Goal: Task Accomplishment & Management: Manage account settings

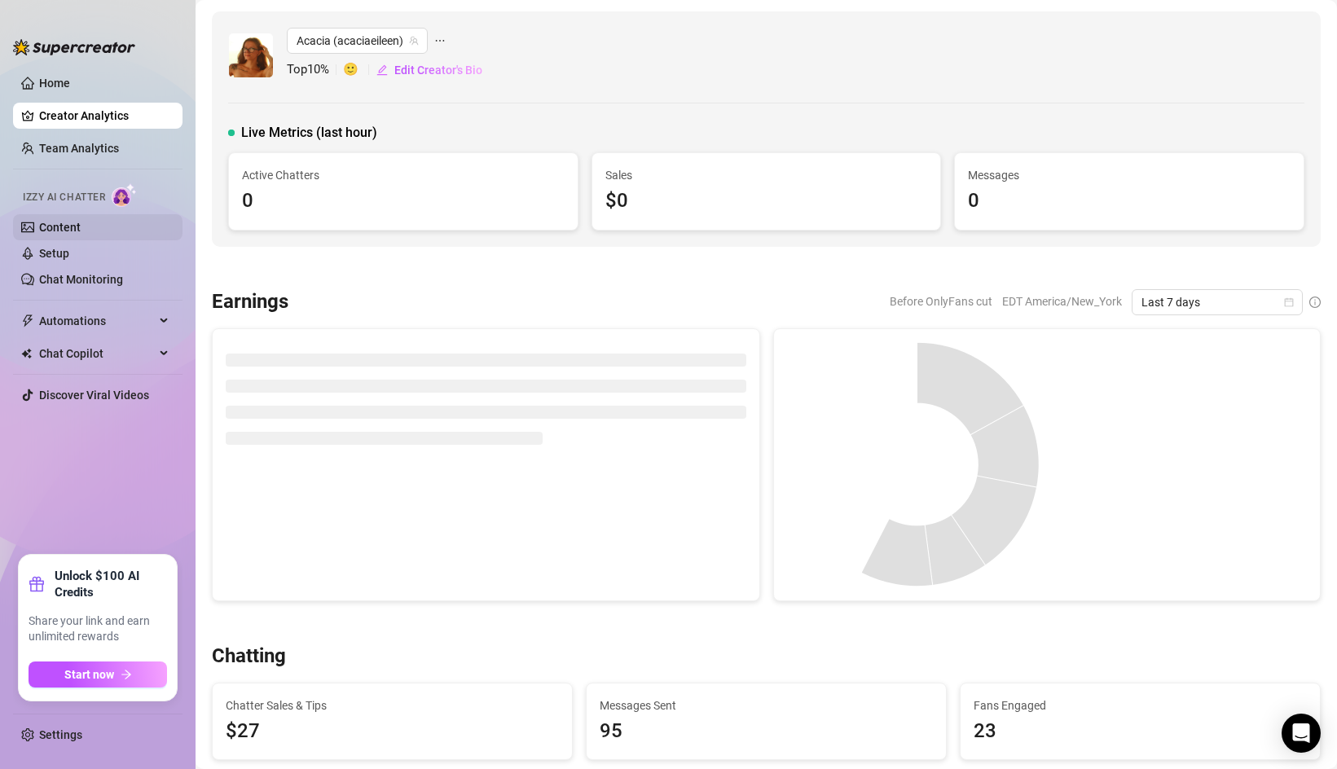
click at [81, 226] on link "Content" at bounding box center [60, 227] width 42 height 13
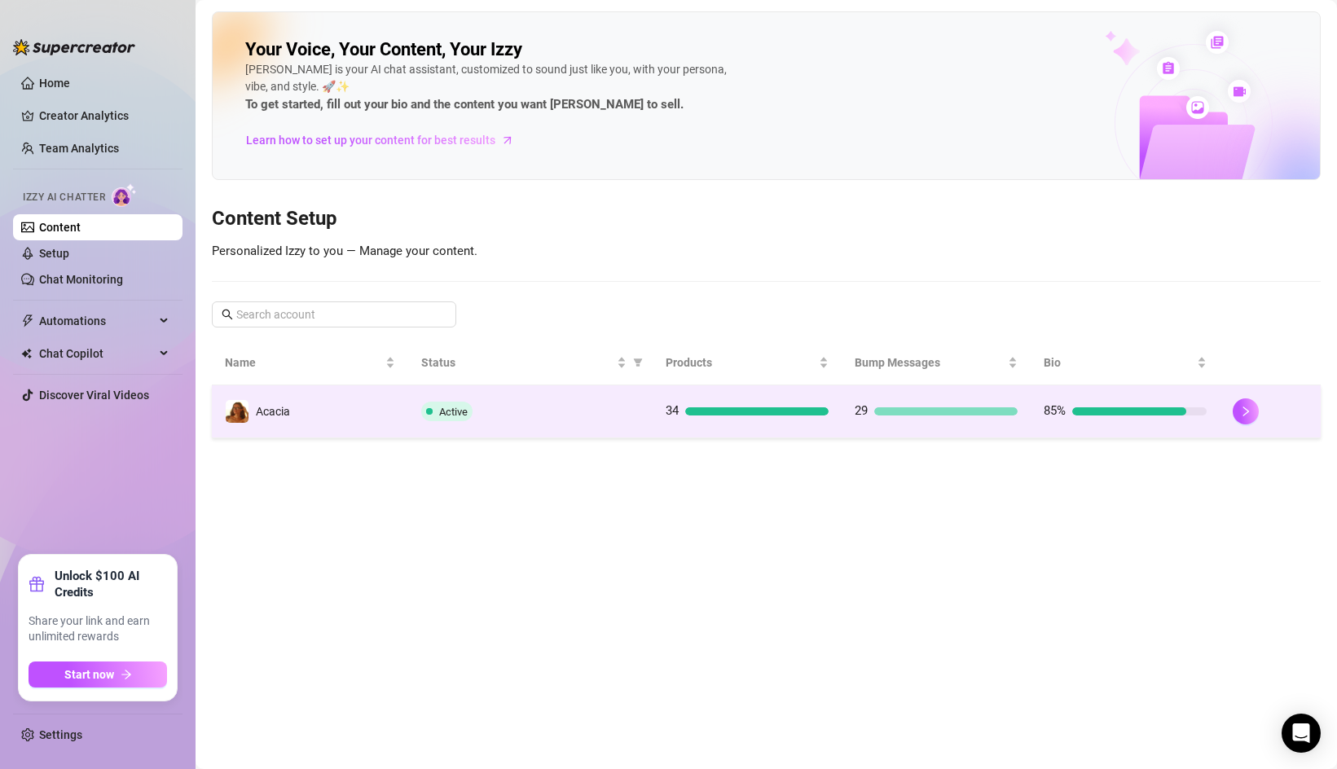
click at [594, 407] on div "Active" at bounding box center [530, 412] width 219 height 20
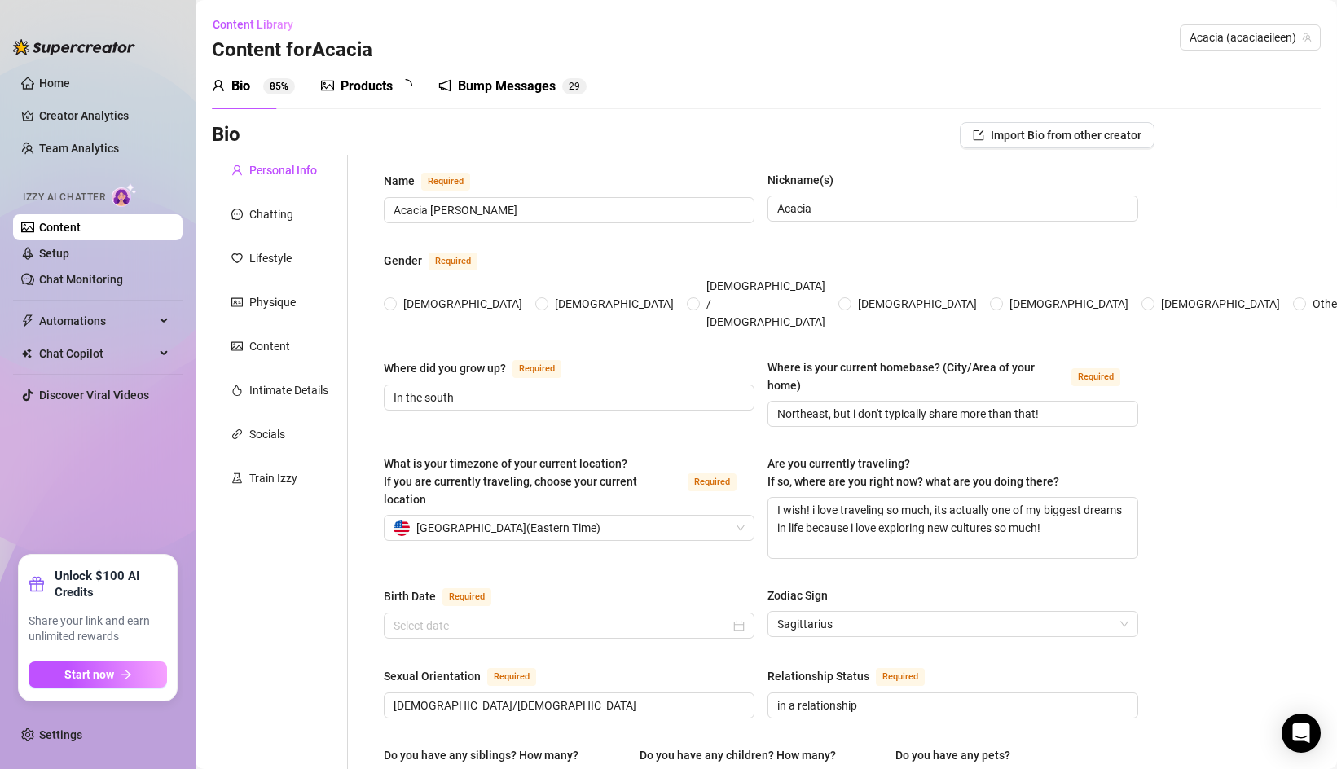
radio input "true"
type input "[DATE]"
click at [530, 88] on div "Bump Messages" at bounding box center [518, 87] width 98 height 20
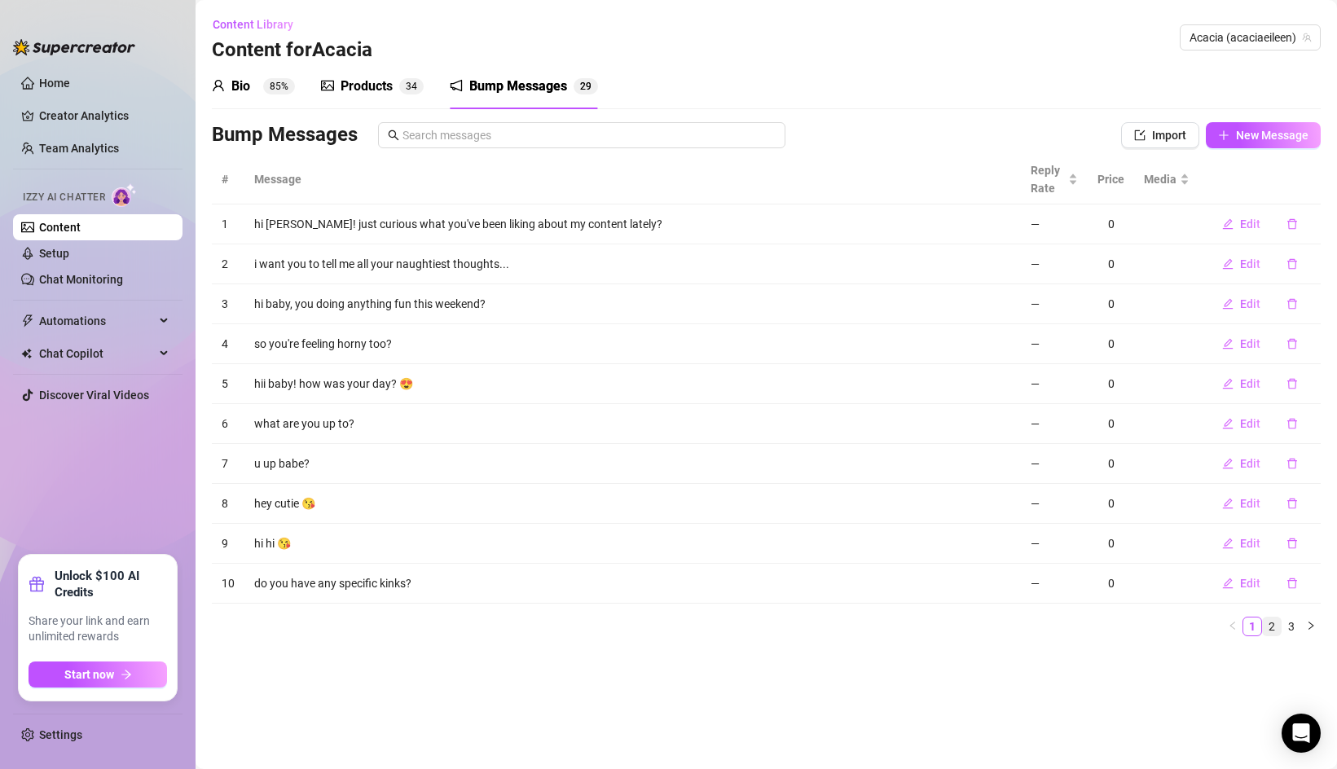
click at [1269, 622] on link "2" at bounding box center [1272, 627] width 18 height 18
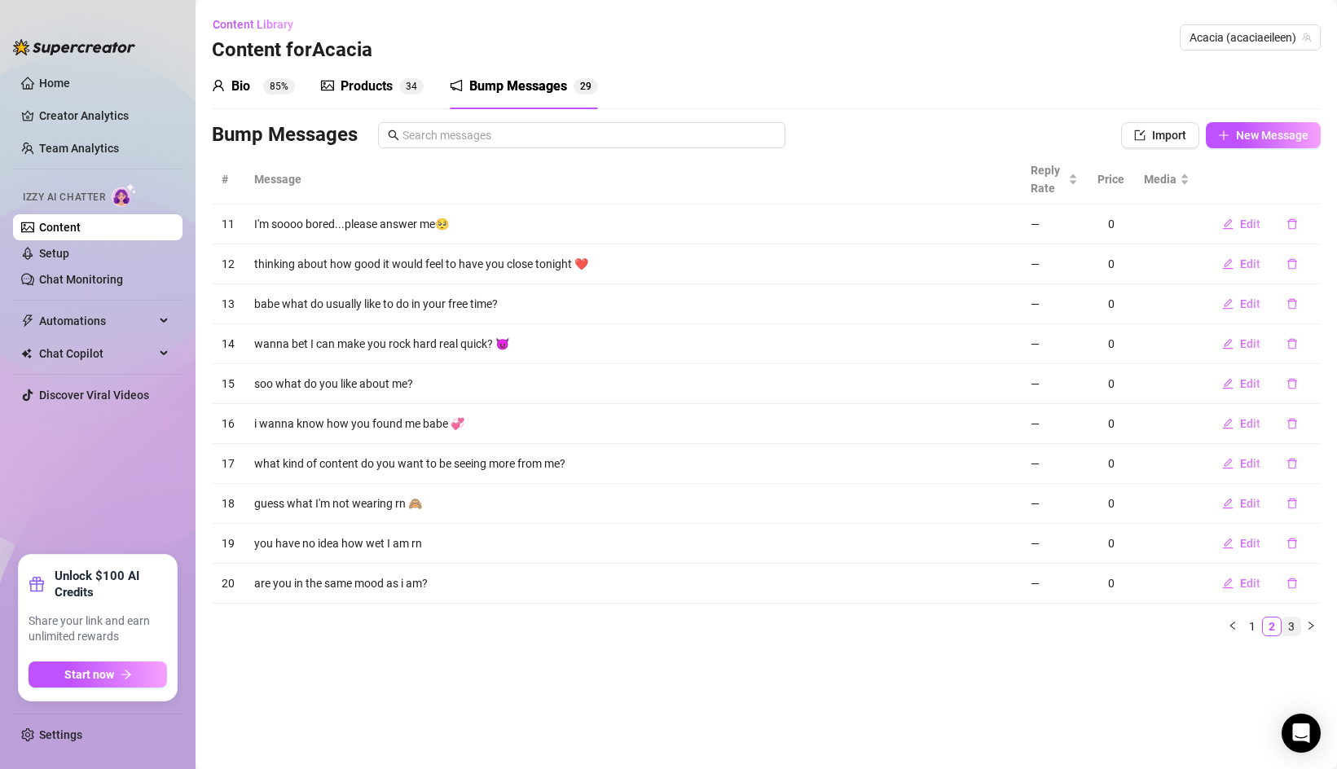
click at [1287, 622] on link "3" at bounding box center [1291, 627] width 18 height 18
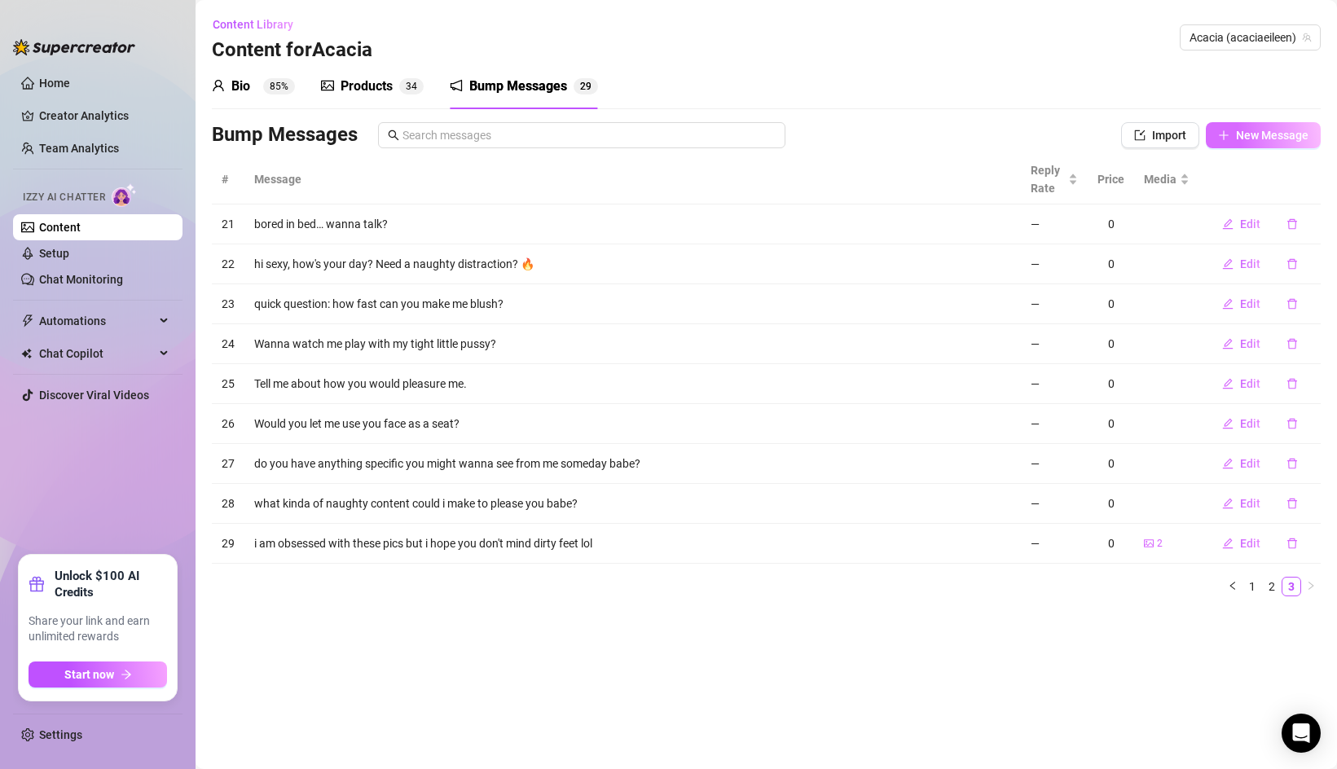
click at [1268, 145] on button "New Message" at bounding box center [1263, 135] width 115 height 26
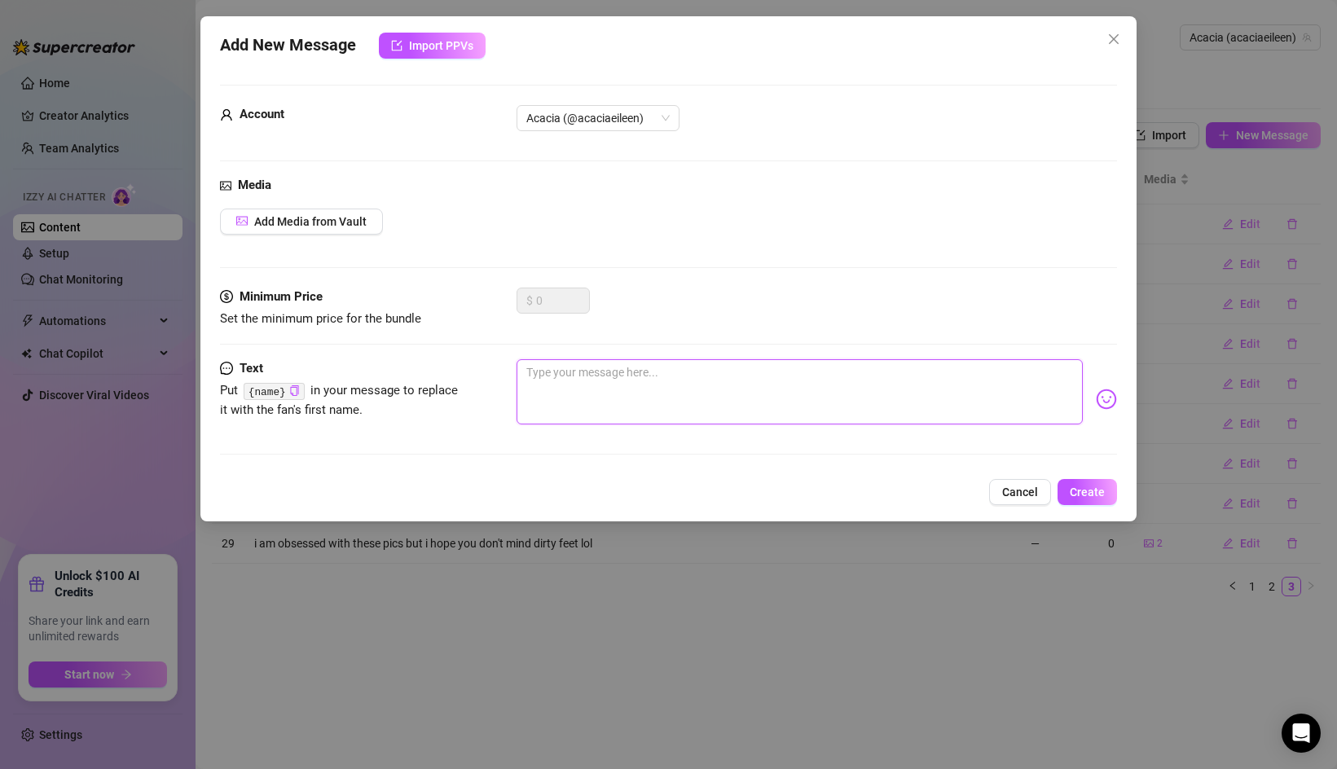
click at [565, 380] on textarea at bounding box center [800, 391] width 566 height 65
type textarea "j"
type textarea "ju"
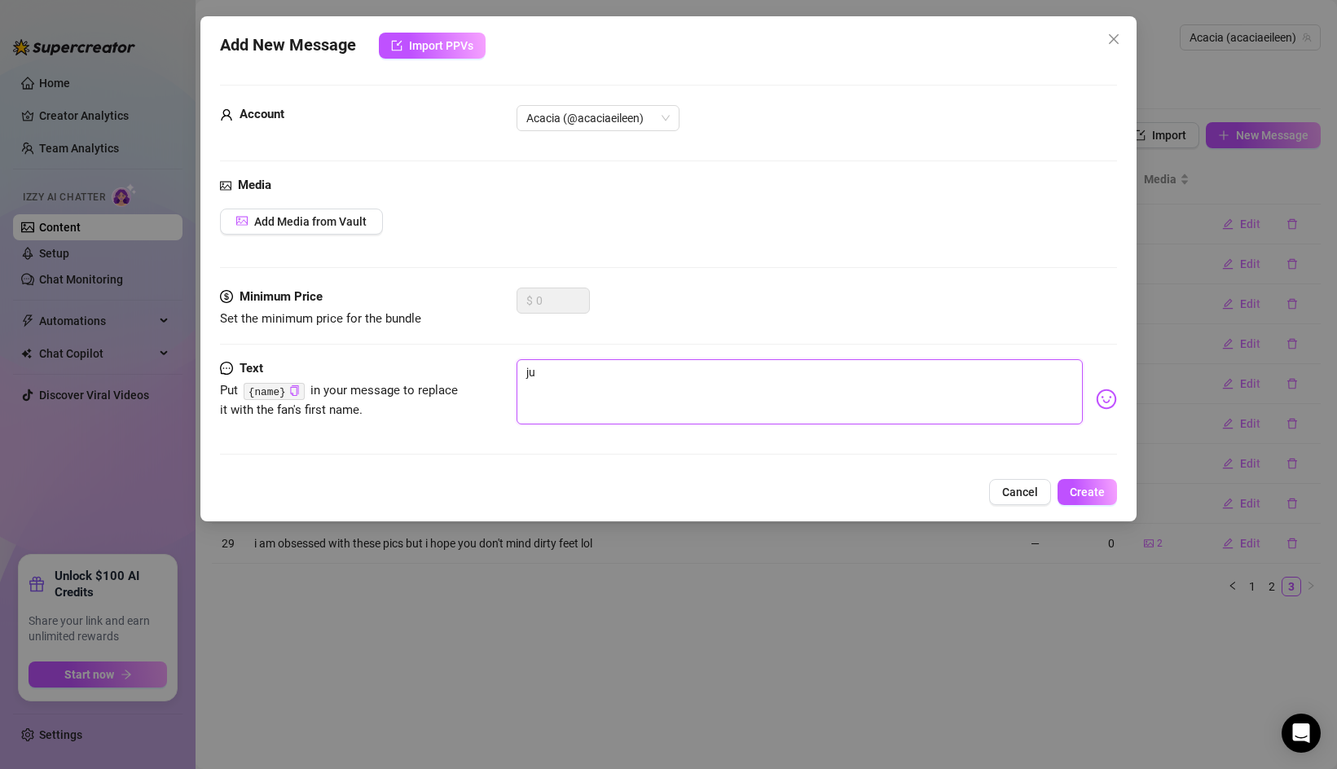
type textarea "jus"
type textarea "just"
type textarea "just c"
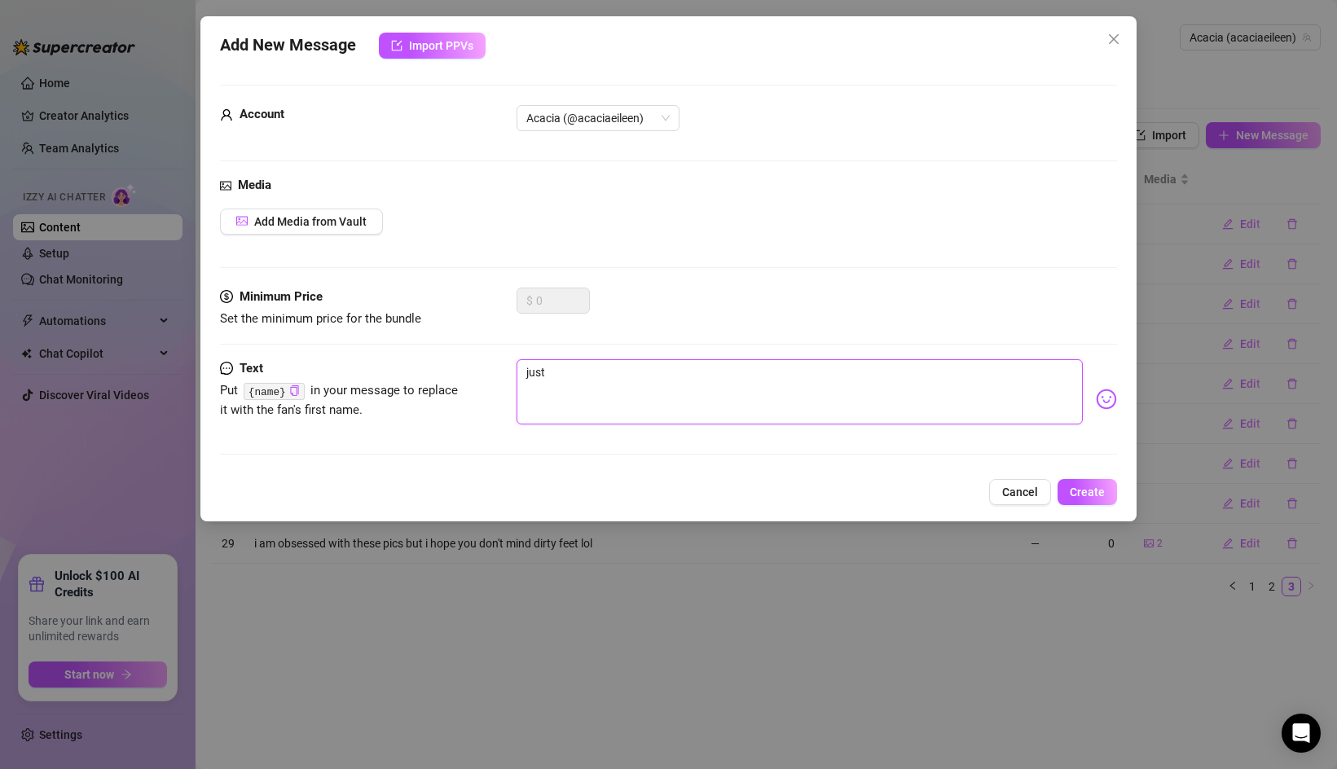
type textarea "just c"
type textarea "just cu"
type textarea "just cur"
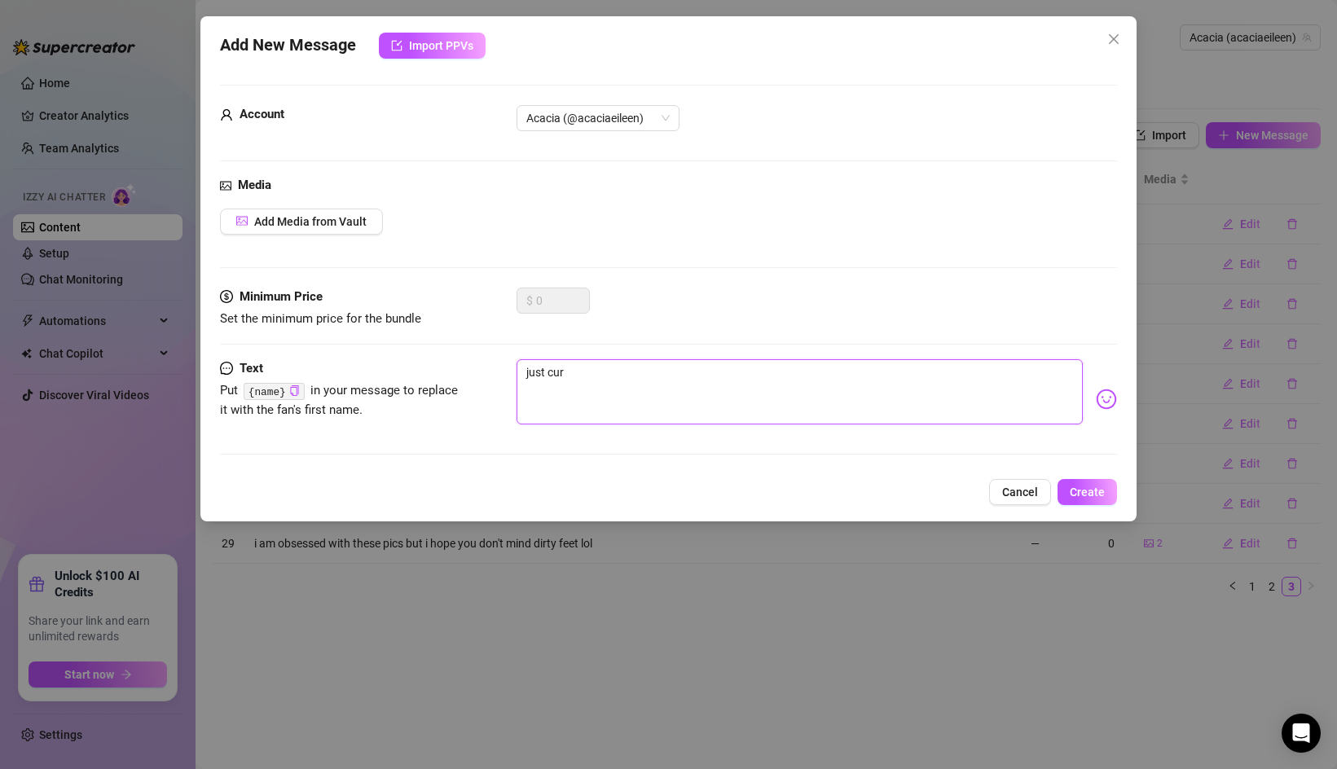
type textarea "just curi"
type textarea "just curio"
type textarea "just curiou"
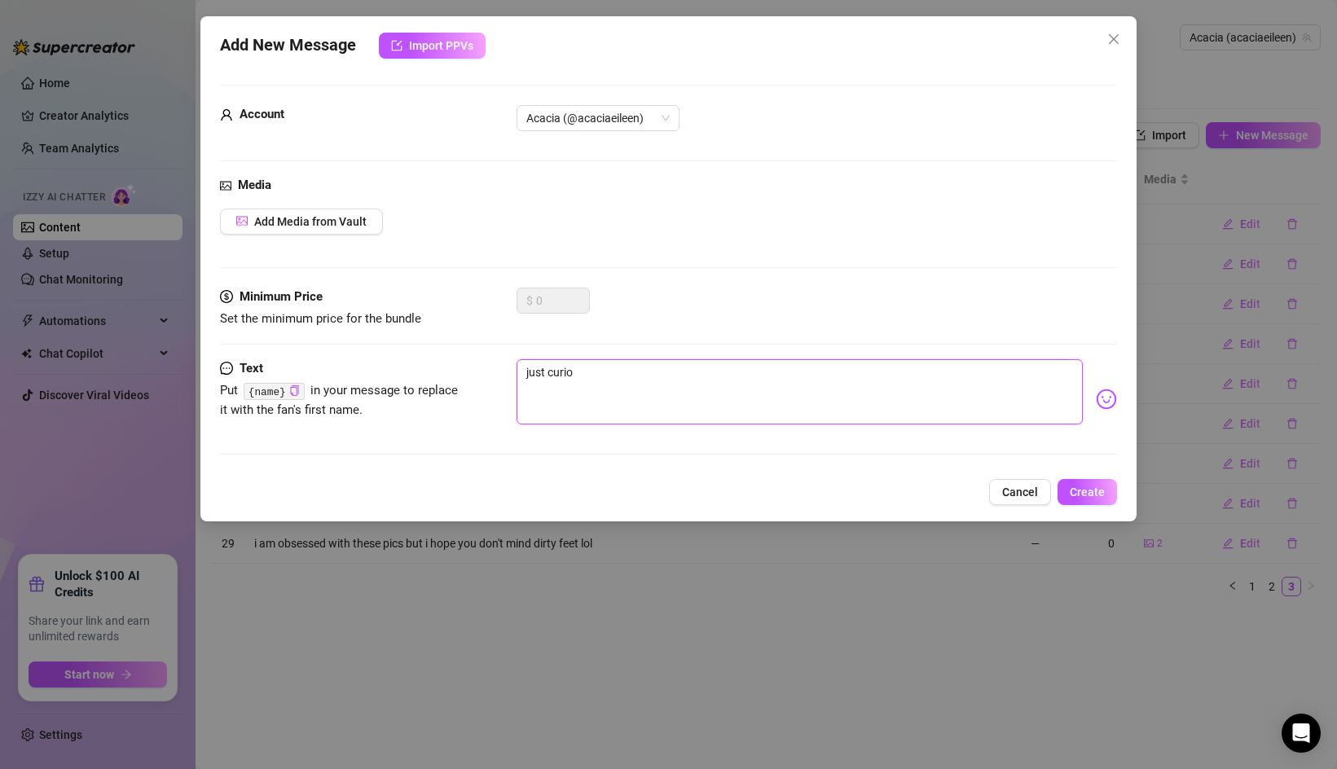
type textarea "just curiou"
type textarea "just curious"
type textarea "just curious,"
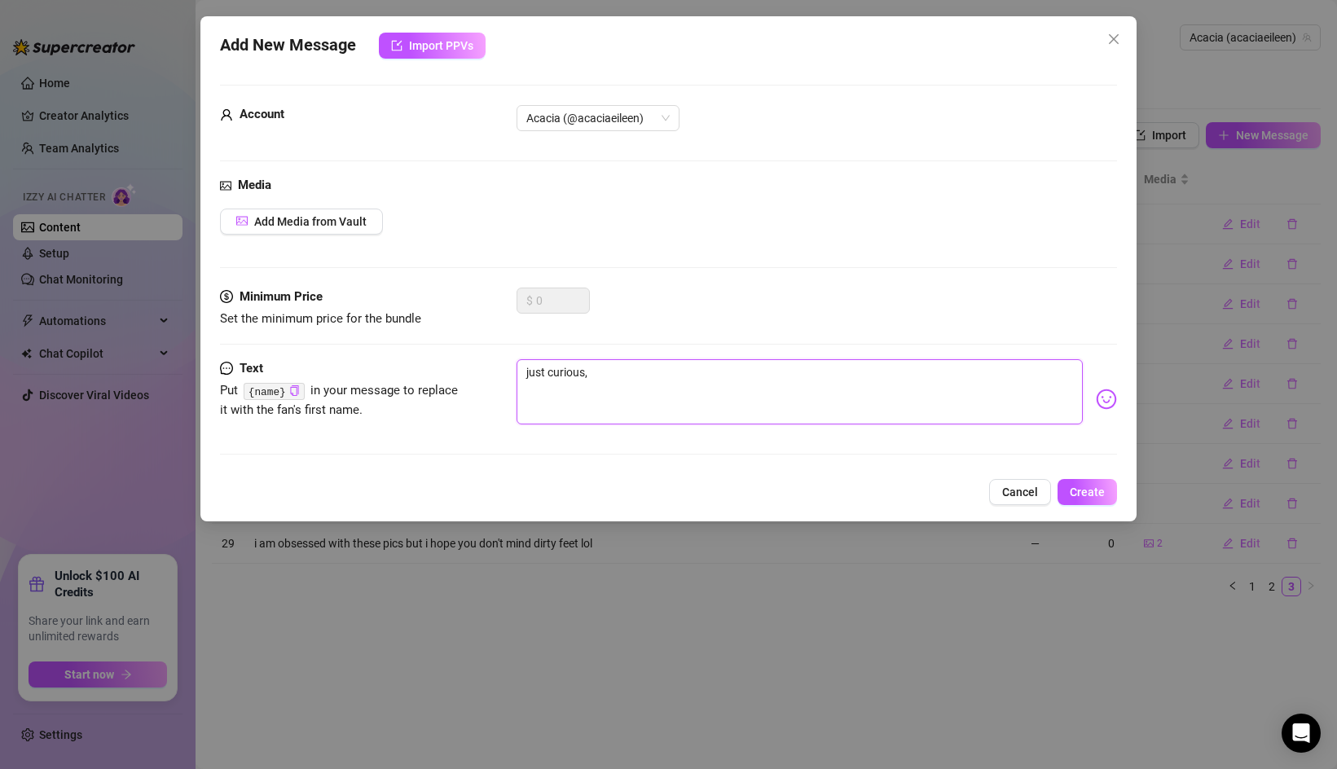
type textarea "just curious,"
type textarea "just curious, w"
type textarea "just curious, wh"
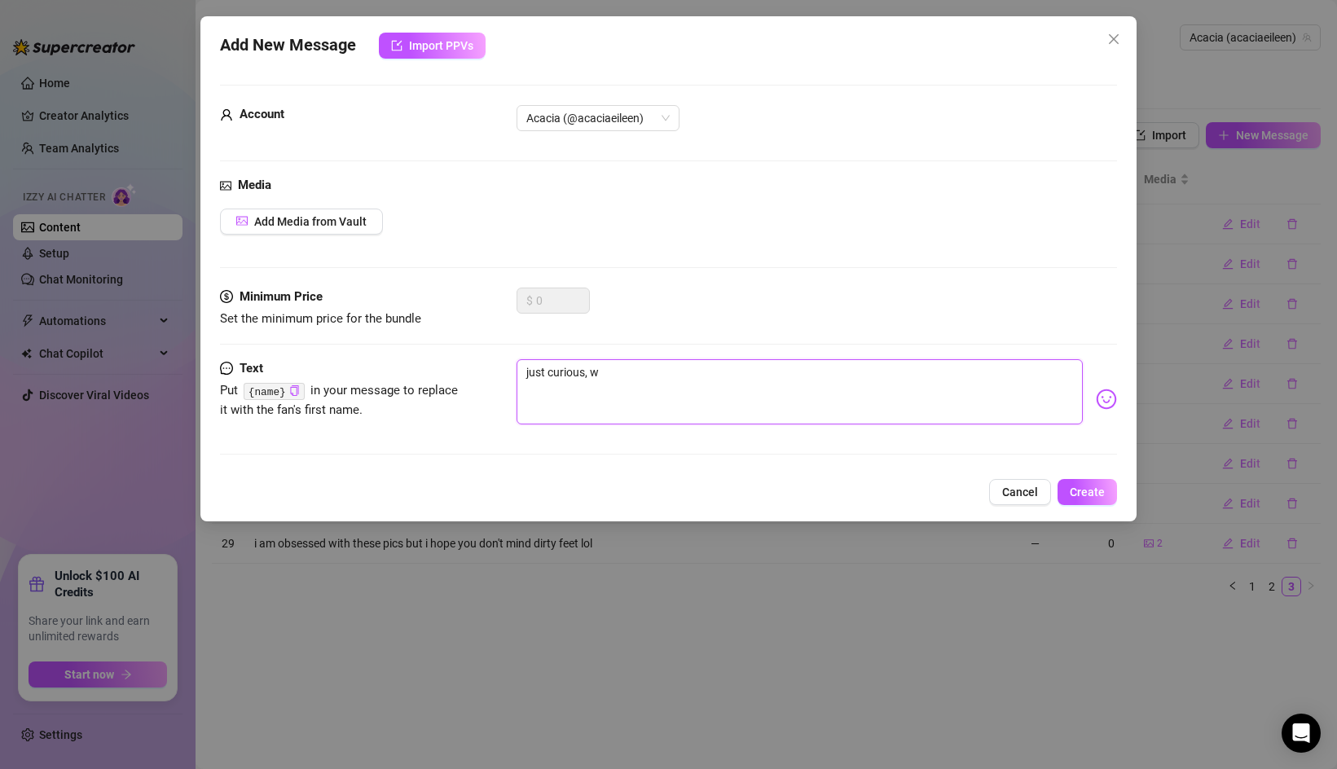
type textarea "just curious, wh"
type textarea "just curious, why"
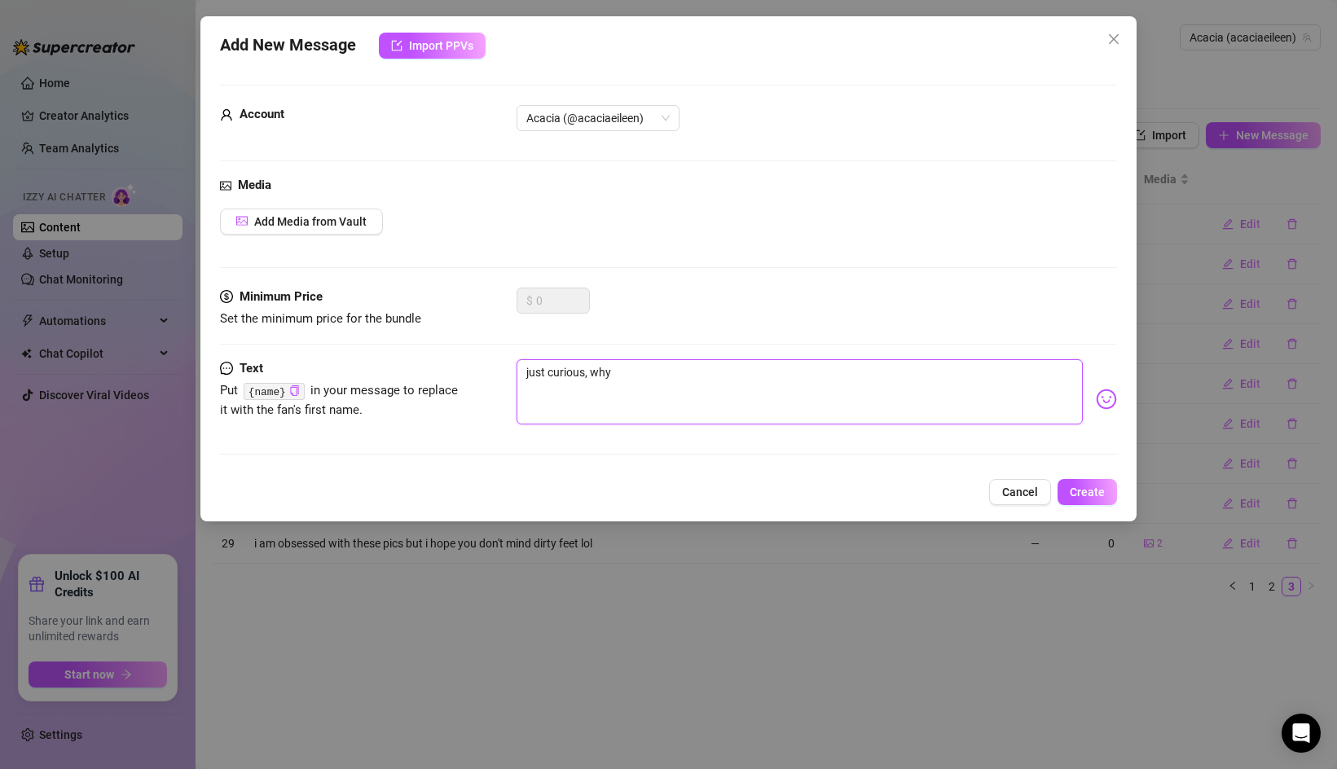
type textarea "just curious, why d"
type textarea "just curious, why di"
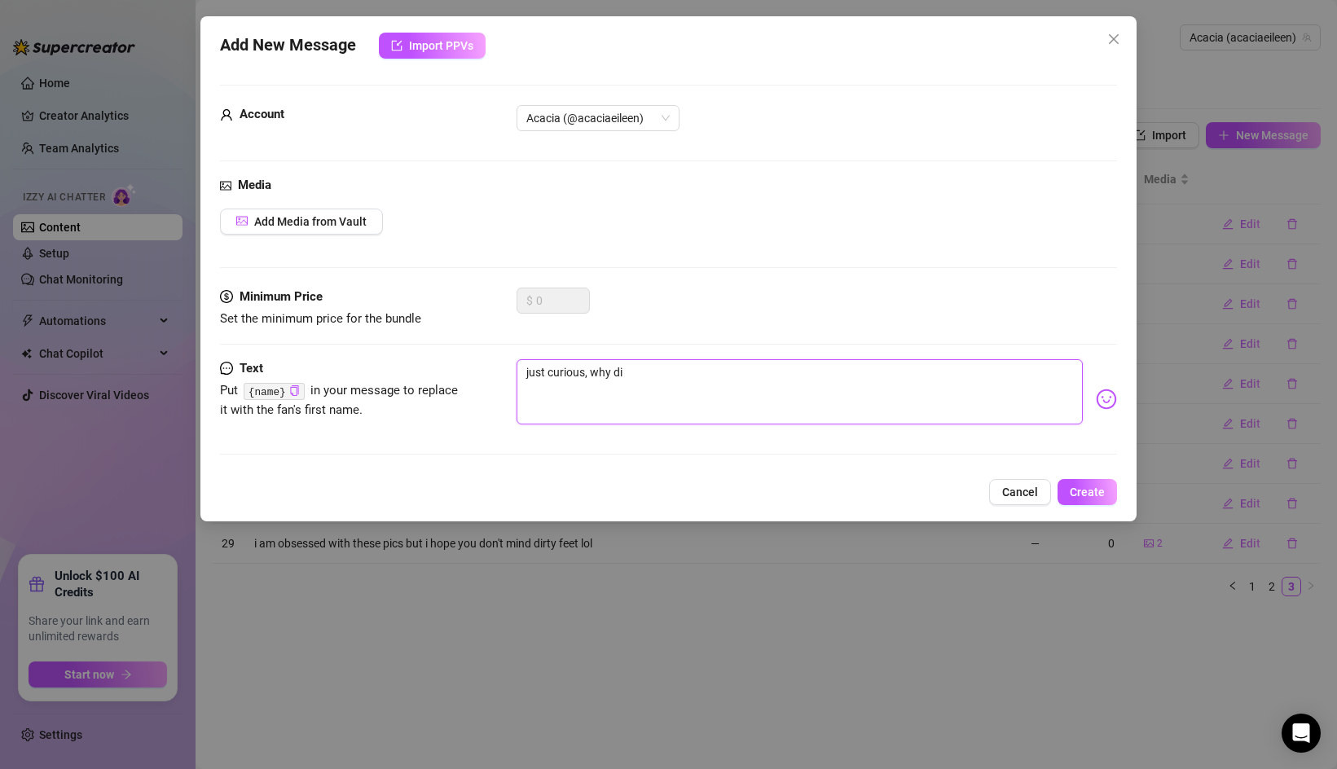
type textarea "just curious, why di"
type textarea "just curious, why di y"
type textarea "just curious, why di"
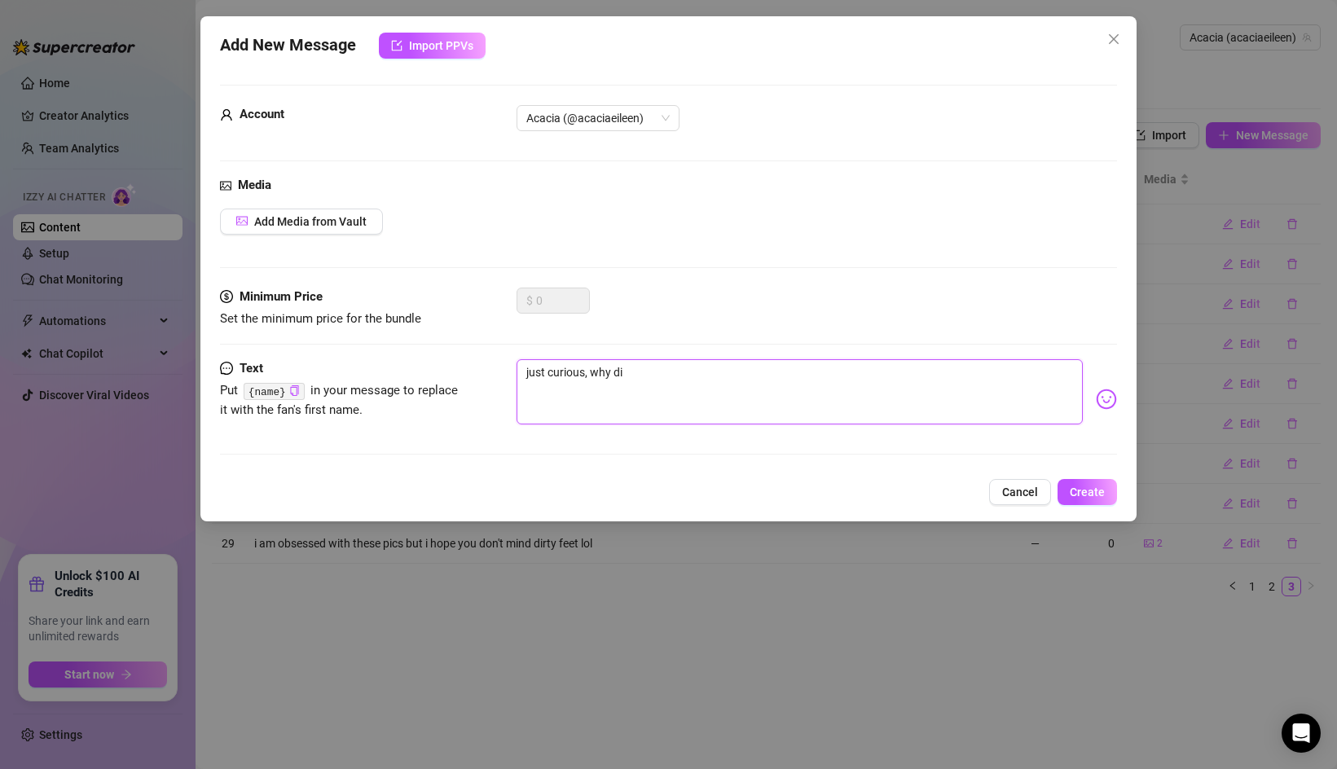
type textarea "just curious, why di"
type textarea "just curious, why did"
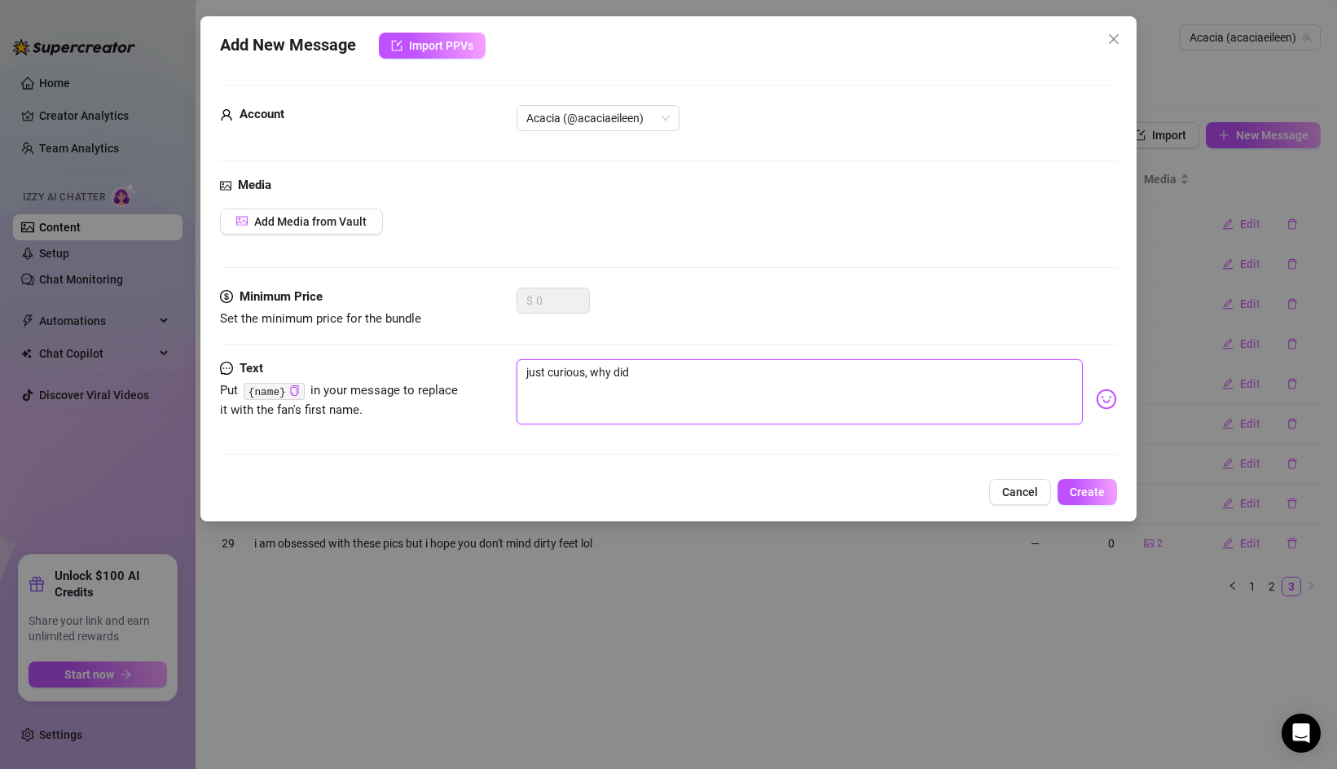
type textarea "just curious, why did"
type textarea "just curious, why di"
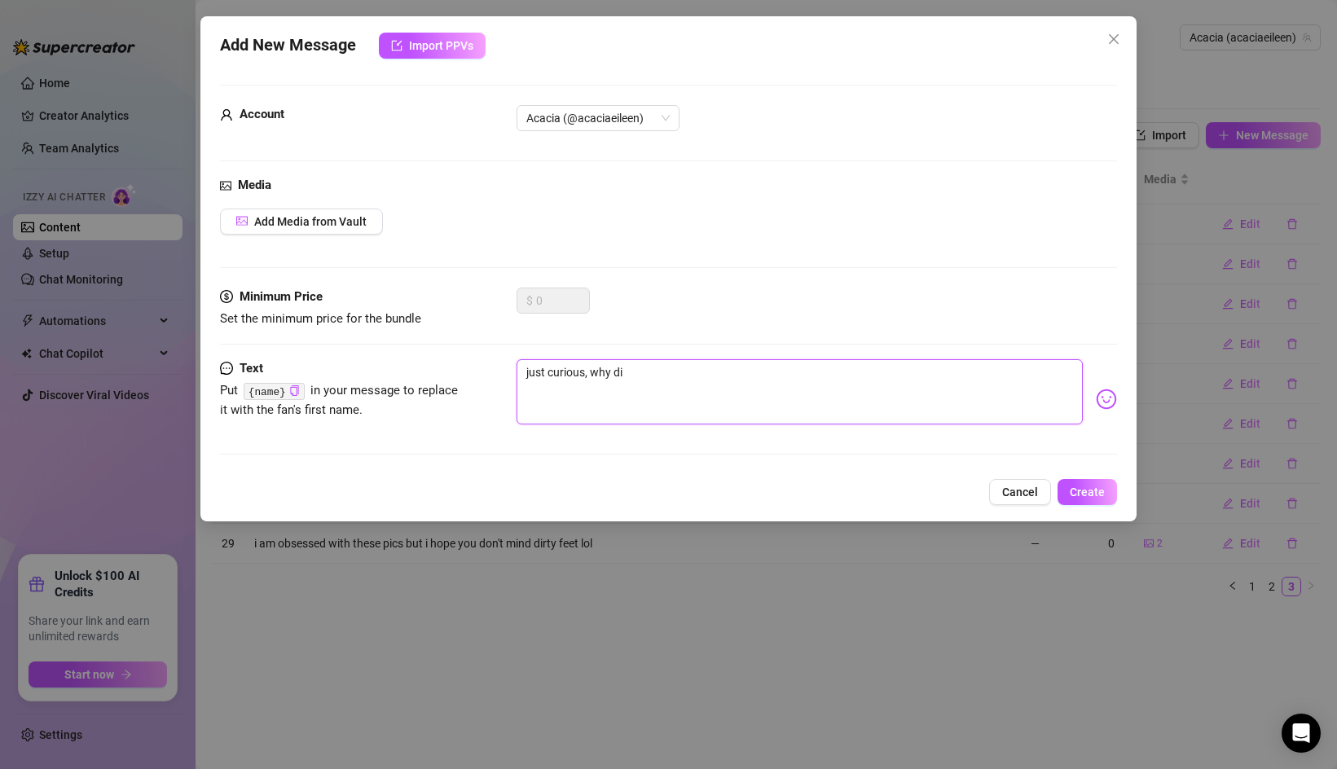
type textarea "just curious, why d"
type textarea "just curious, why"
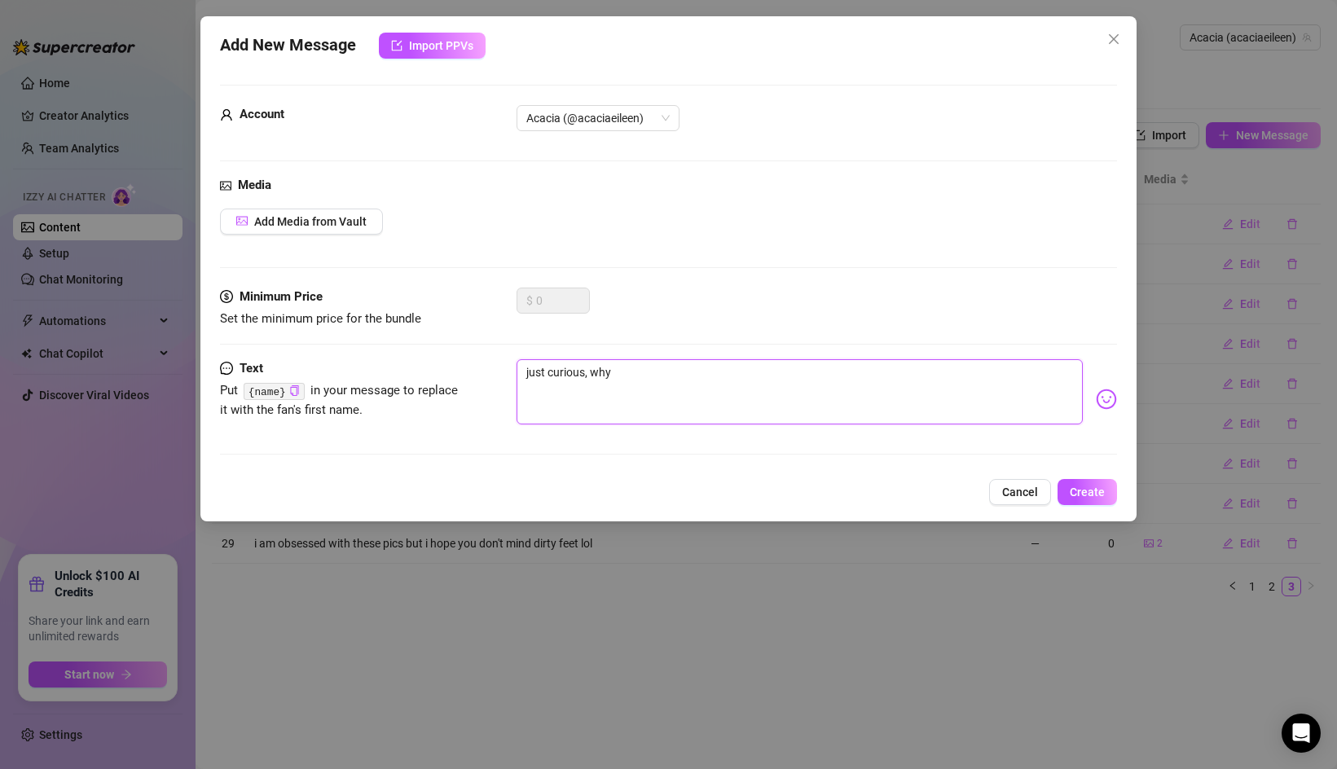
type textarea "just curious, why"
type textarea "just curious, wh"
type textarea "just curious, wha"
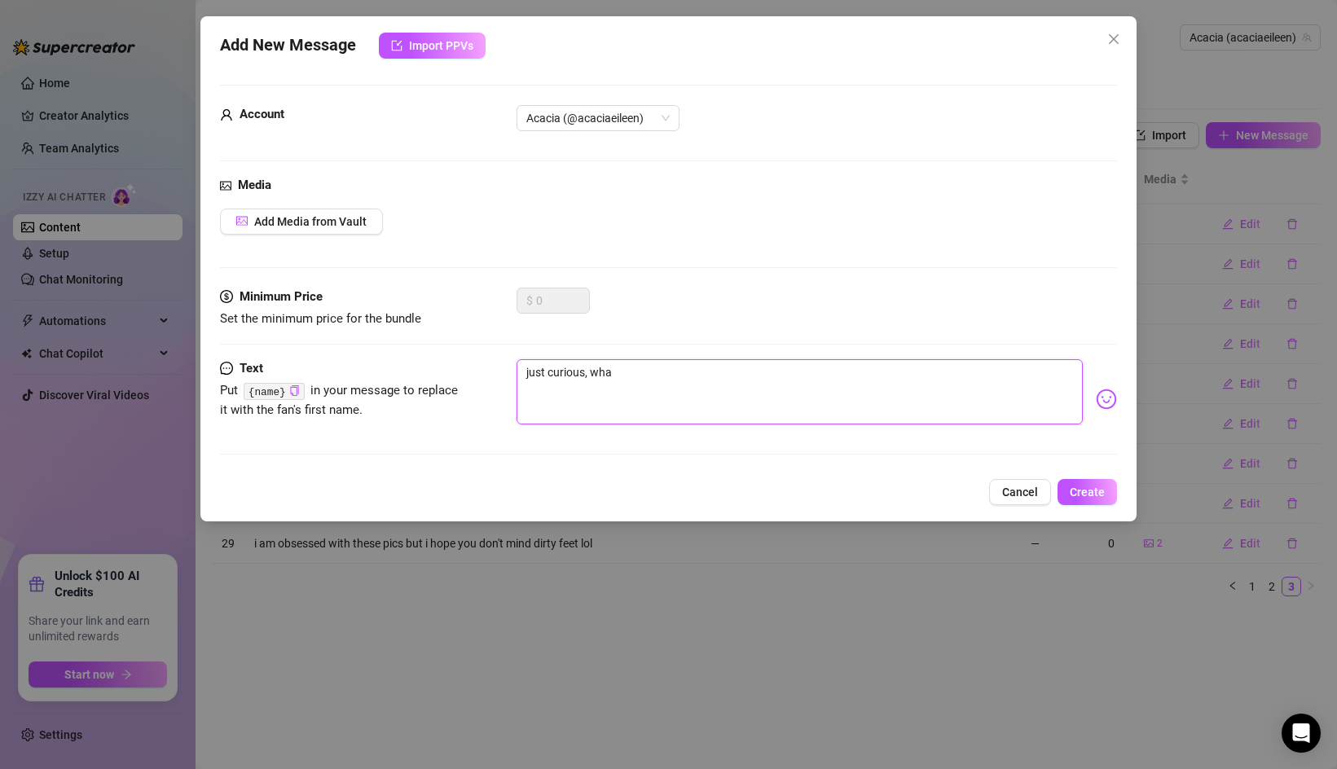
type textarea "just curious, what"
type textarea "just curious, what d"
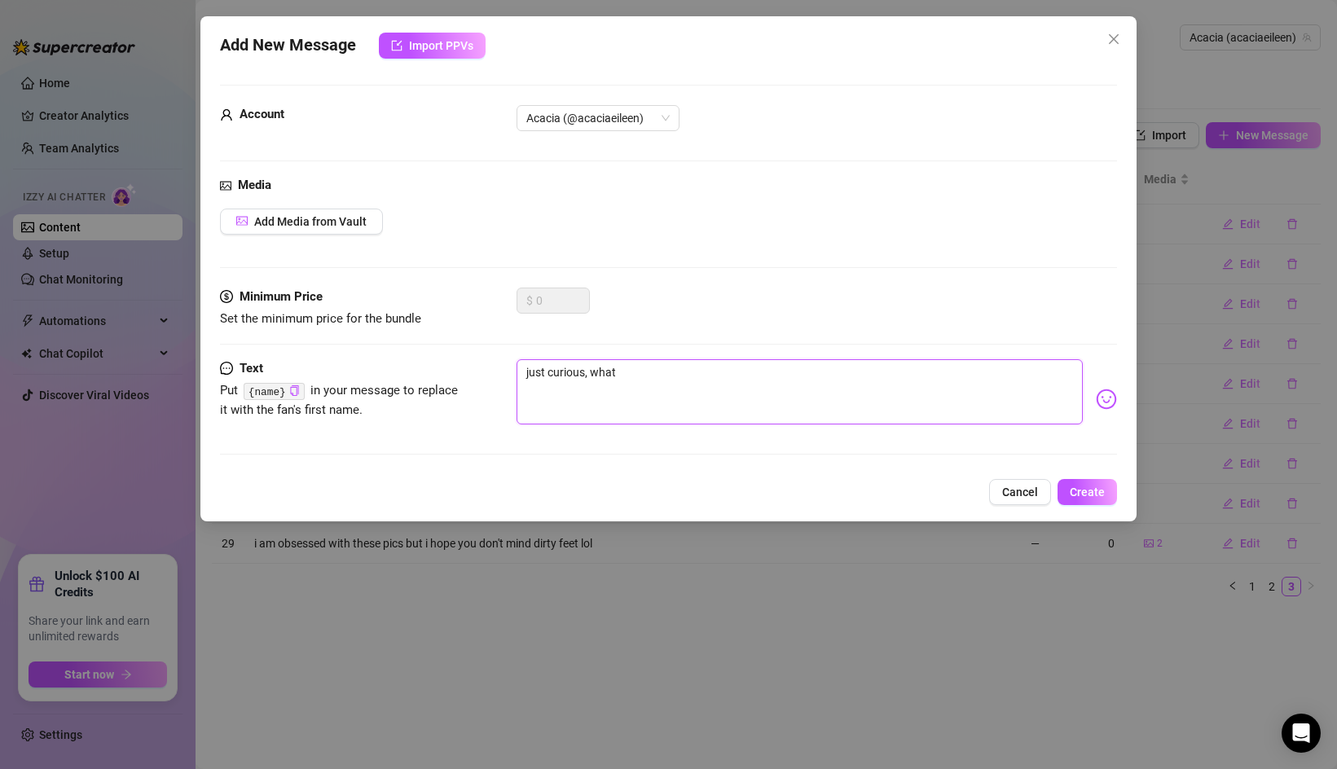
type textarea "just curious, what d"
type textarea "just curious, what di"
type textarea "just curious, what did"
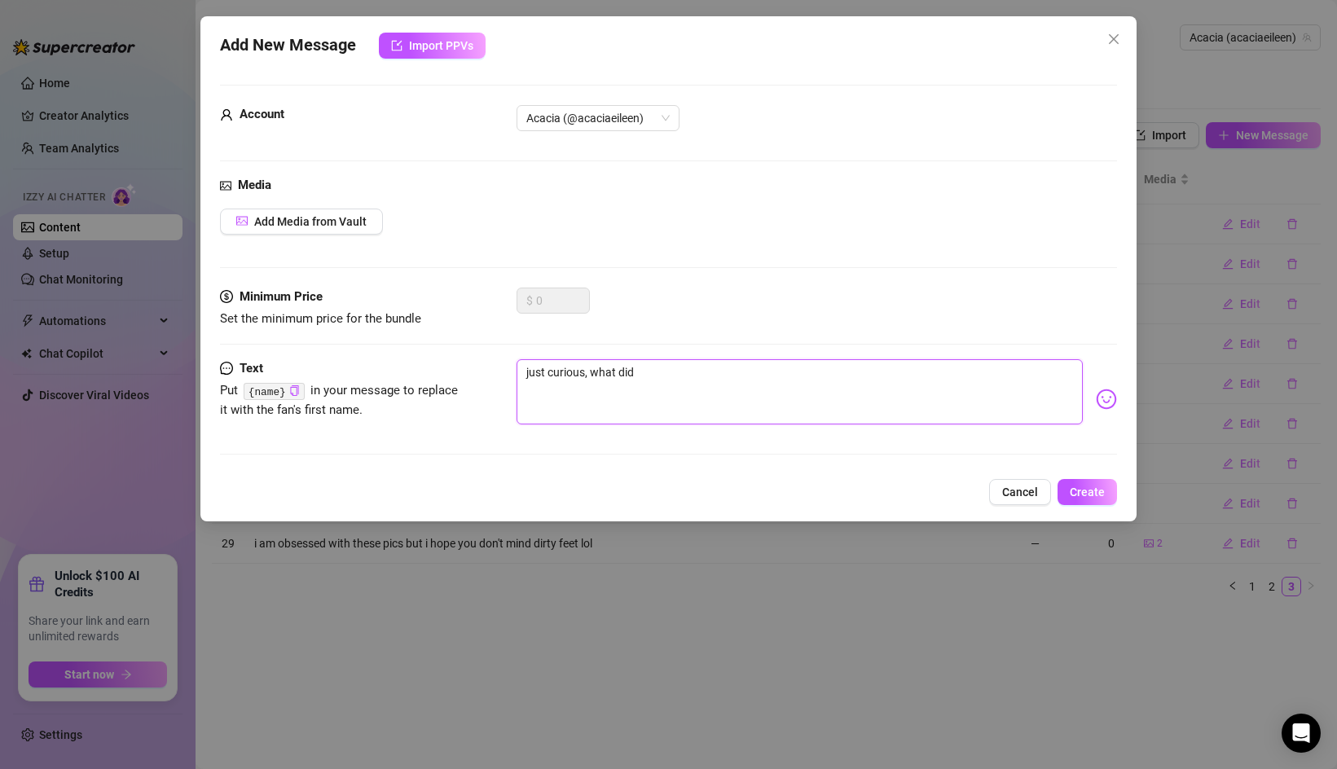
type textarea "just curious, what did"
type textarea "just curious, what di"
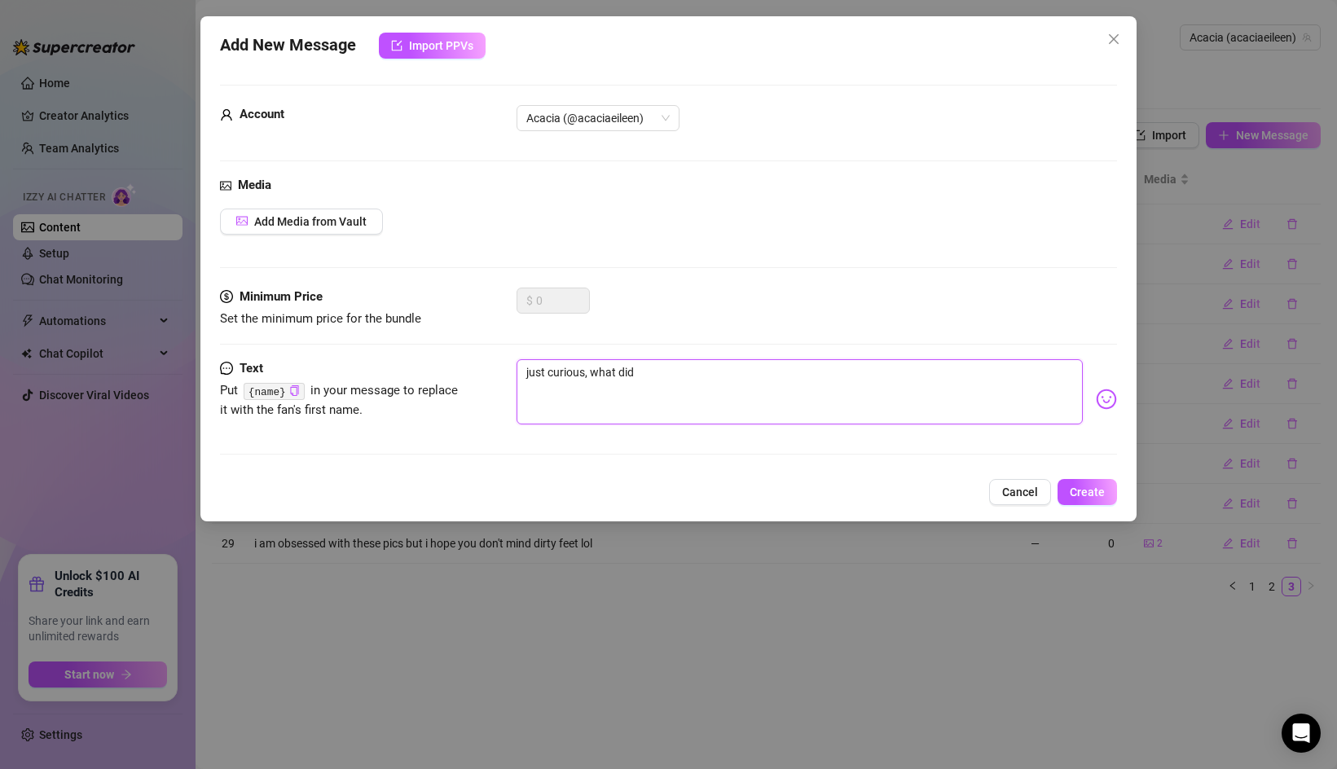
type textarea "just curious, what di"
type textarea "just curious, what d"
type textarea "just curious, what di"
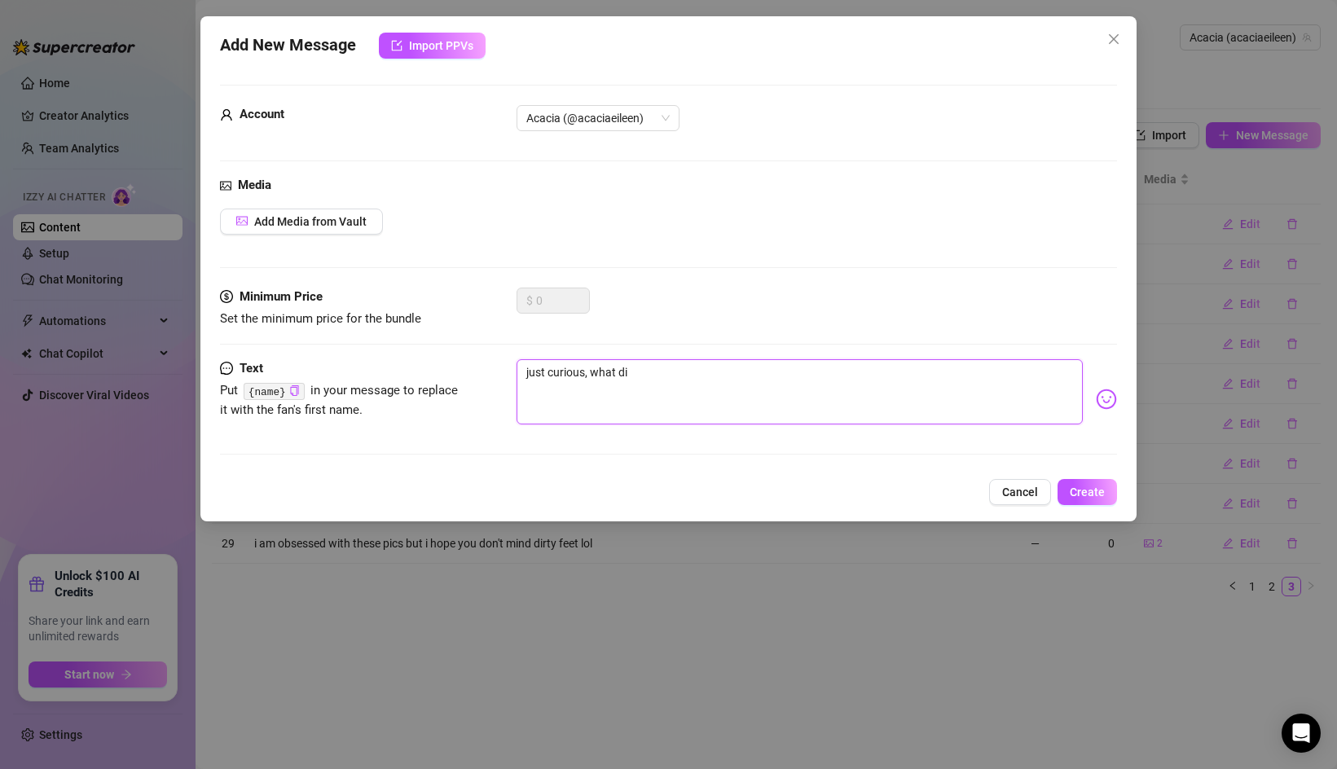
type textarea "just curious, what did"
type textarea "just curious, what did y"
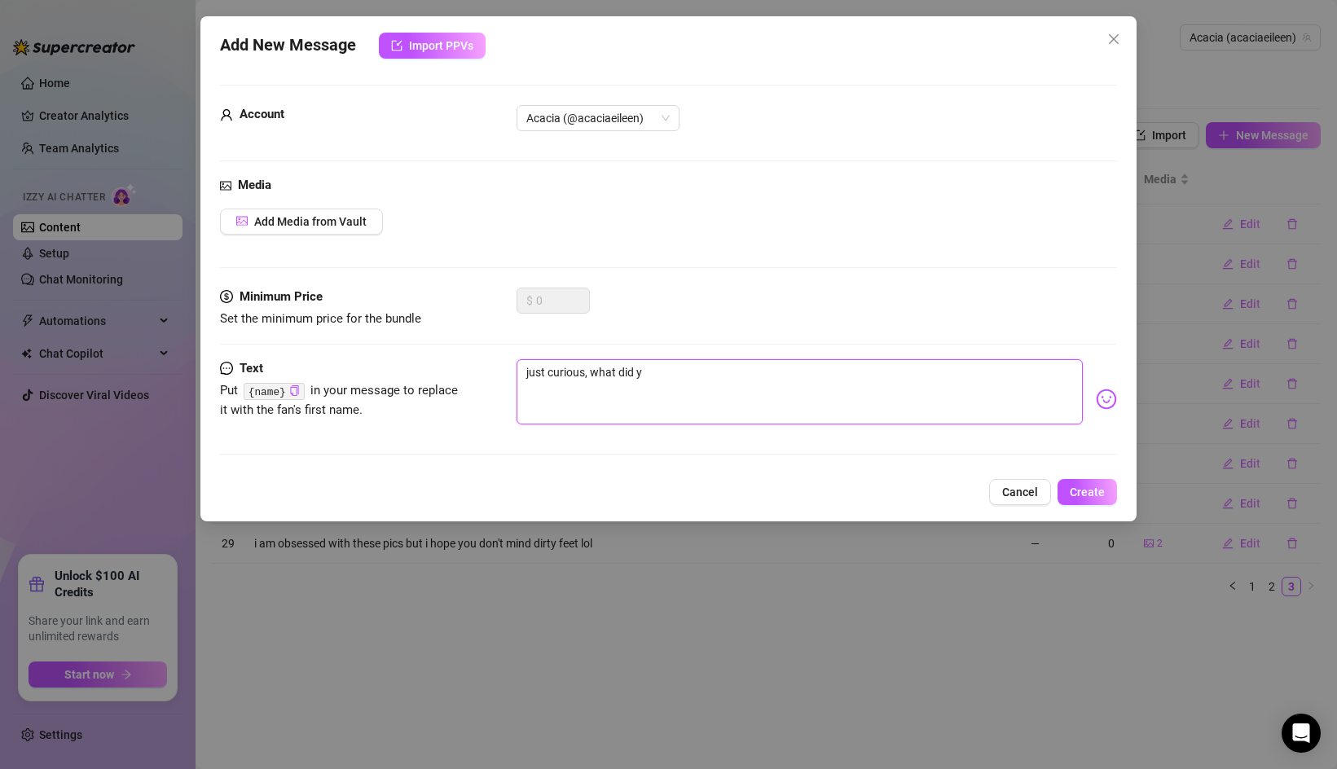
type textarea "just curious, what did yo"
type textarea "just curious, what did you"
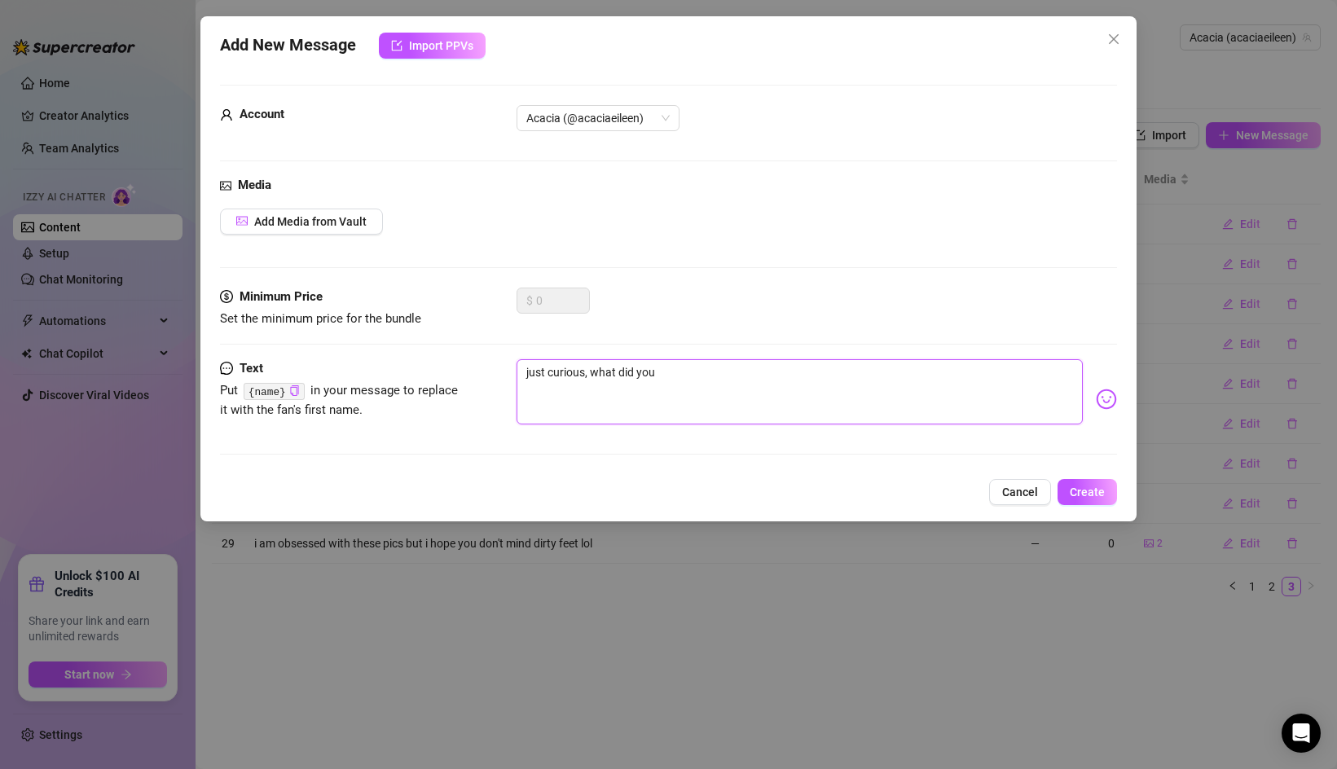
type textarea "just curious, what did you l"
type textarea "just curious, what did you [PERSON_NAME]"
type textarea "just curious, what did you lik"
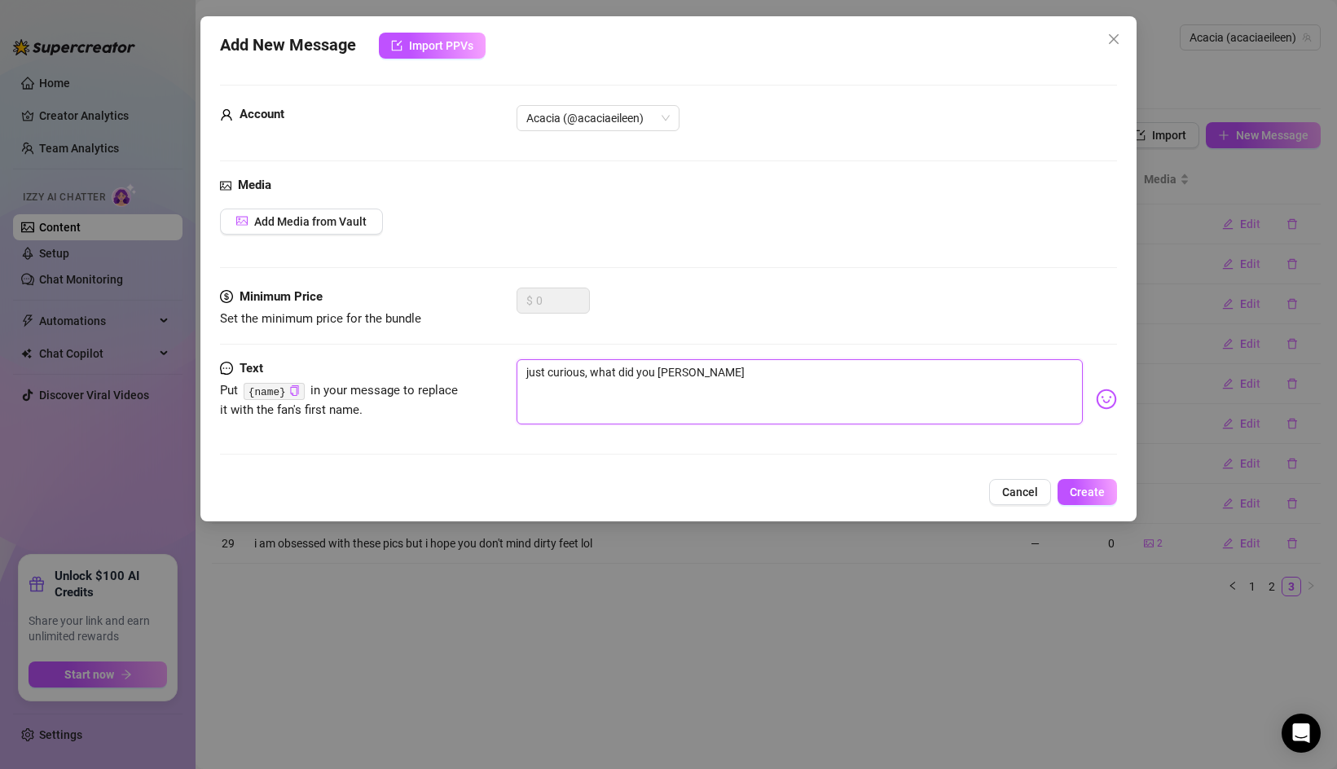
type textarea "just curious, what did you lik"
type textarea "just curious, what did you like"
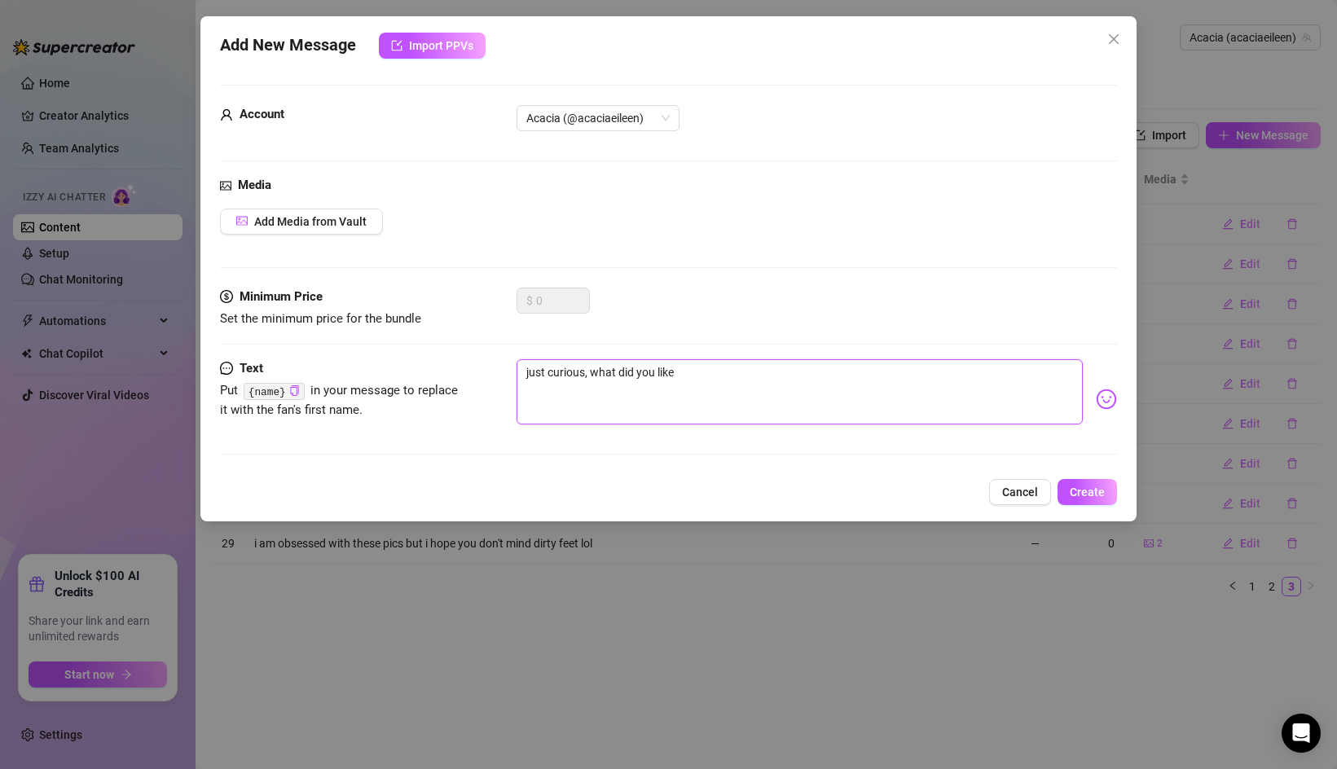
type textarea "just curious, what did you like a"
type textarea "just curious, what did you like ab"
type textarea "just curious, what did you like abo"
type textarea "just curious, what did you like abou"
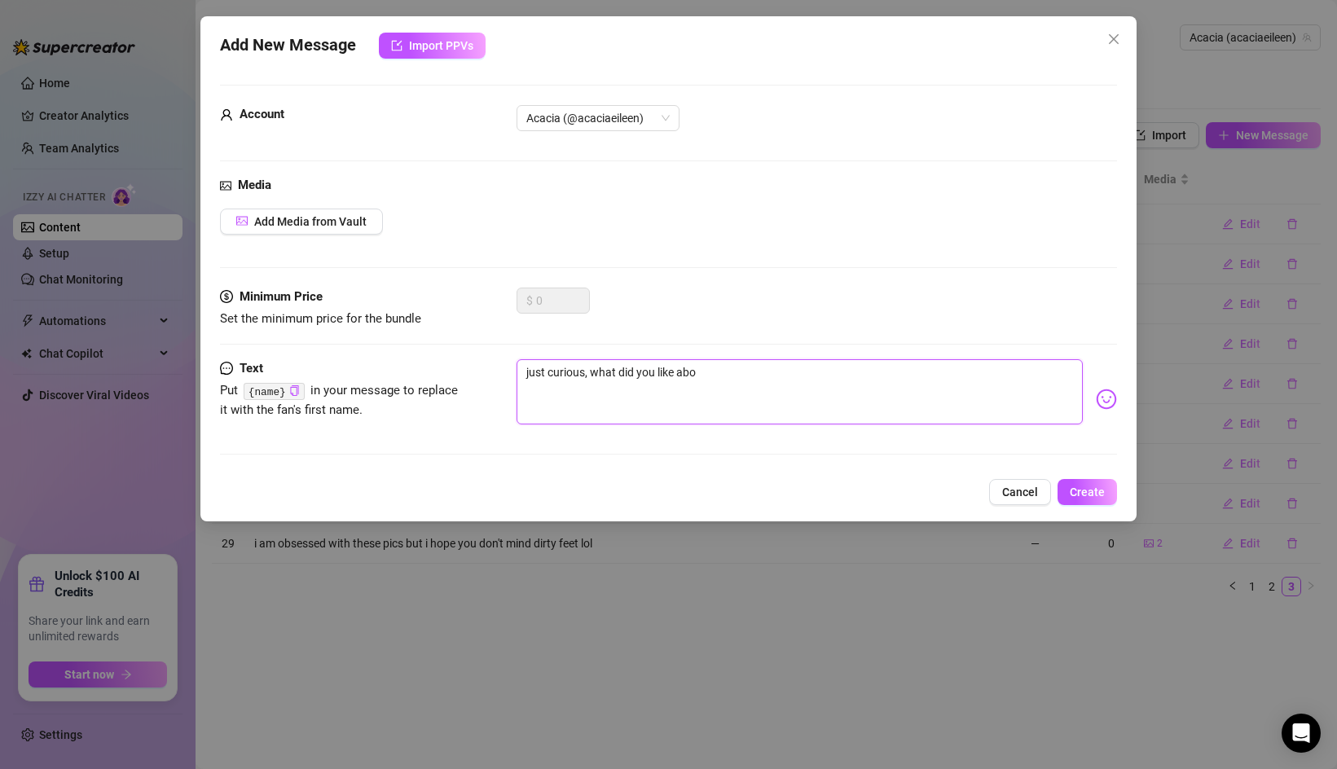
type textarea "just curious, what did you like abou"
type textarea "just curious, what did you like about"
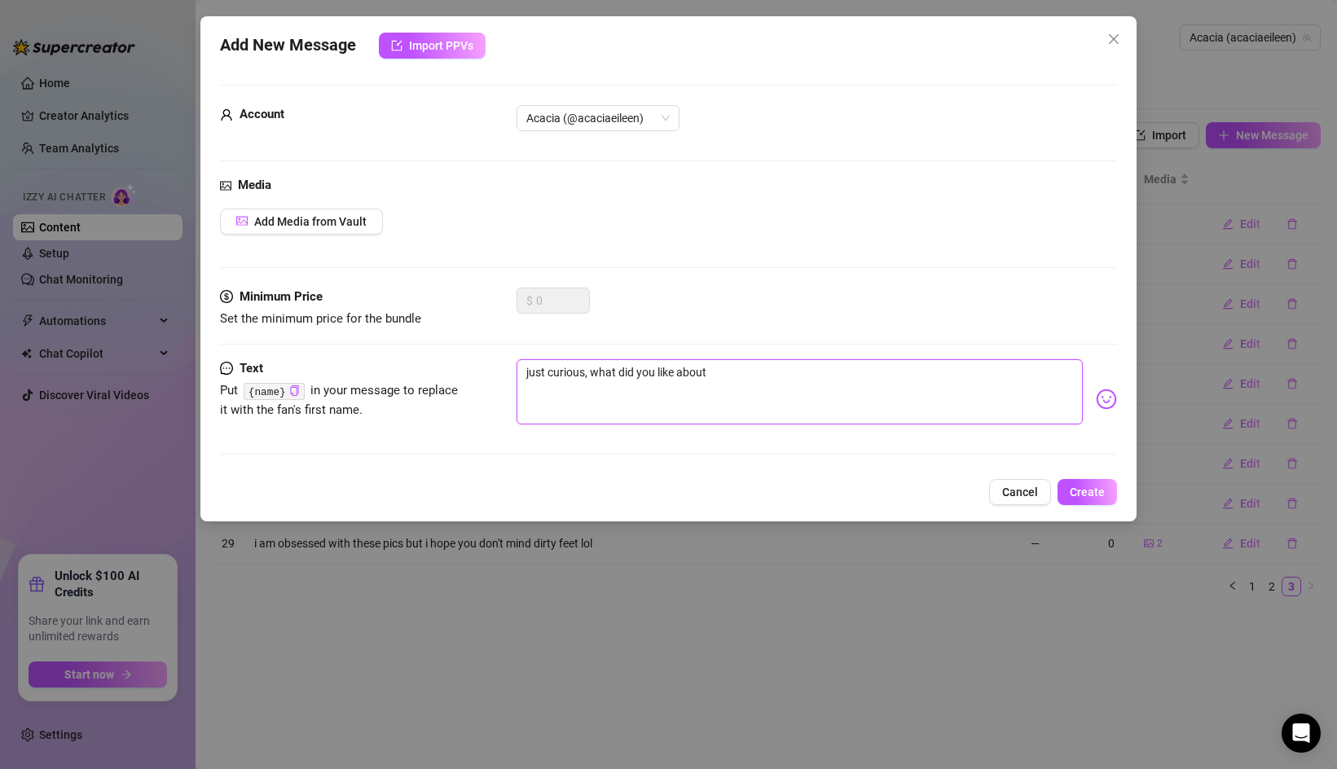
type textarea "just curious, what did you like about t"
type textarea "just curious, what did you like about"
type textarea "just curious, what did you like about m"
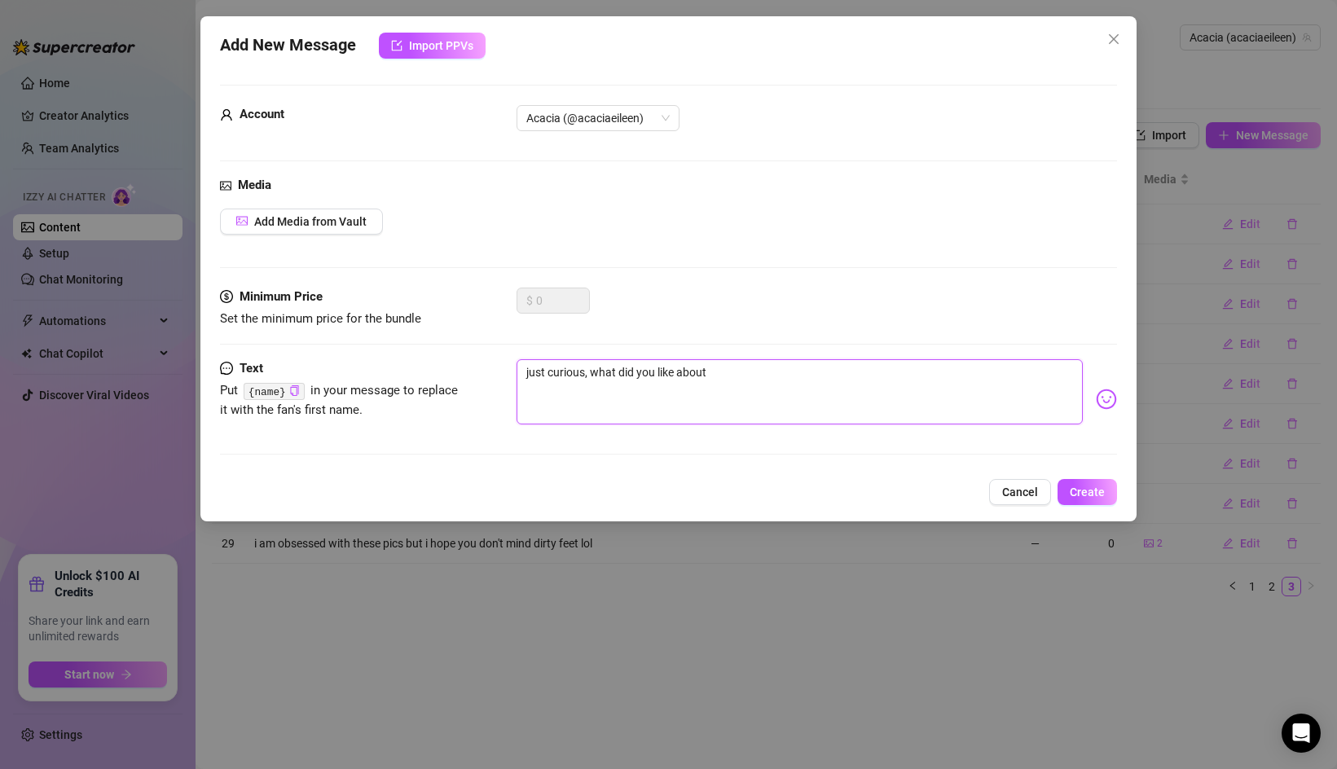
type textarea "just curious, what did you like about m"
type textarea "just curious, what did you like about me"
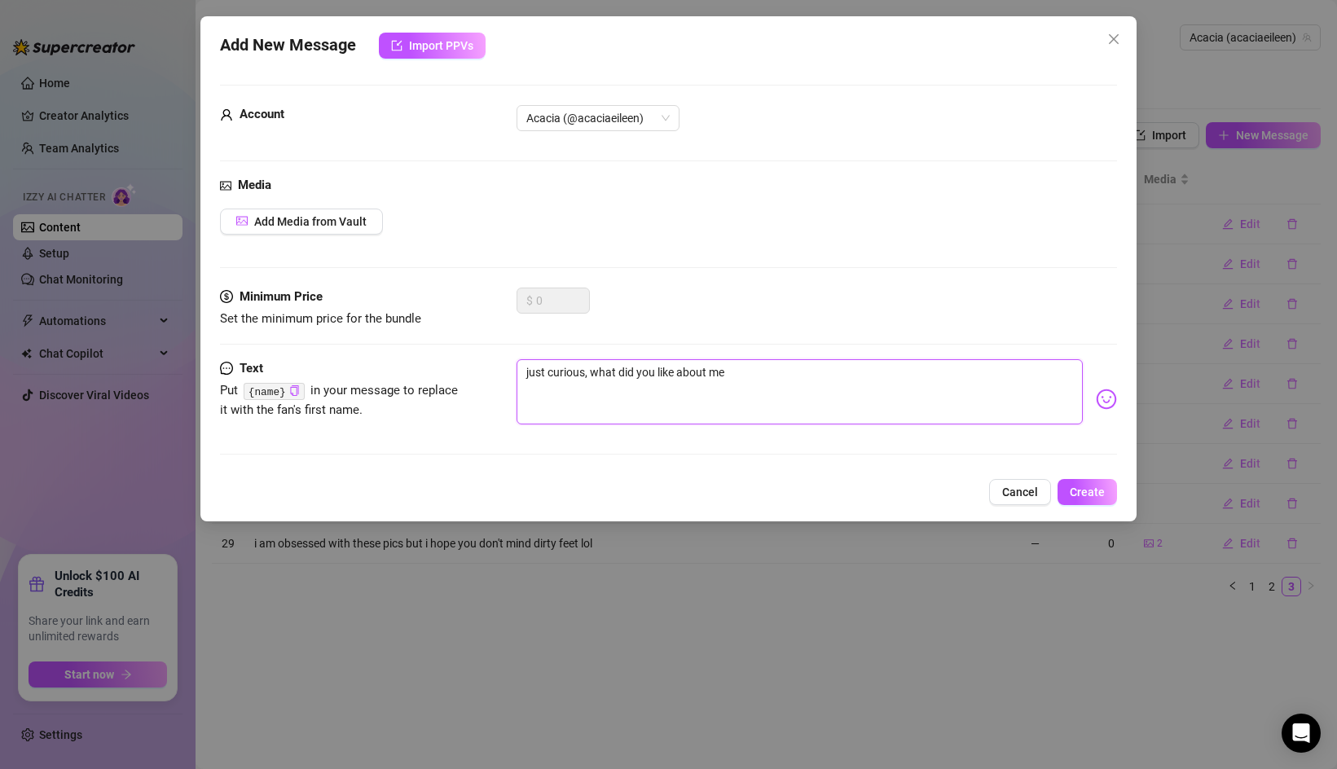
type textarea "just curious, what did you like about me t"
type textarea "just curious, what did you like about me th"
type textarea "just curious, what did you like about me tha"
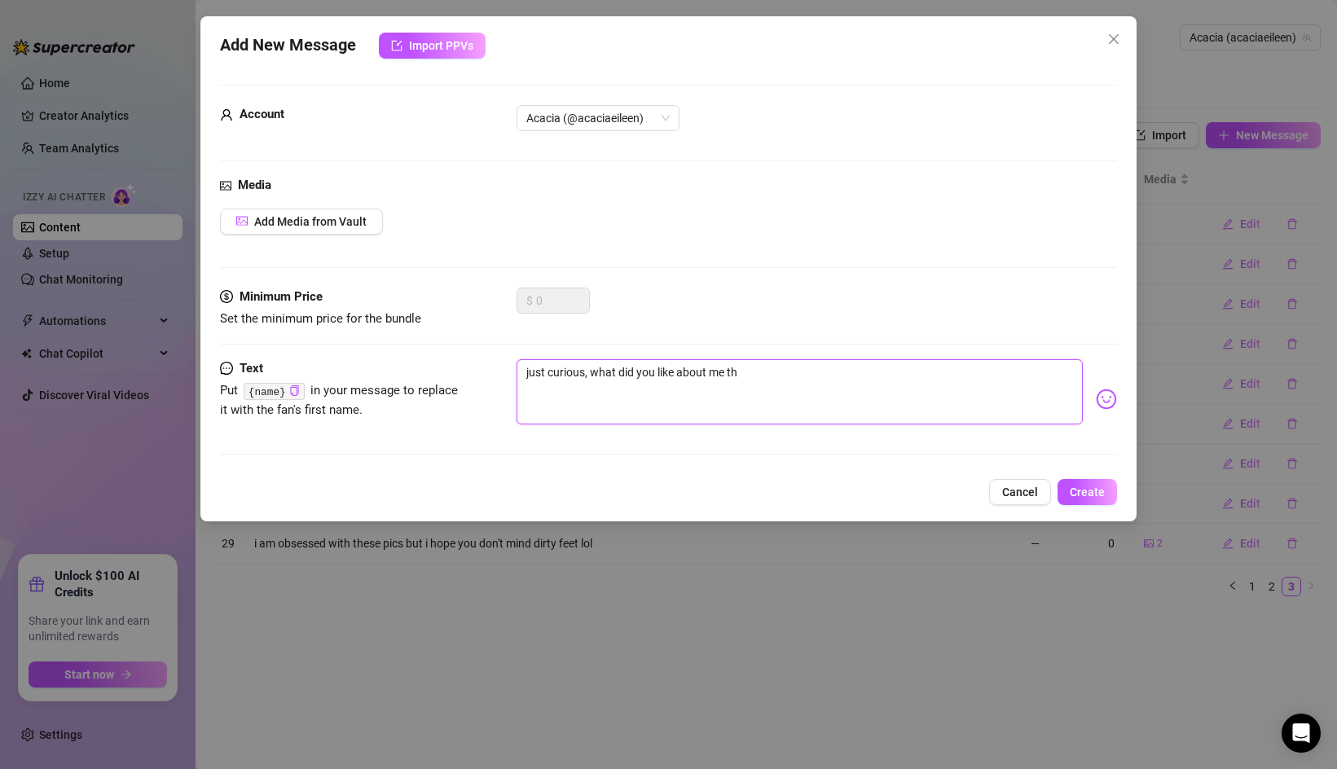
type textarea "just curious, what did you like about me tha"
type textarea "just curious, what did you like about me that"
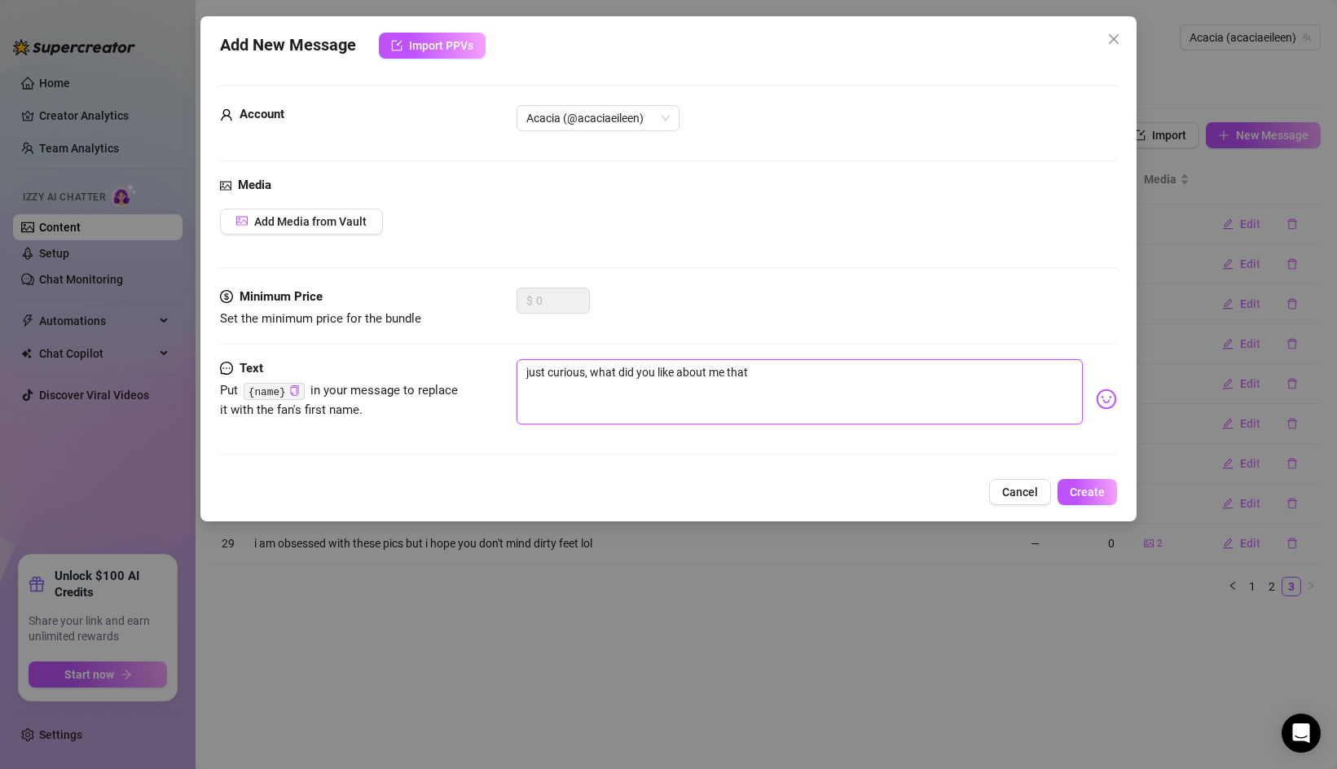
type textarea "just curious, what did you like about me that m"
type textarea "just curious, what did you like about me that ma"
type textarea "just curious, what did you like about me that mad"
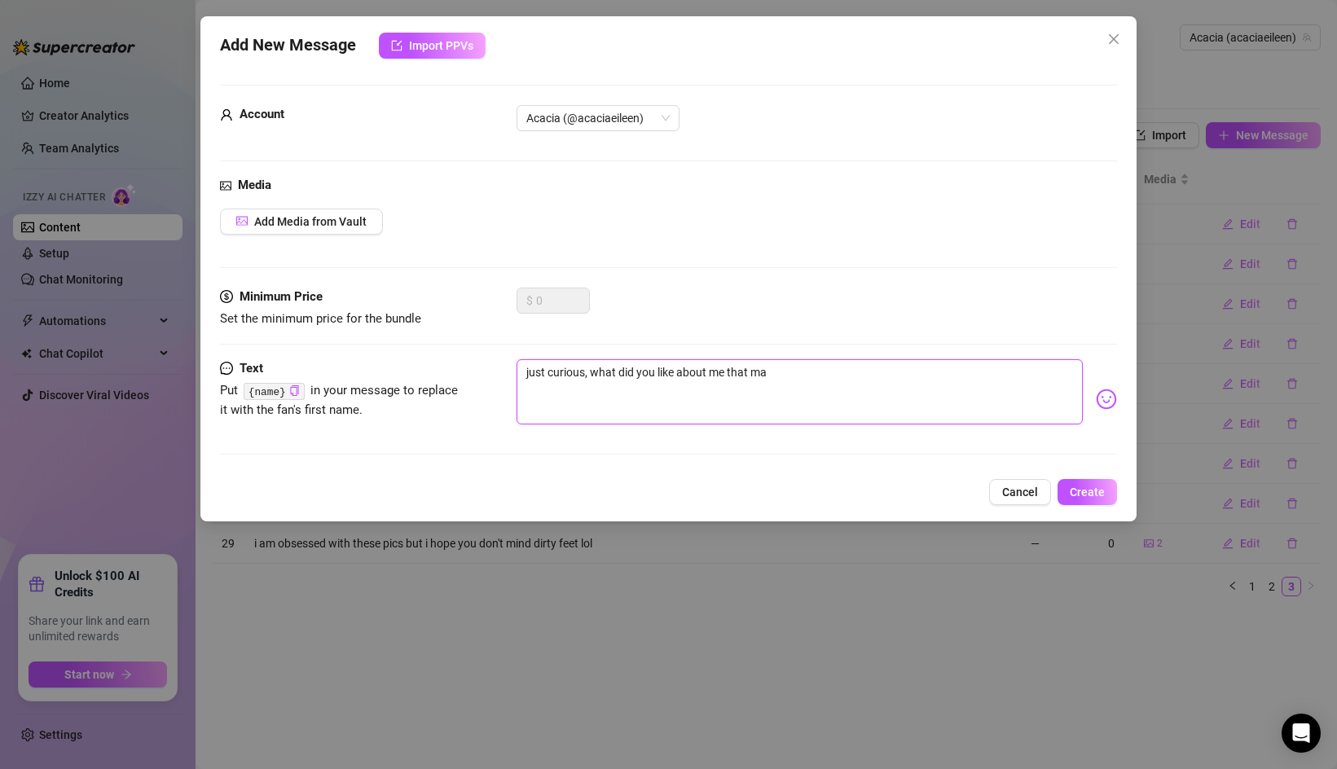
type textarea "just curious, what did you like about me that mad"
type textarea "just curious, what did you like about me that made"
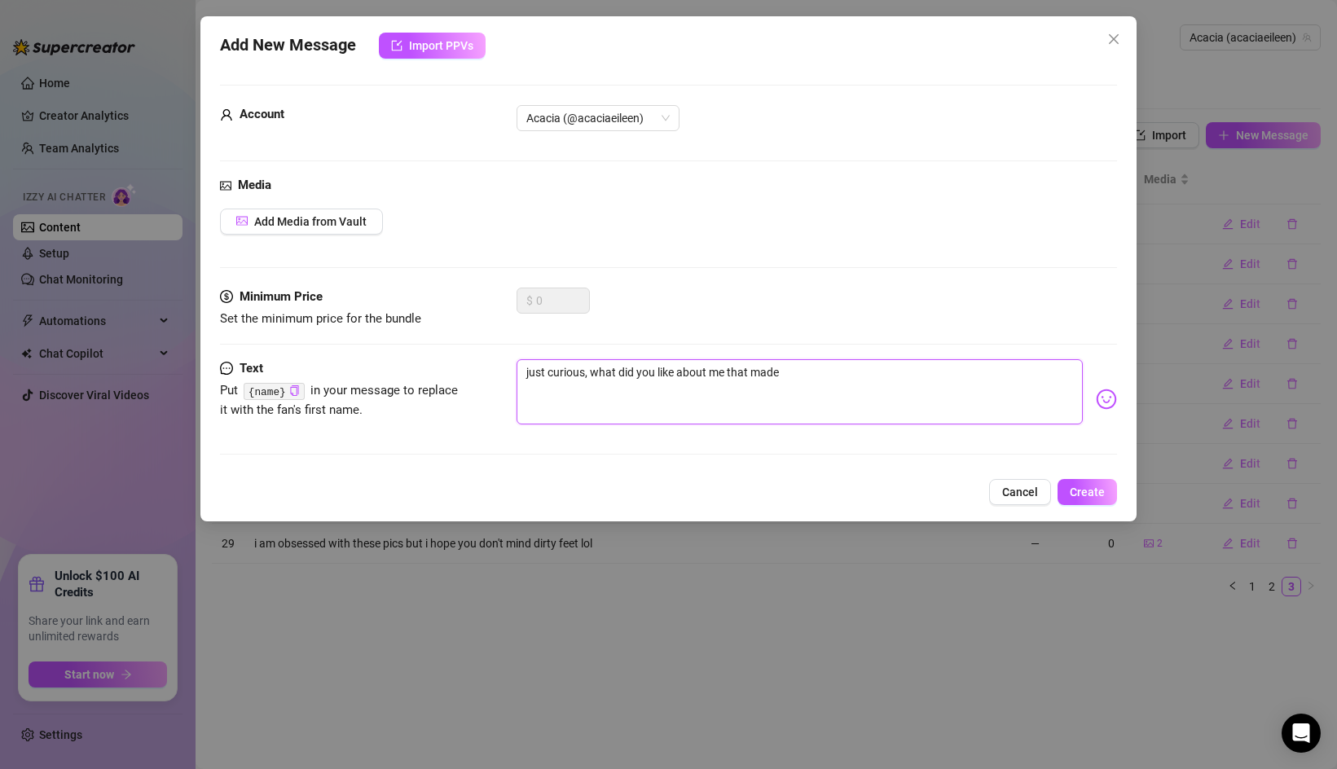
type textarea "just curious, what did you like about me that made y"
type textarea "just curious, what did you like about me that made yo"
type textarea "just curious, what did you like about me that made you"
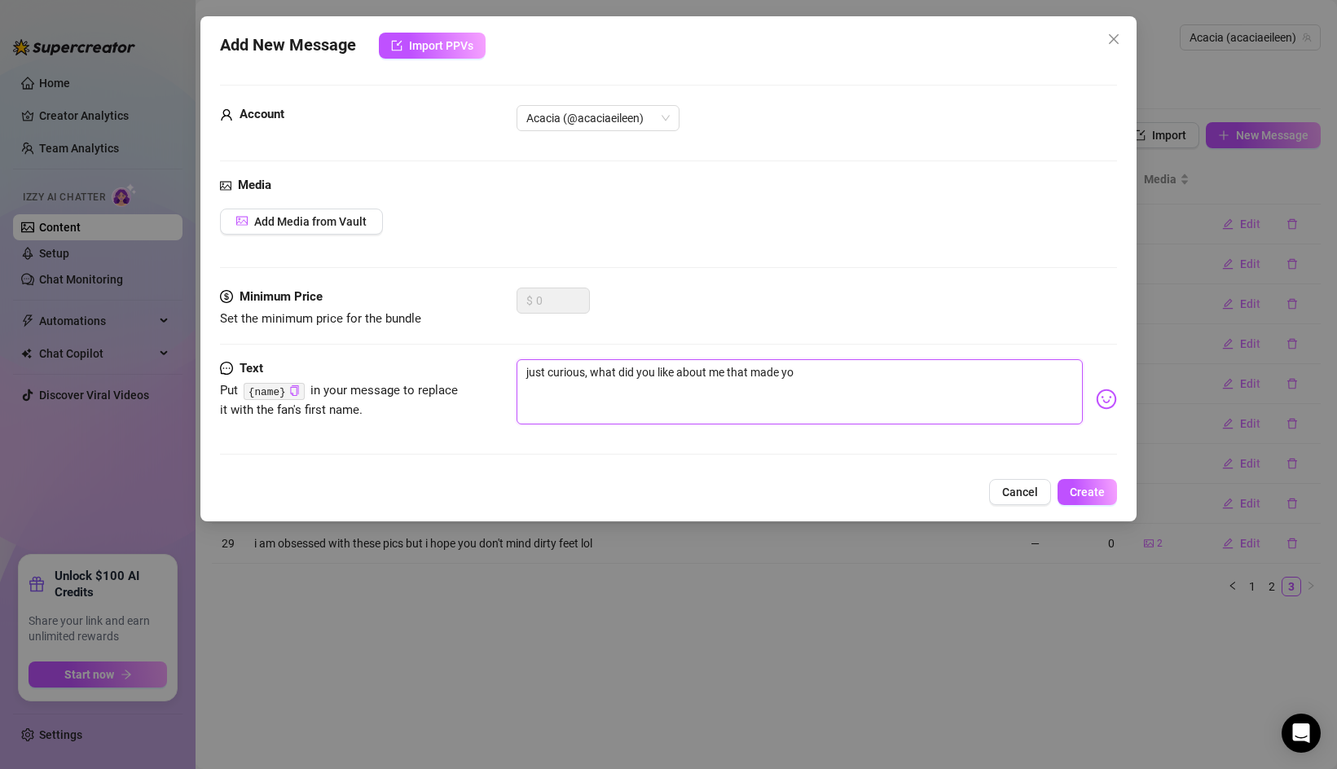
type textarea "just curious, what did you like about me that made you"
type textarea "just curious, what did you like about me that made you i"
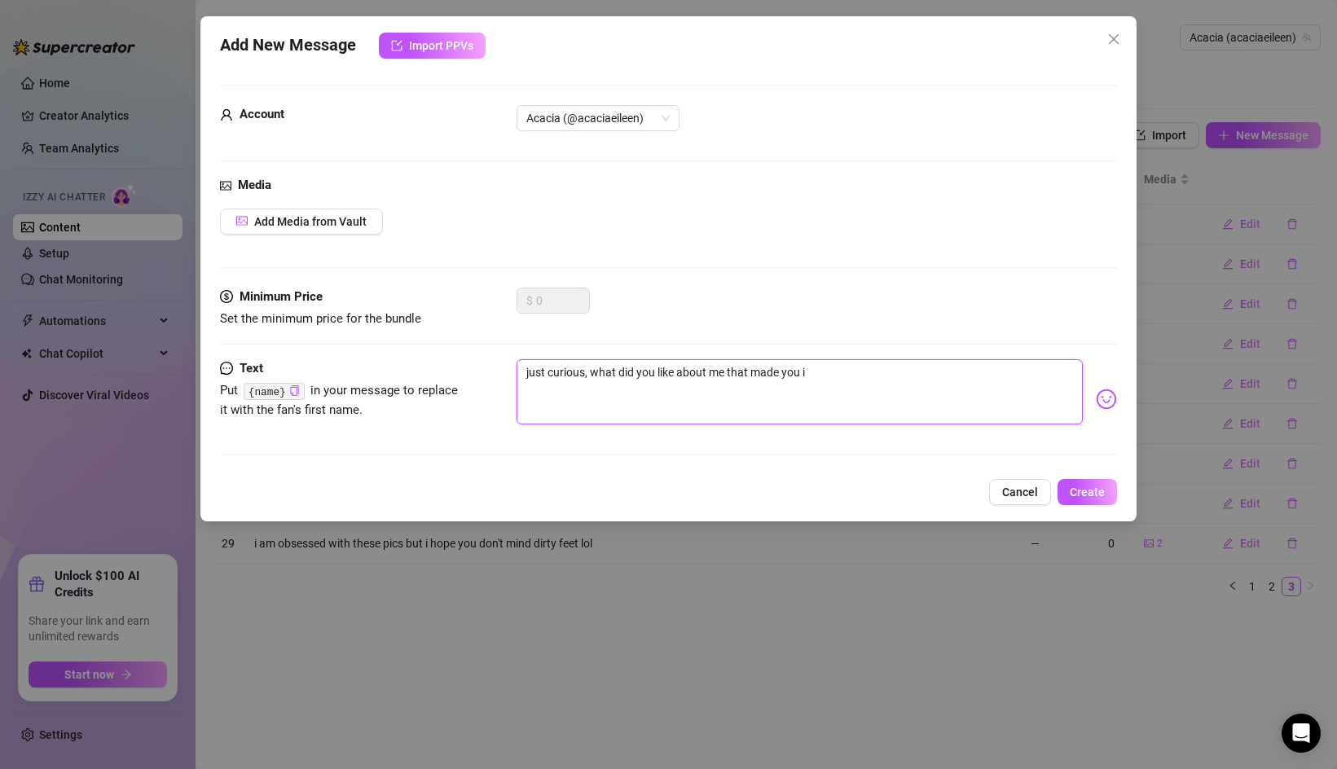
type textarea "just curious, what did you like about me that made you in"
type textarea "just curious, what did you like about me that made you ini"
type textarea "just curious, what did you like about me that made you inii"
type textarea "just curious, what did you like about me that made you iniit"
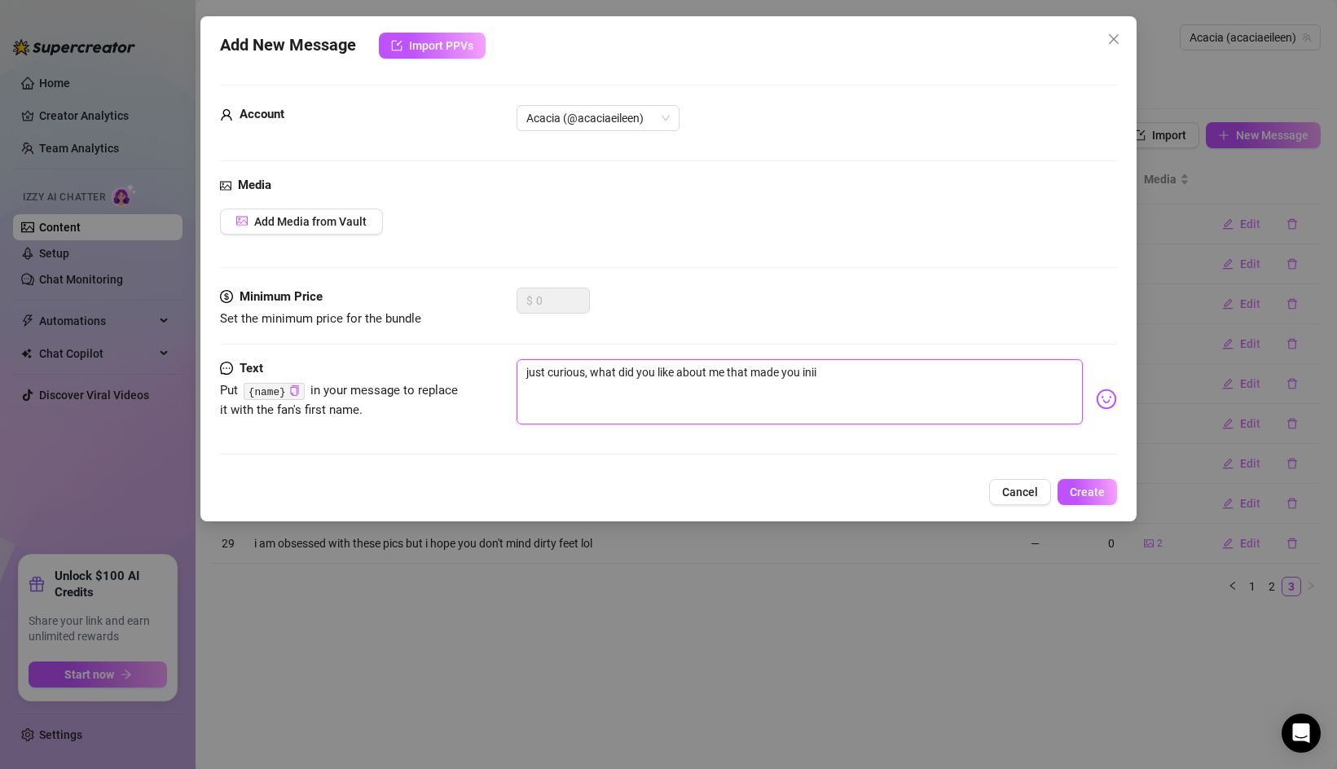
type textarea "just curious, what did you like about me that made you iniit"
type textarea "just curious, what did you like about me that made you inii"
type textarea "just curious, what did you like about me that made you ini"
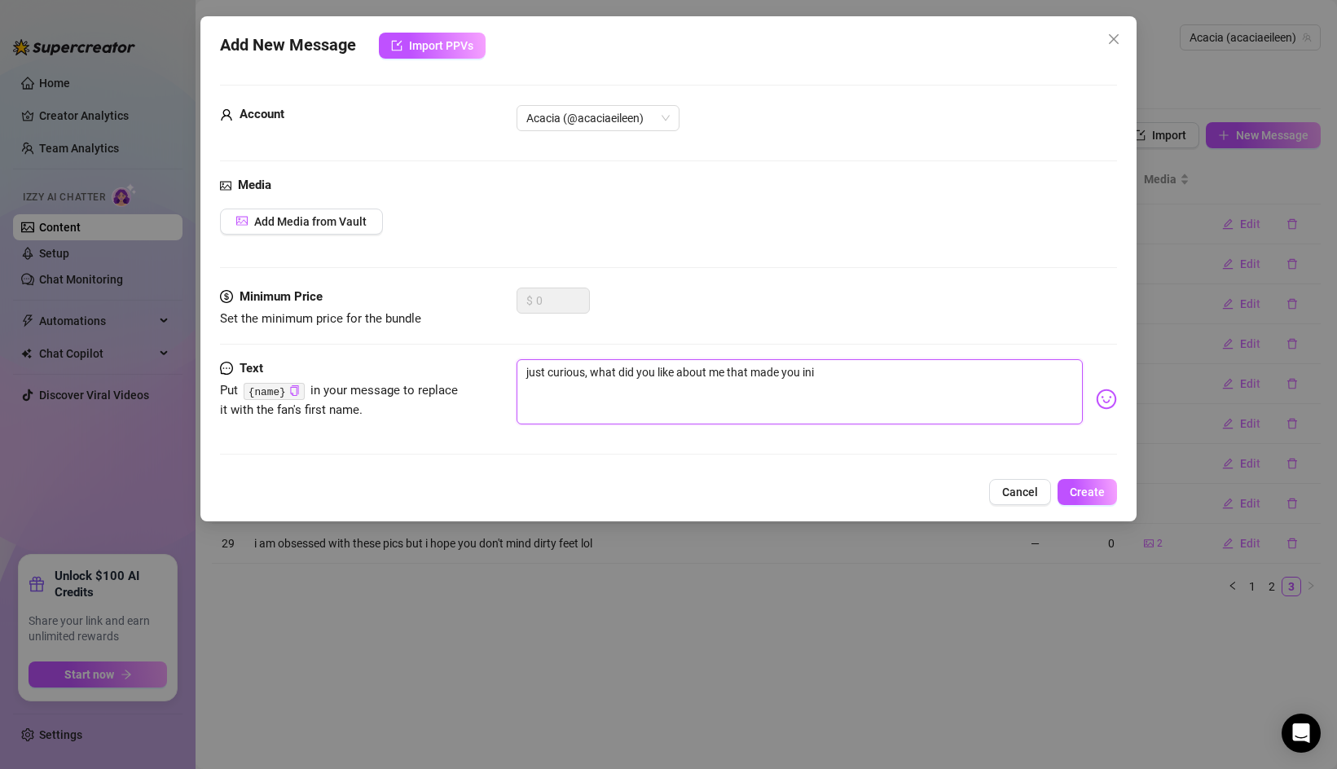
type textarea "just curious, what did you like about me that made you init"
type textarea "just curious, what did you like about me that made you initi"
type textarea "just curious, what did you like about me that made you initia"
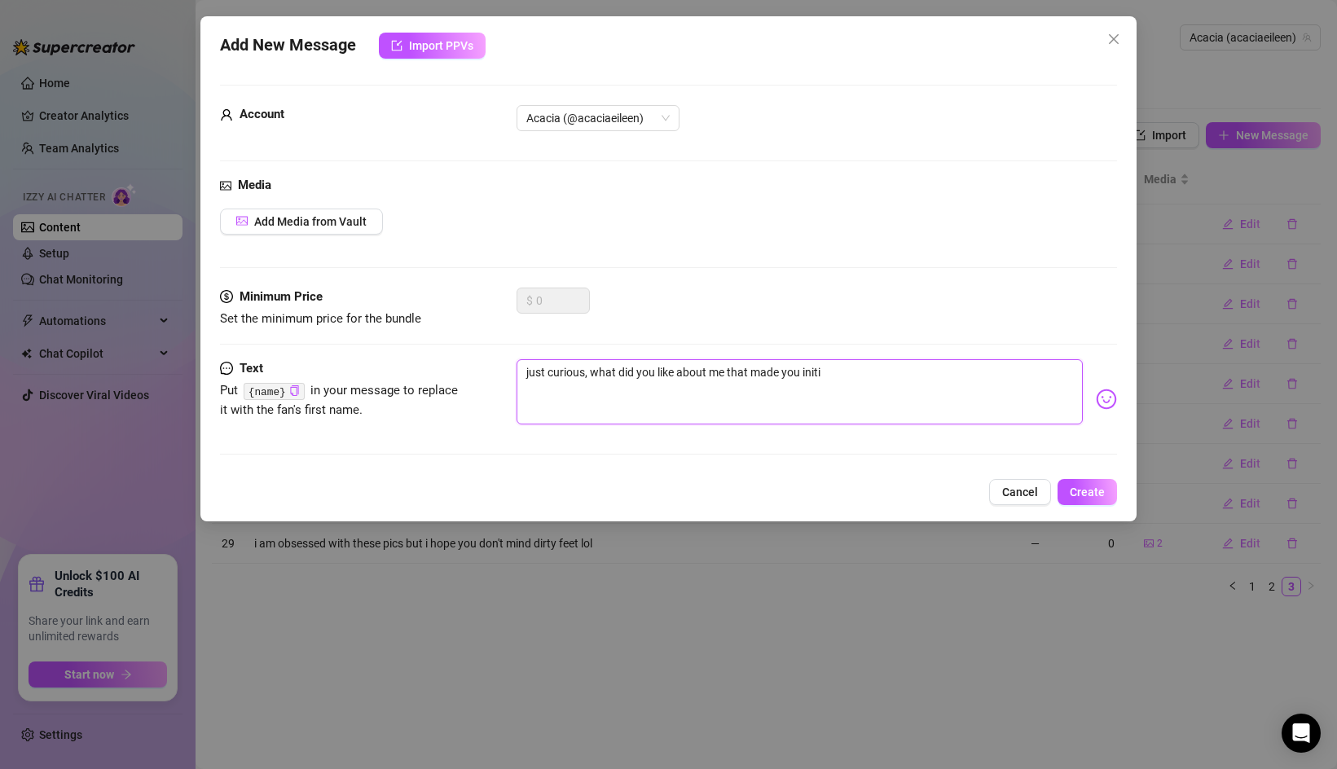
type textarea "just curious, what did you like about me that made you initia"
type textarea "just curious, what did you like about me that made you initial"
type textarea "just curious, what did you like about me that made you initiall"
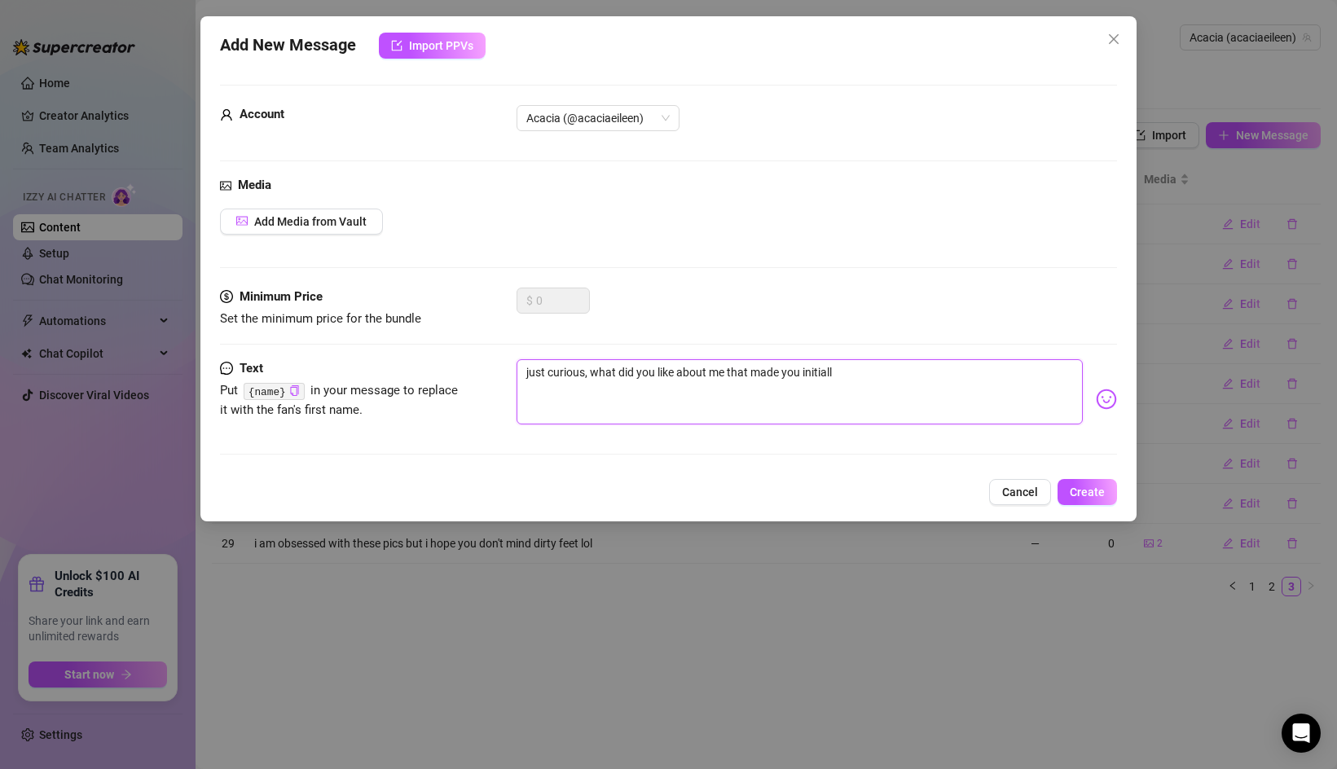
type textarea "just curious, what did you like about me that made you initially"
type textarea "just curious, what did you like about me that made you initially s"
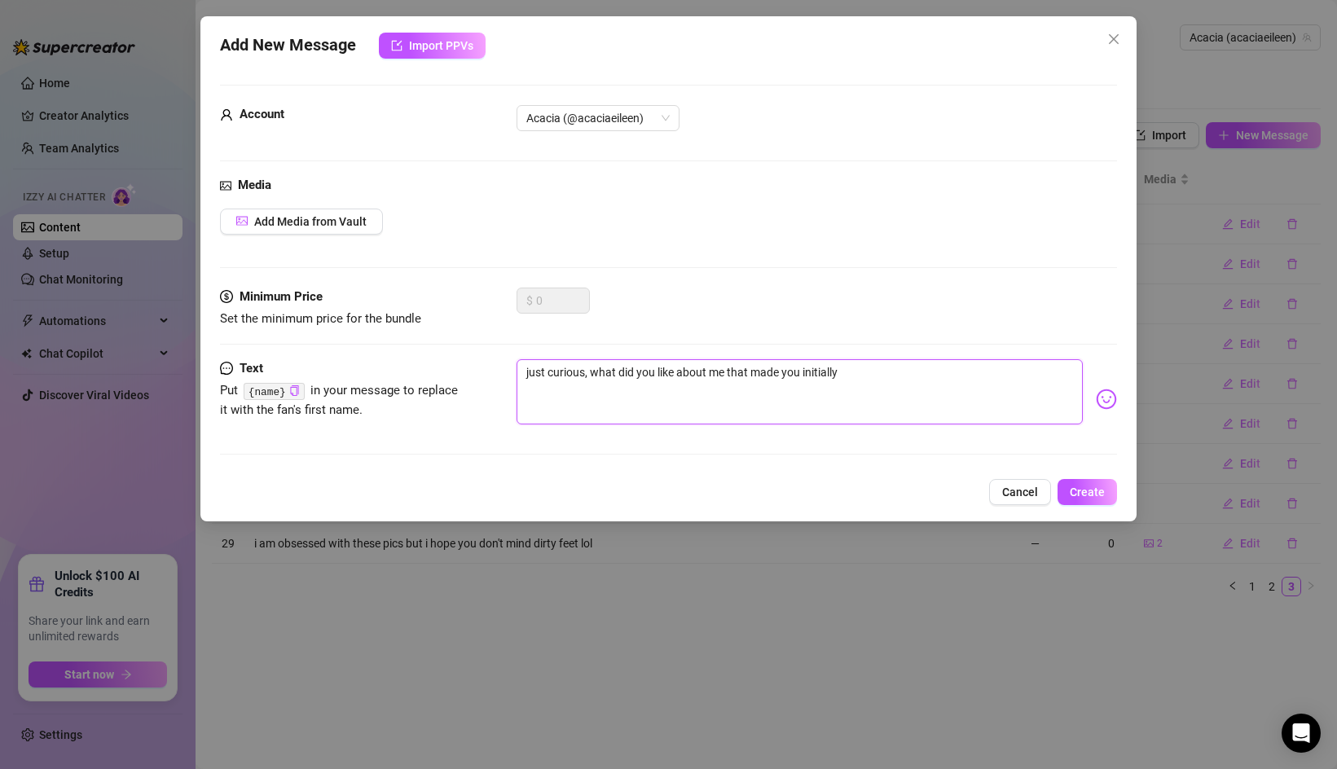
type textarea "just curious, what did you like about me that made you initially s"
type textarea "just curious, what did you like about me that made you initially su"
type textarea "just curious, what did you like about me that made you initially sub"
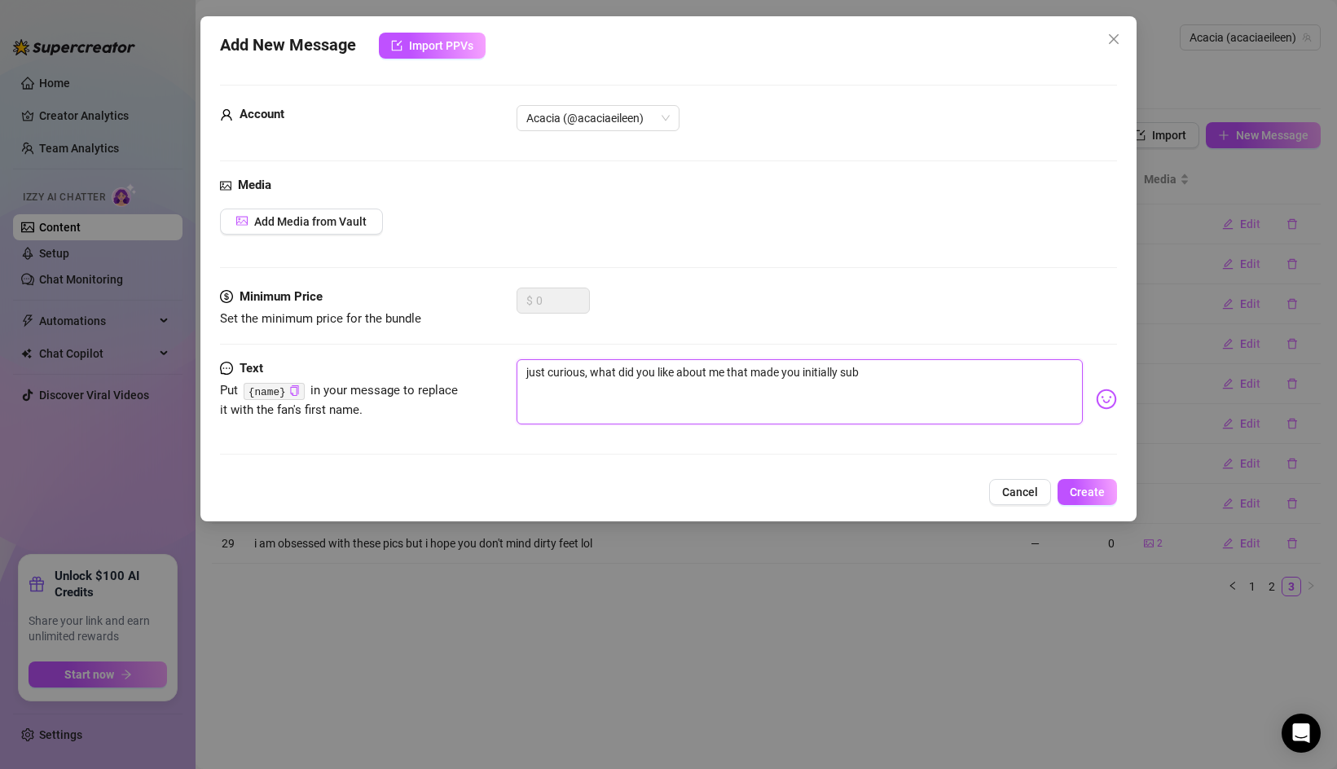
type textarea "just curious, what did you like about me that made you initially subs"
type textarea "just curious, what did you like about me that made you initially subsc"
type textarea "just curious, what did you like about me that made you initially subscr"
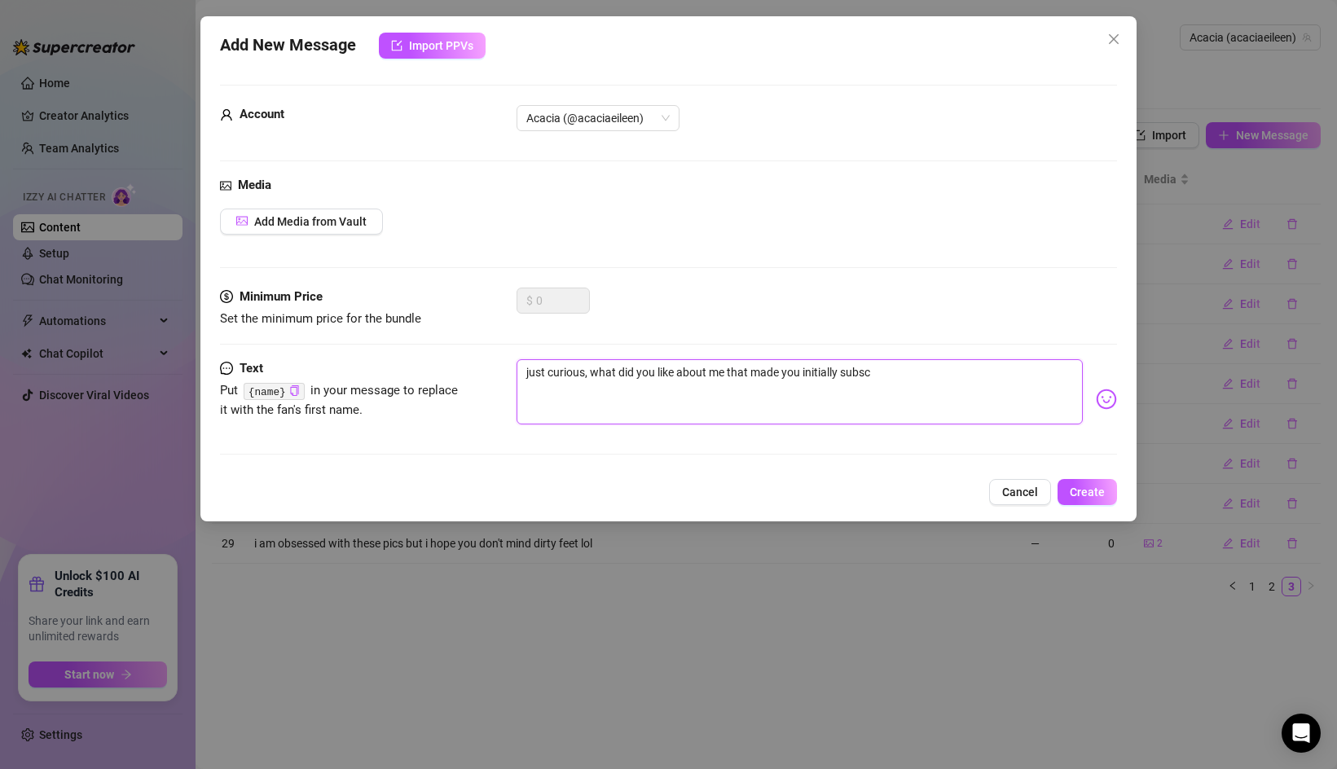
type textarea "just curious, what did you like about me that made you initially subscr"
type textarea "just curious, what did you like about me that made you initially subscri"
type textarea "just curious, what did you like about me that made you initially subscrib"
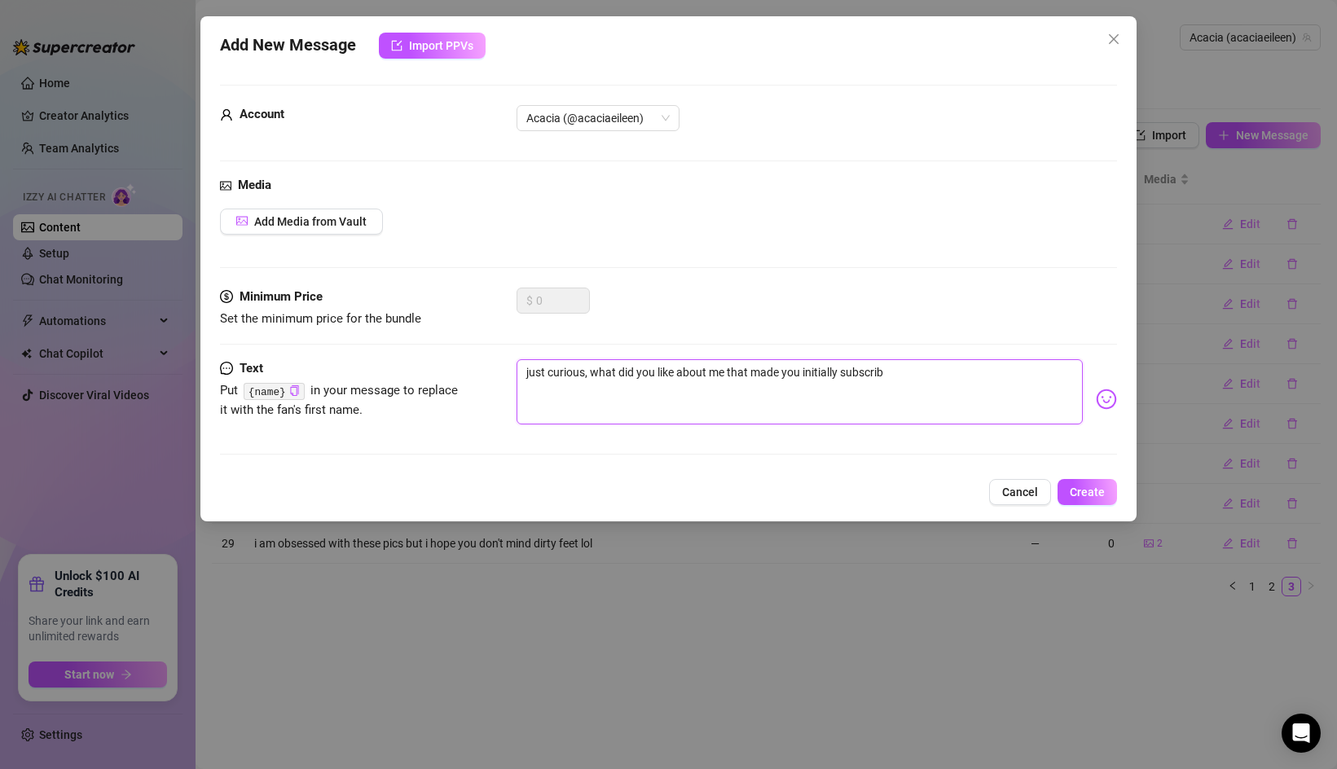
type textarea "just curious, what did you like about me that made you initially subscribe"
type textarea "just curious, what did you like about me that made you initially subscribe?"
click at [1077, 483] on button "Create" at bounding box center [1086, 492] width 59 height 26
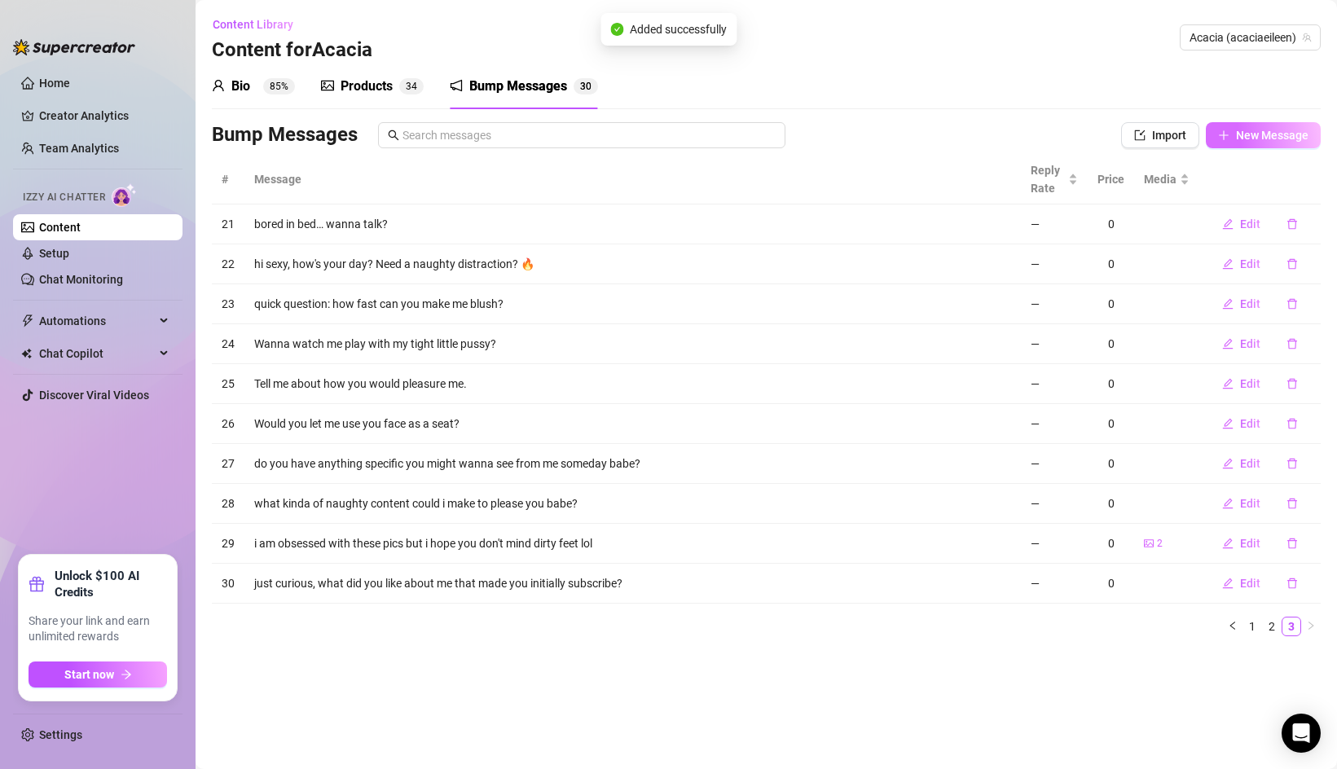
click at [1239, 138] on span "New Message" at bounding box center [1272, 135] width 73 height 13
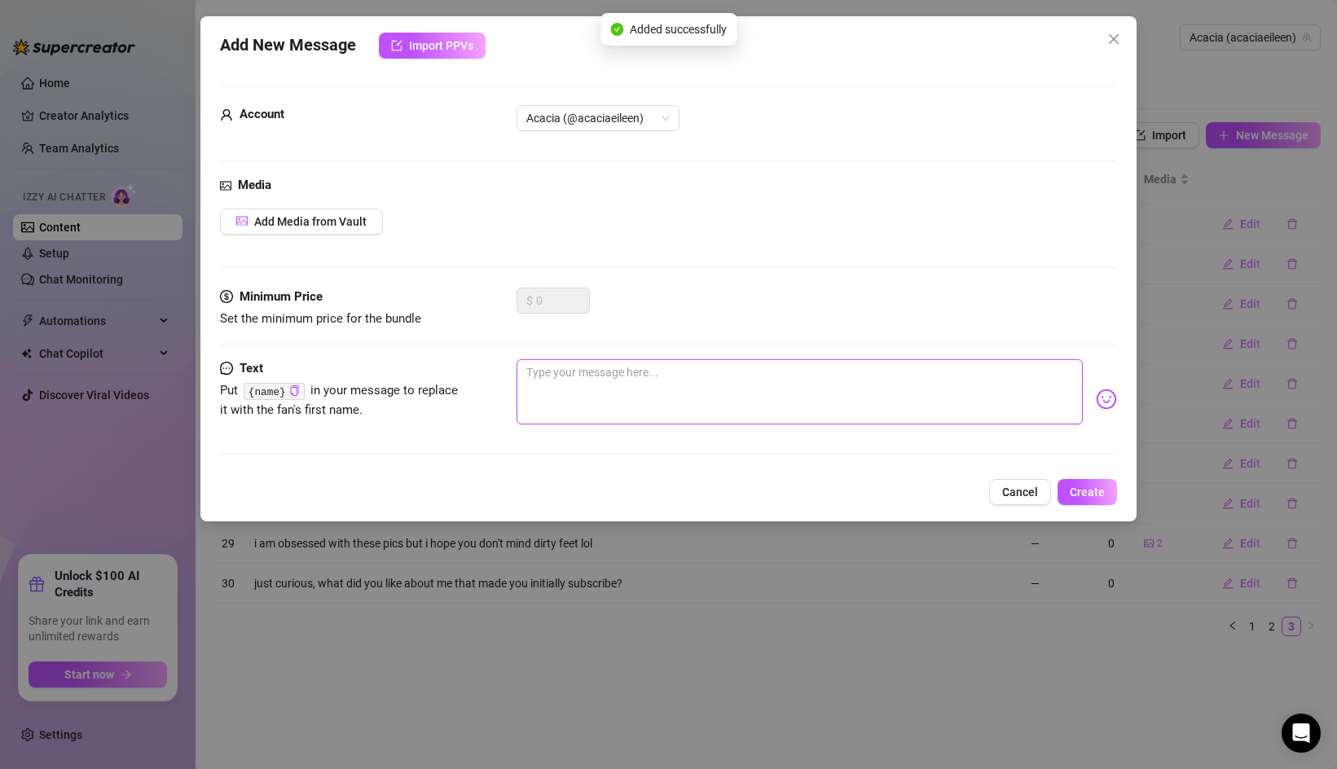
click at [569, 373] on textarea at bounding box center [800, 391] width 566 height 65
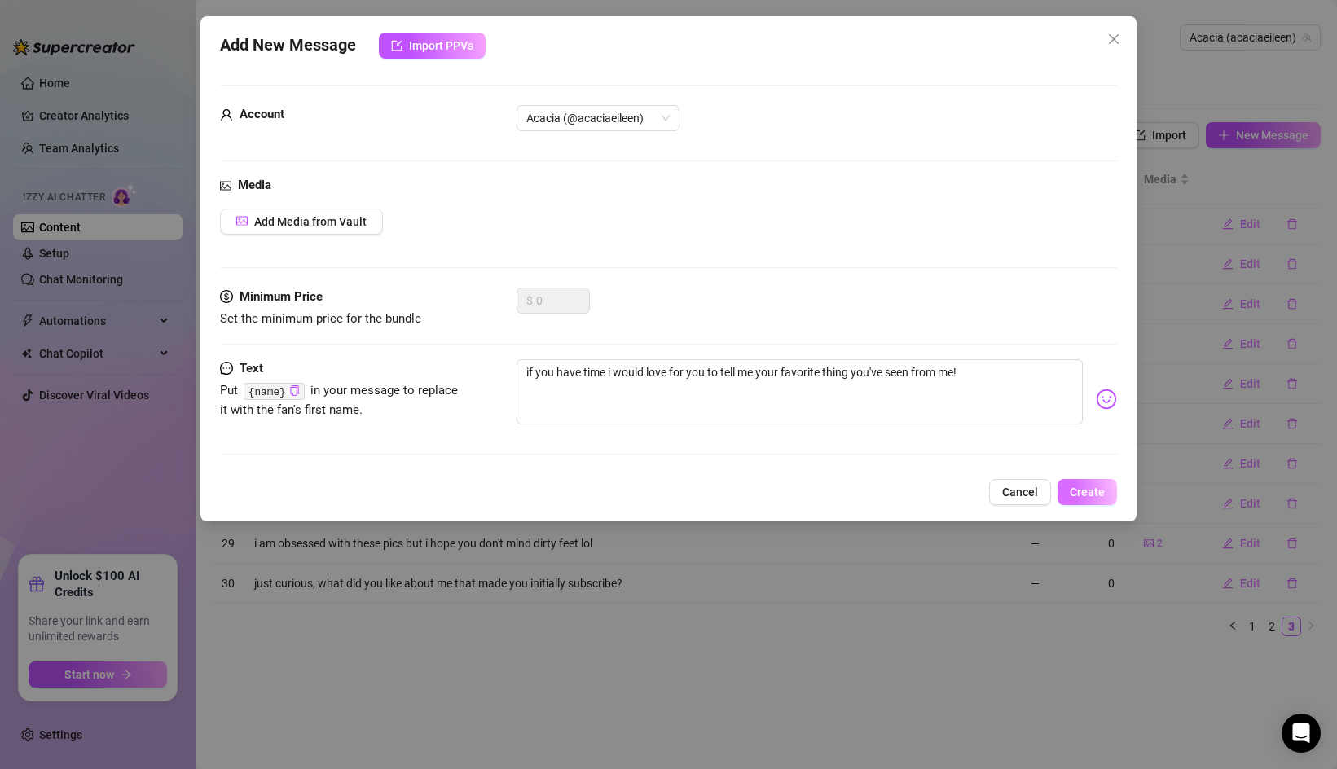
click at [1100, 490] on span "Create" at bounding box center [1087, 492] width 35 height 13
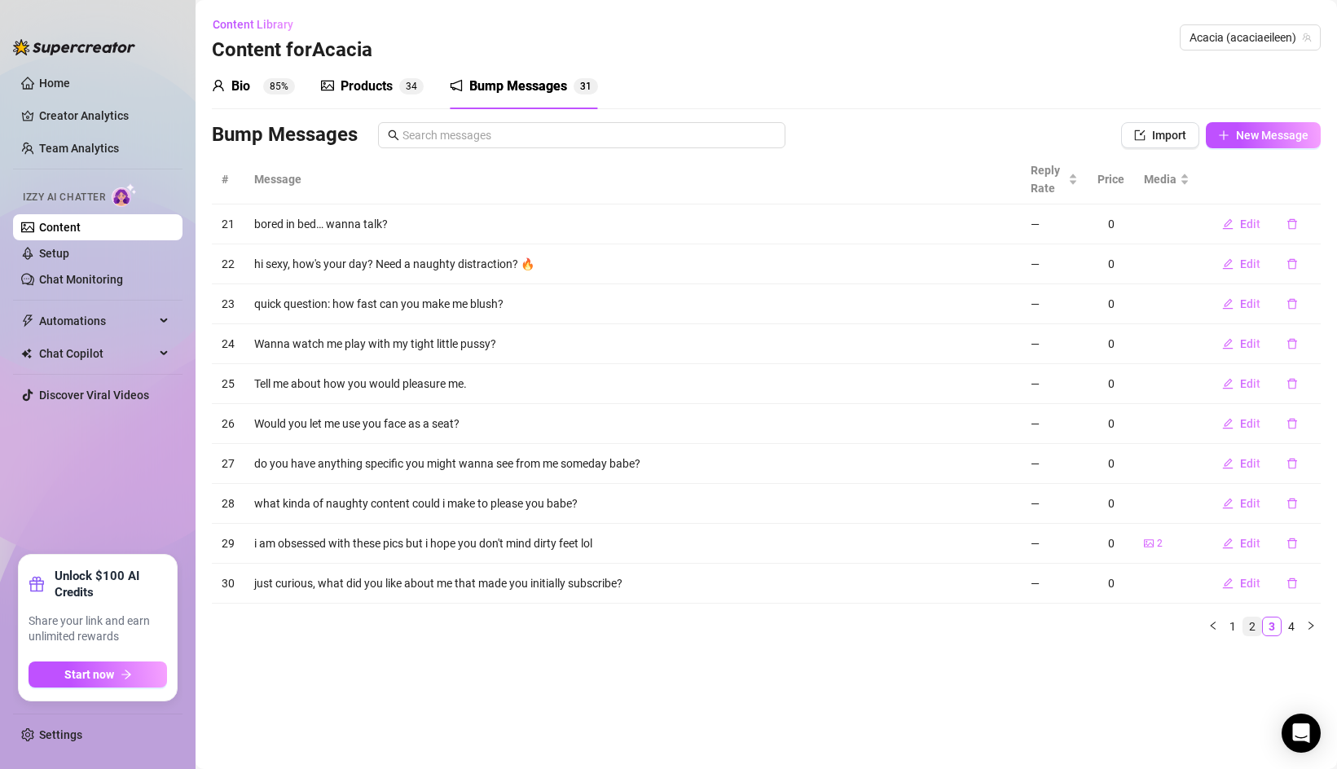
click at [1249, 628] on link "2" at bounding box center [1252, 627] width 18 height 18
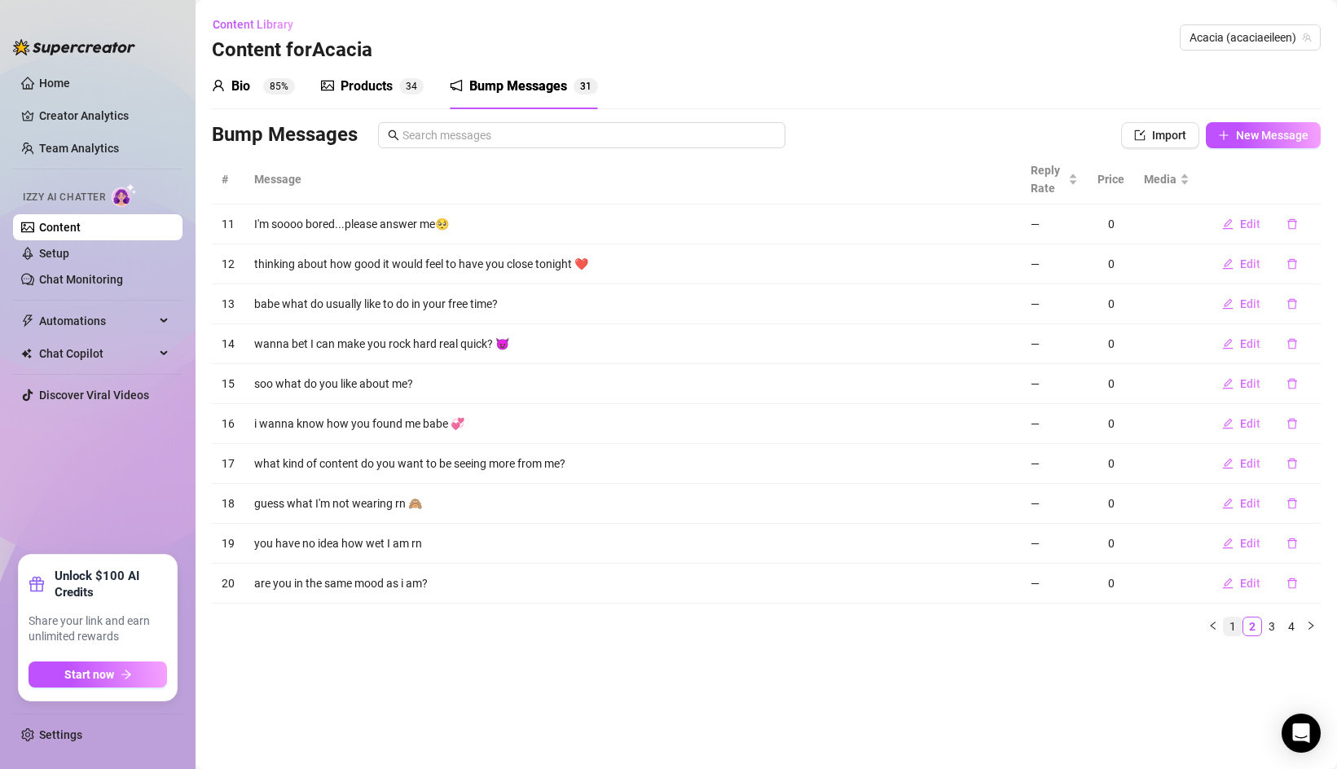
click at [1236, 631] on link "1" at bounding box center [1233, 627] width 18 height 18
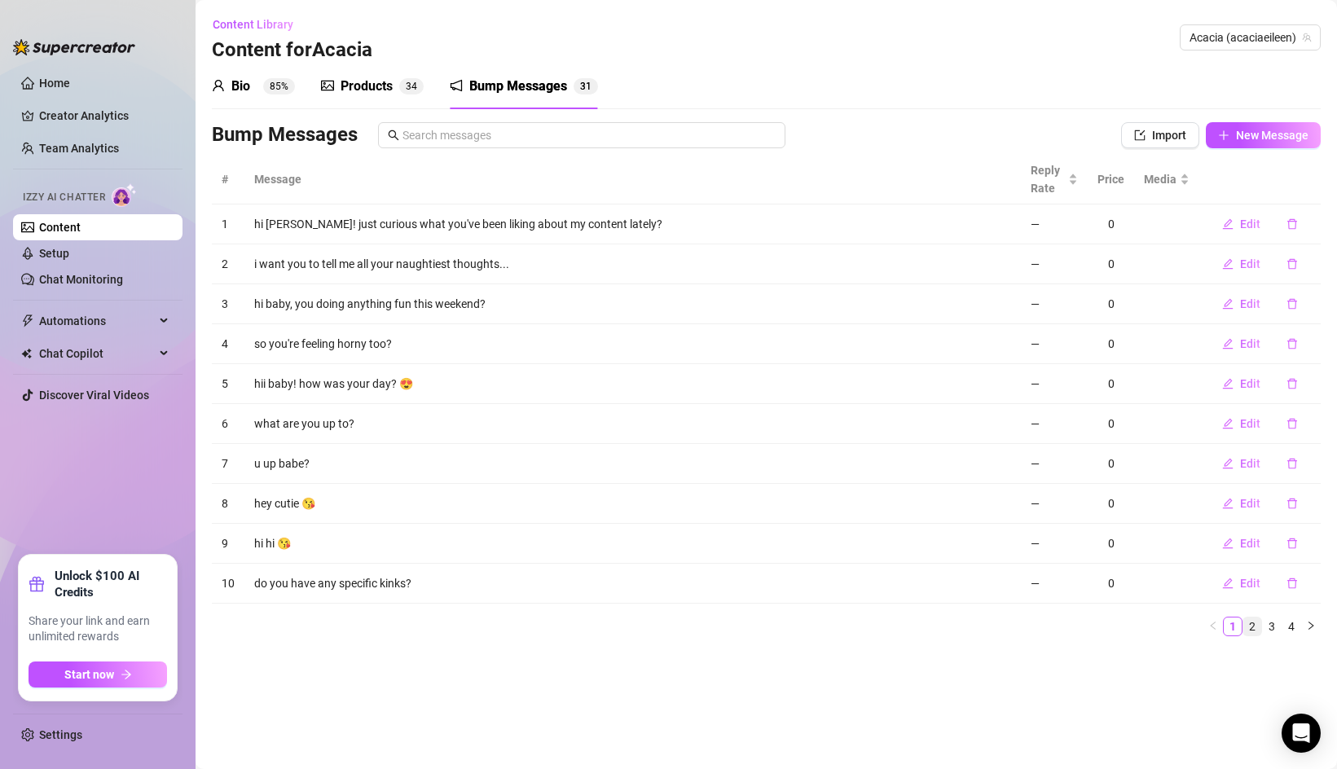
click at [1259, 628] on link "2" at bounding box center [1252, 627] width 18 height 18
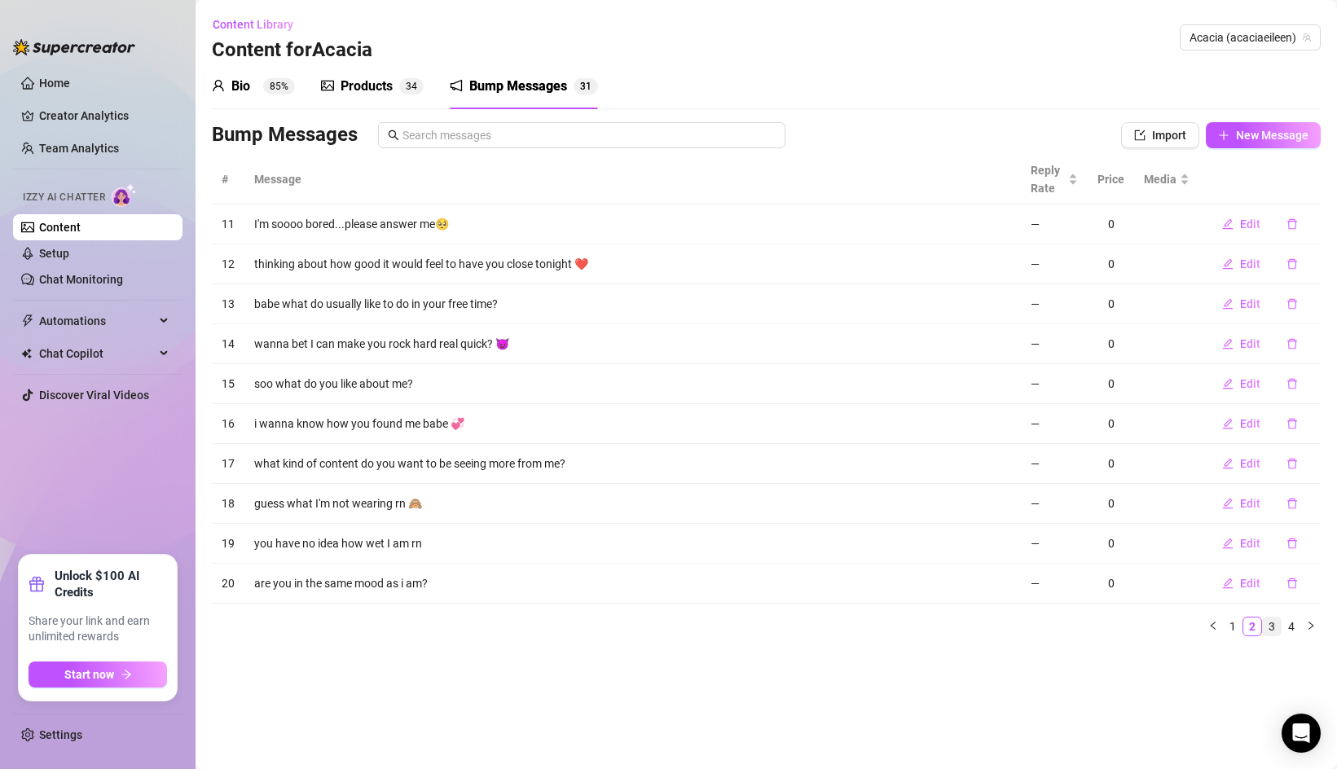
click at [1274, 627] on link "3" at bounding box center [1272, 627] width 18 height 18
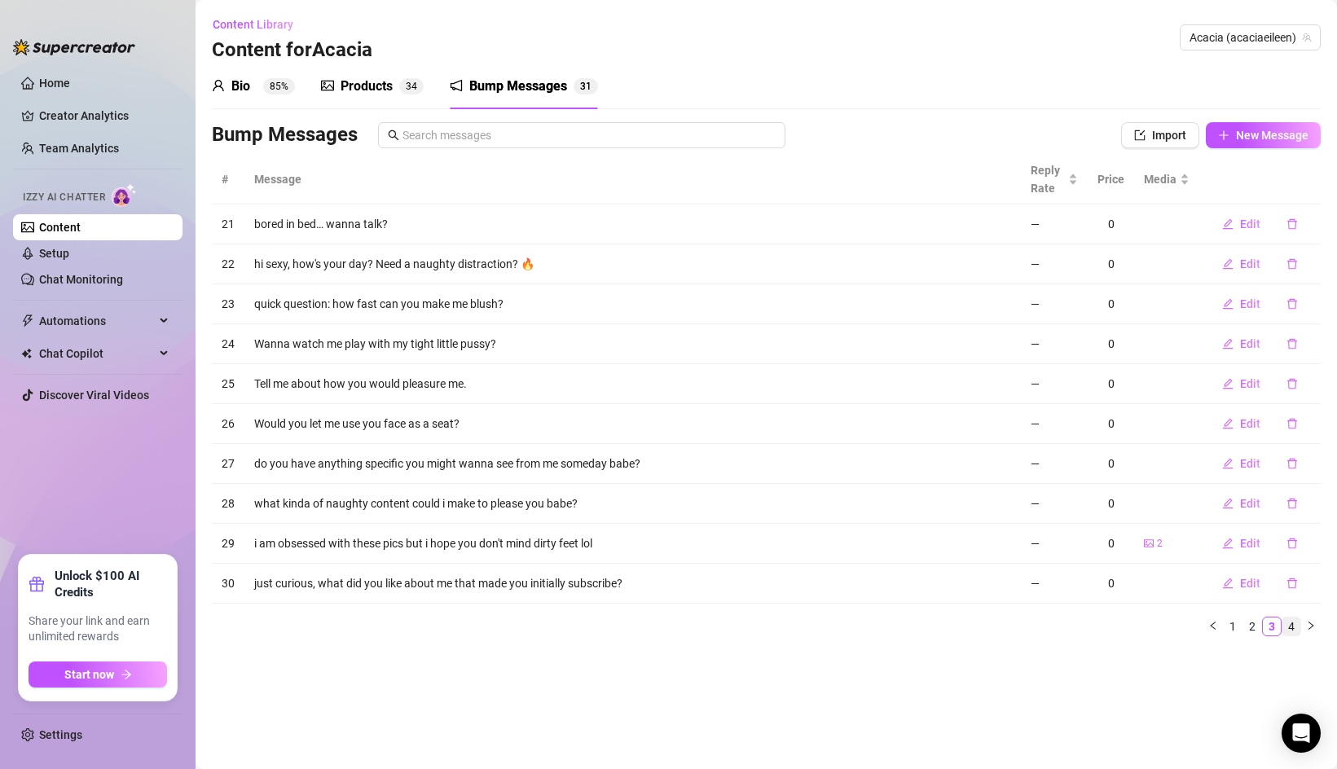
click at [1289, 627] on link "4" at bounding box center [1291, 627] width 18 height 18
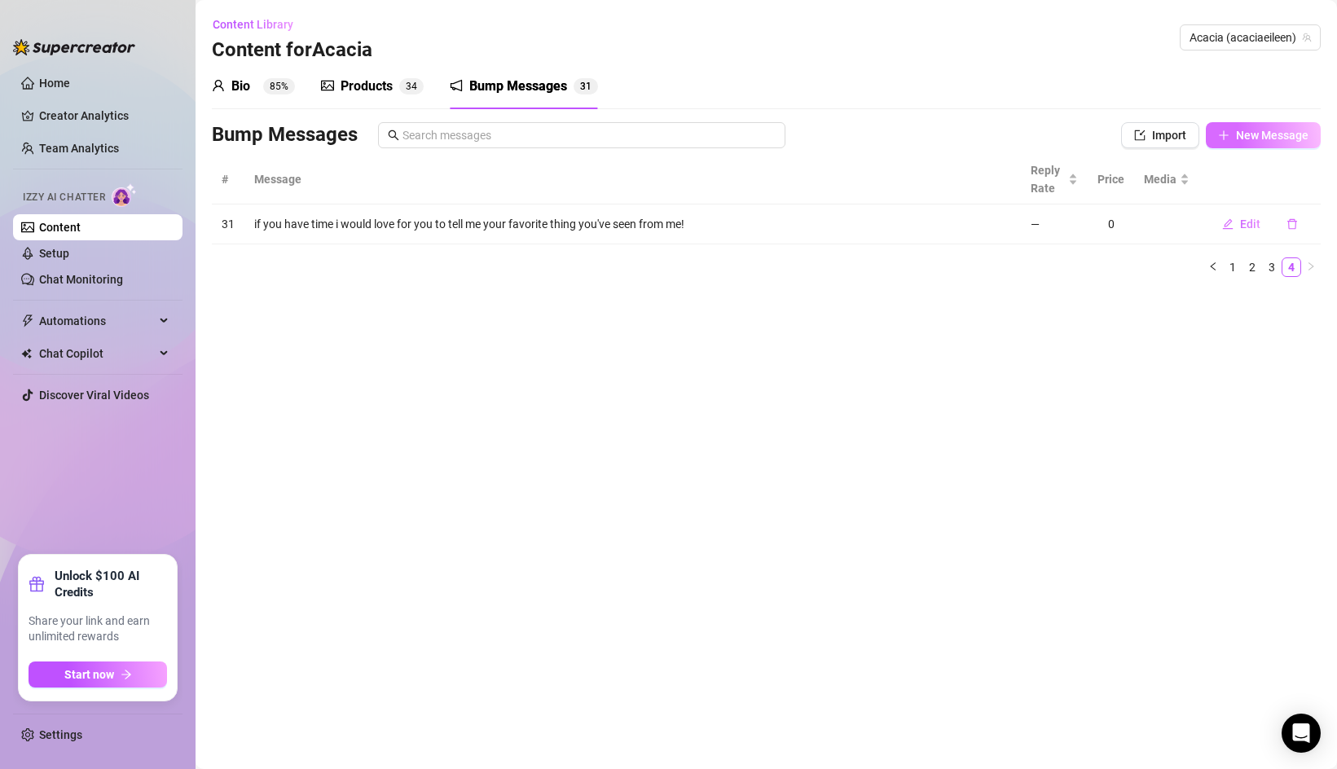
click at [1251, 134] on span "New Message" at bounding box center [1272, 135] width 73 height 13
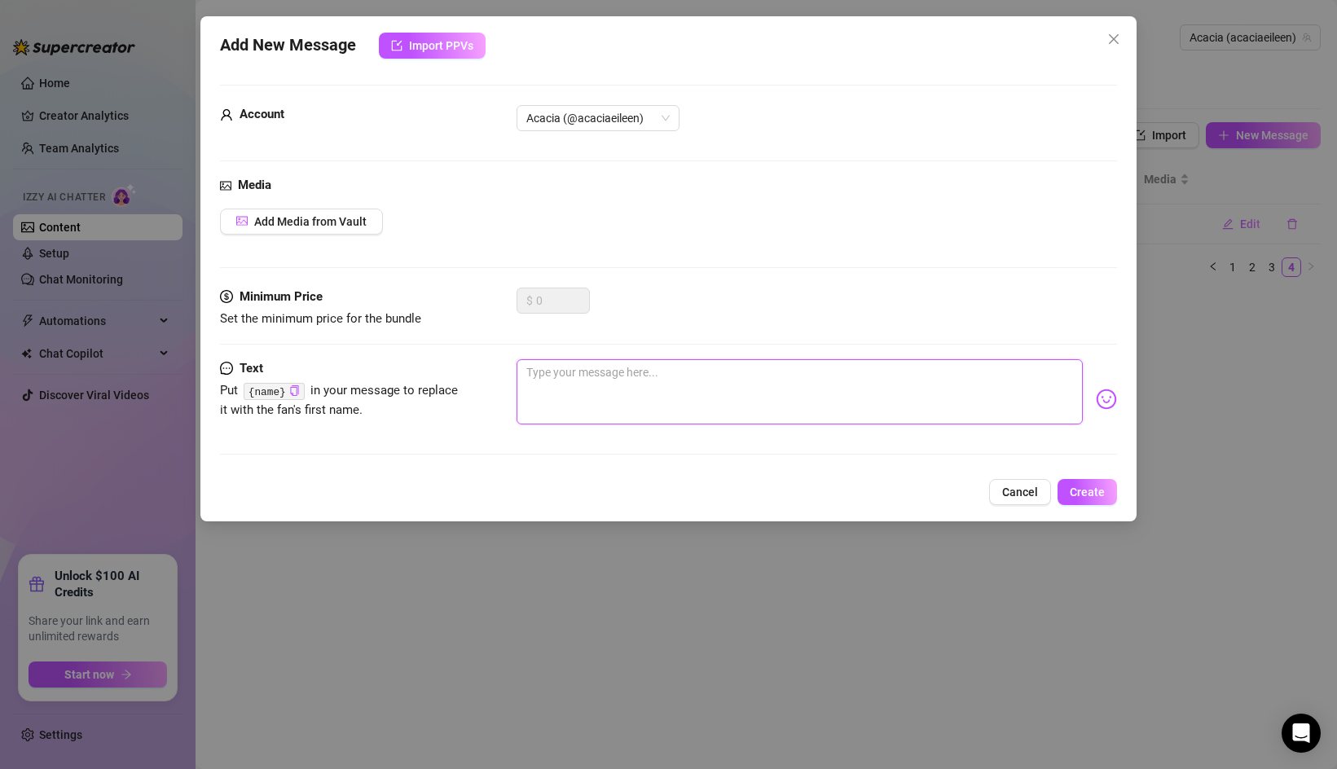
click at [565, 387] on textarea at bounding box center [800, 391] width 566 height 65
click at [587, 382] on textarea at bounding box center [800, 391] width 566 height 65
click at [1082, 482] on button "Create" at bounding box center [1086, 492] width 59 height 26
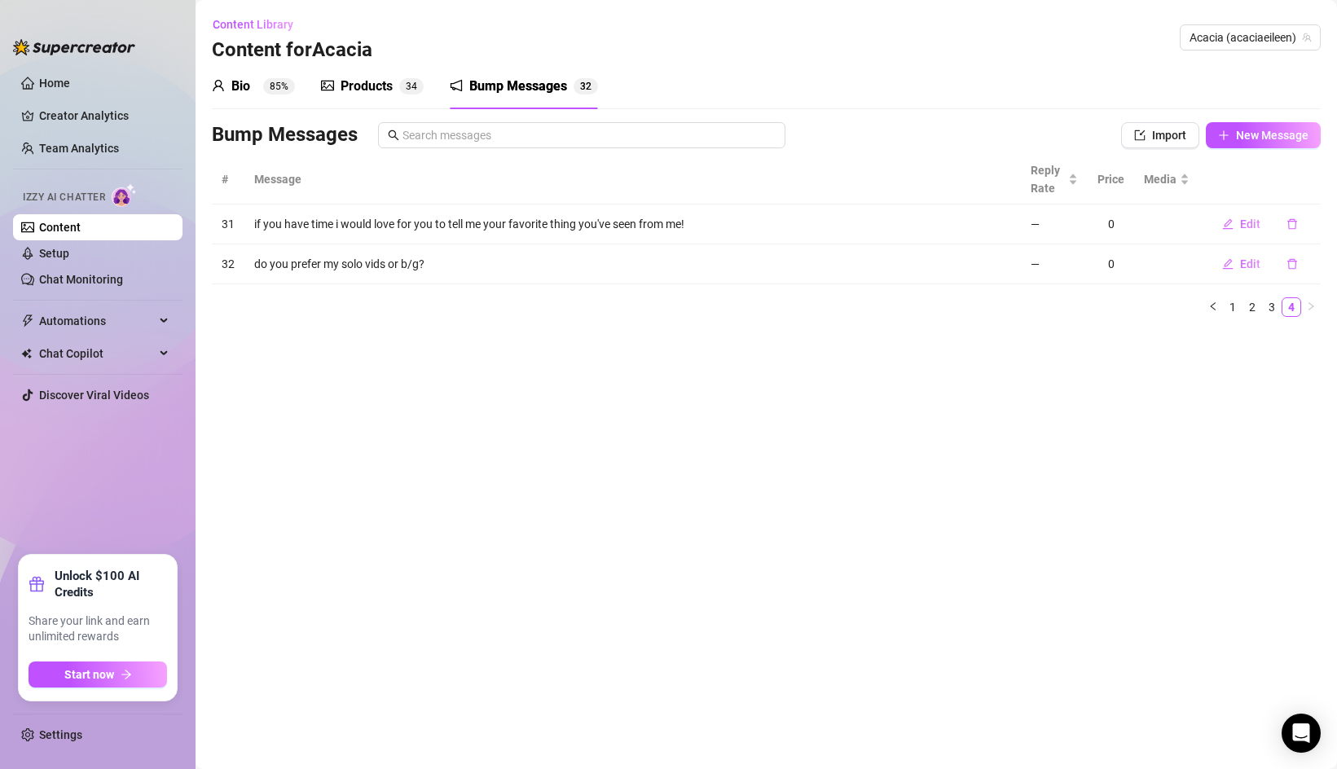
click at [271, 87] on sup "85%" at bounding box center [279, 86] width 32 height 16
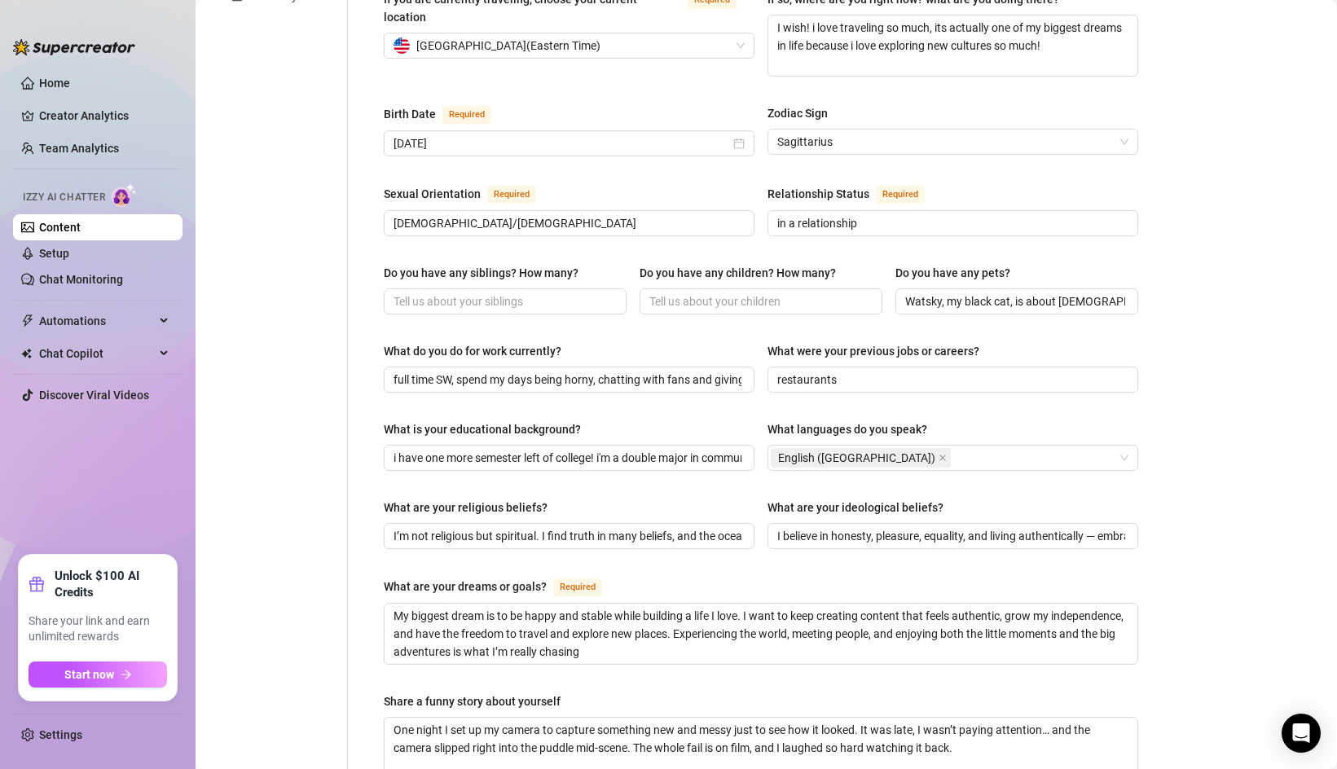
scroll to position [489, 0]
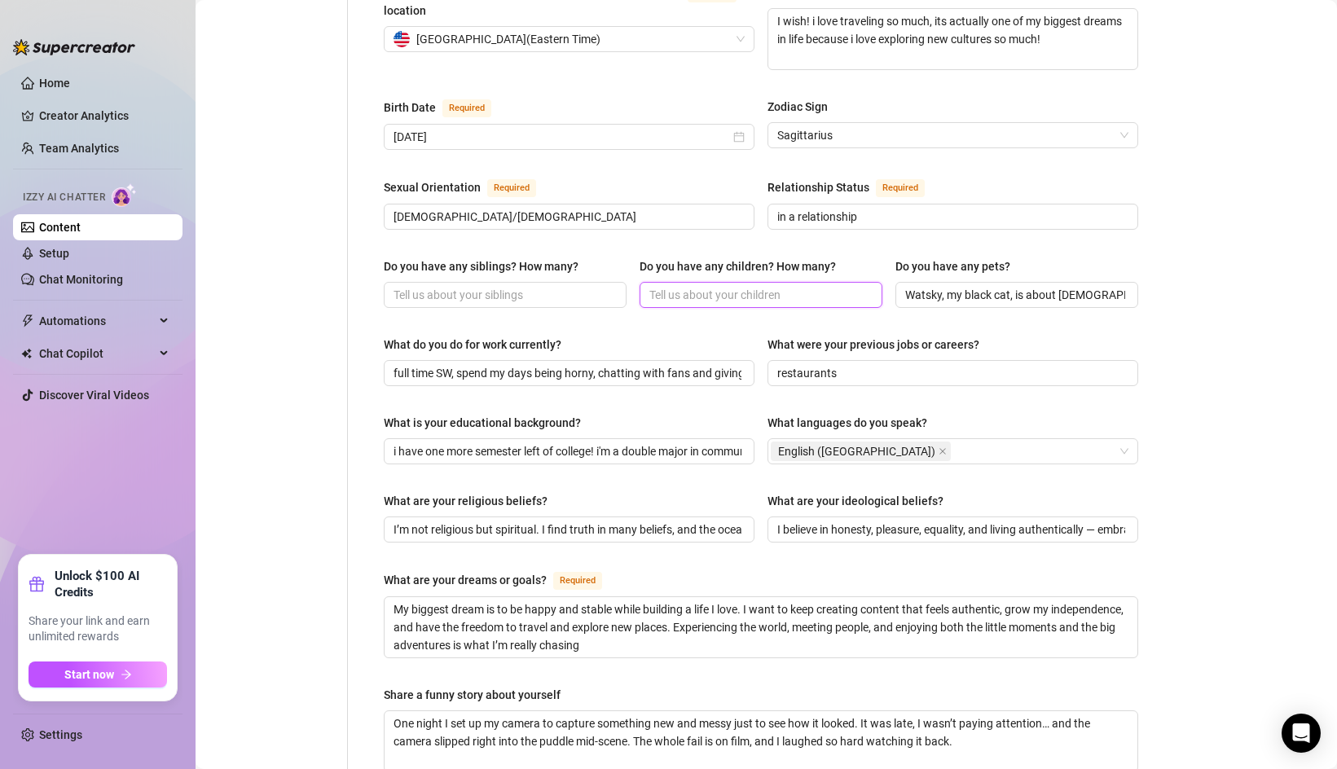
click at [686, 286] on input "Do you have any children? How many?" at bounding box center [759, 295] width 220 height 18
click at [427, 286] on input "Do you have any siblings? How many?" at bounding box center [503, 295] width 220 height 18
drag, startPoint x: 520, startPoint y: 260, endPoint x: 373, endPoint y: 261, distance: 146.6
click at [373, 261] on div "Name Required Acacia [PERSON_NAME] Nickname(s) Acacia Gender Required [DEMOGRAP…" at bounding box center [760, 366] width 787 height 1401
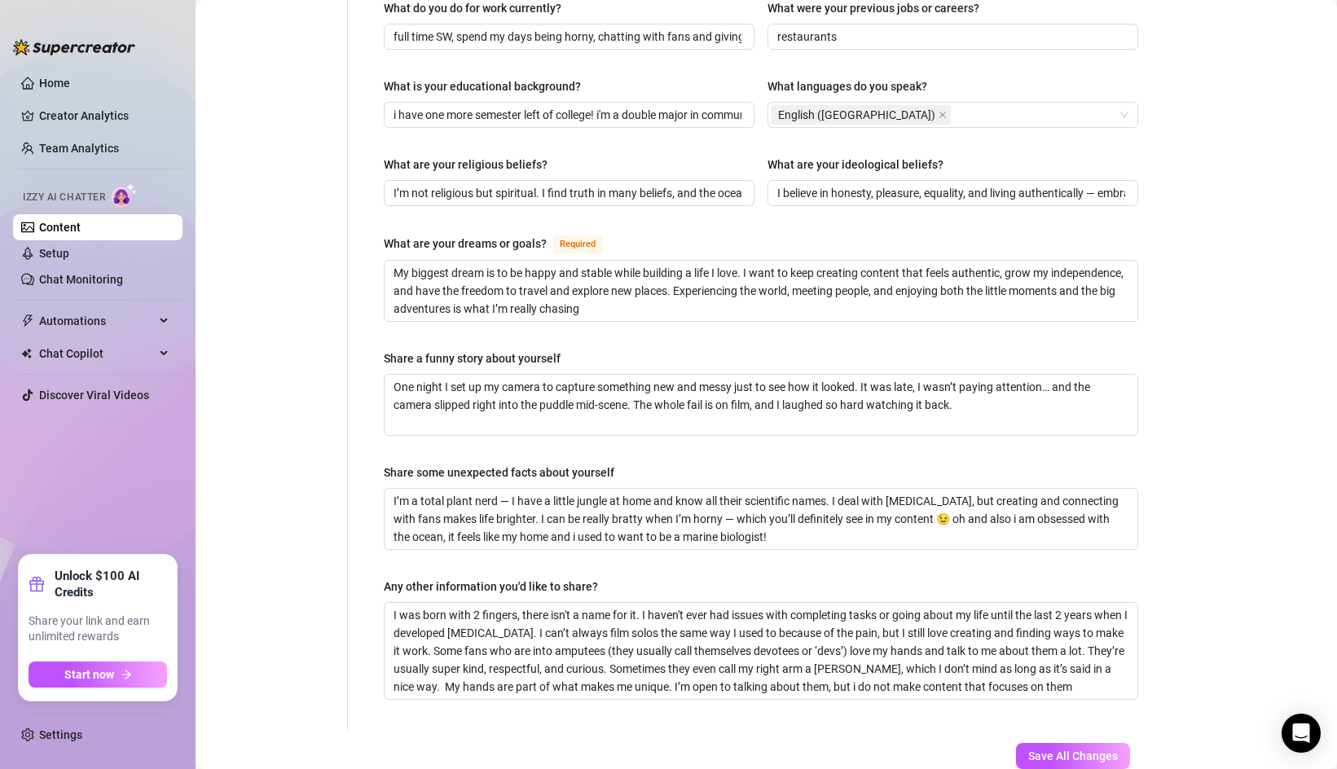
scroll to position [898, 0]
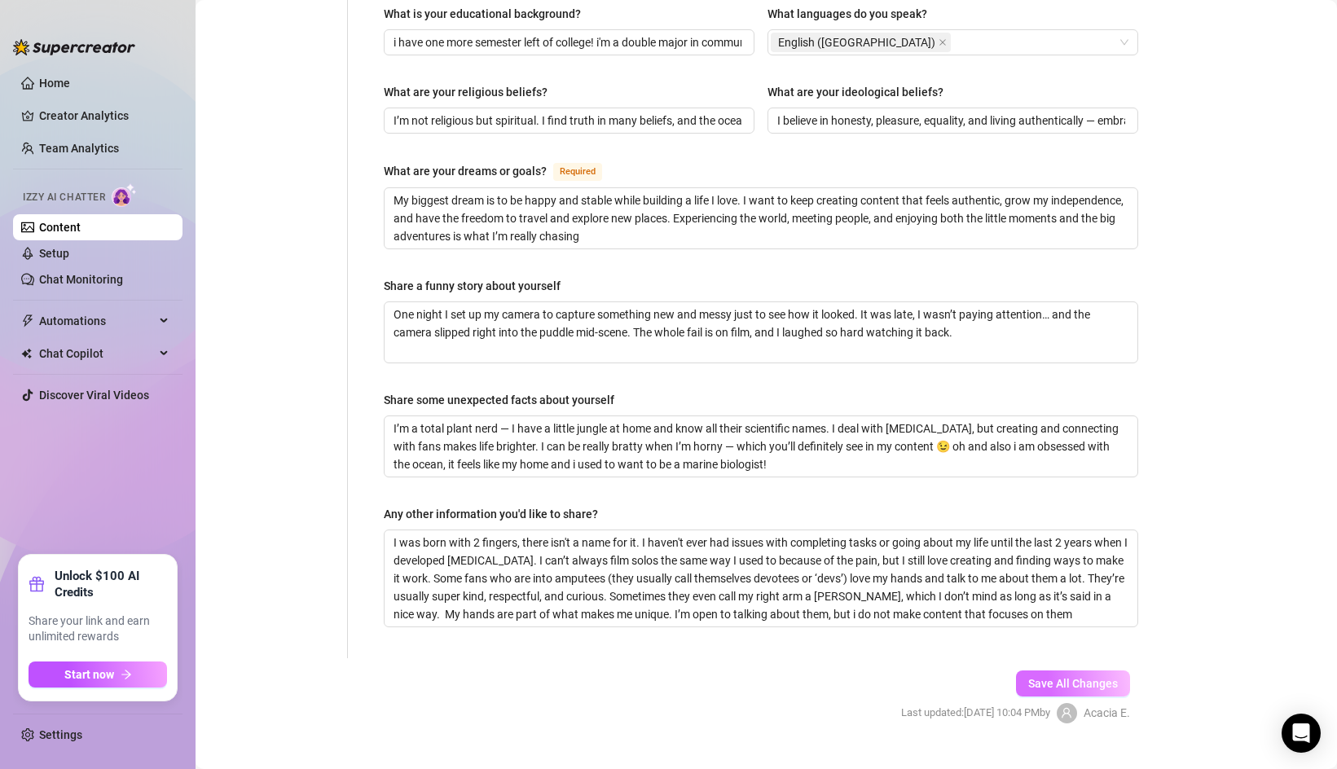
click at [1048, 670] on button "Save All Changes" at bounding box center [1073, 683] width 114 height 26
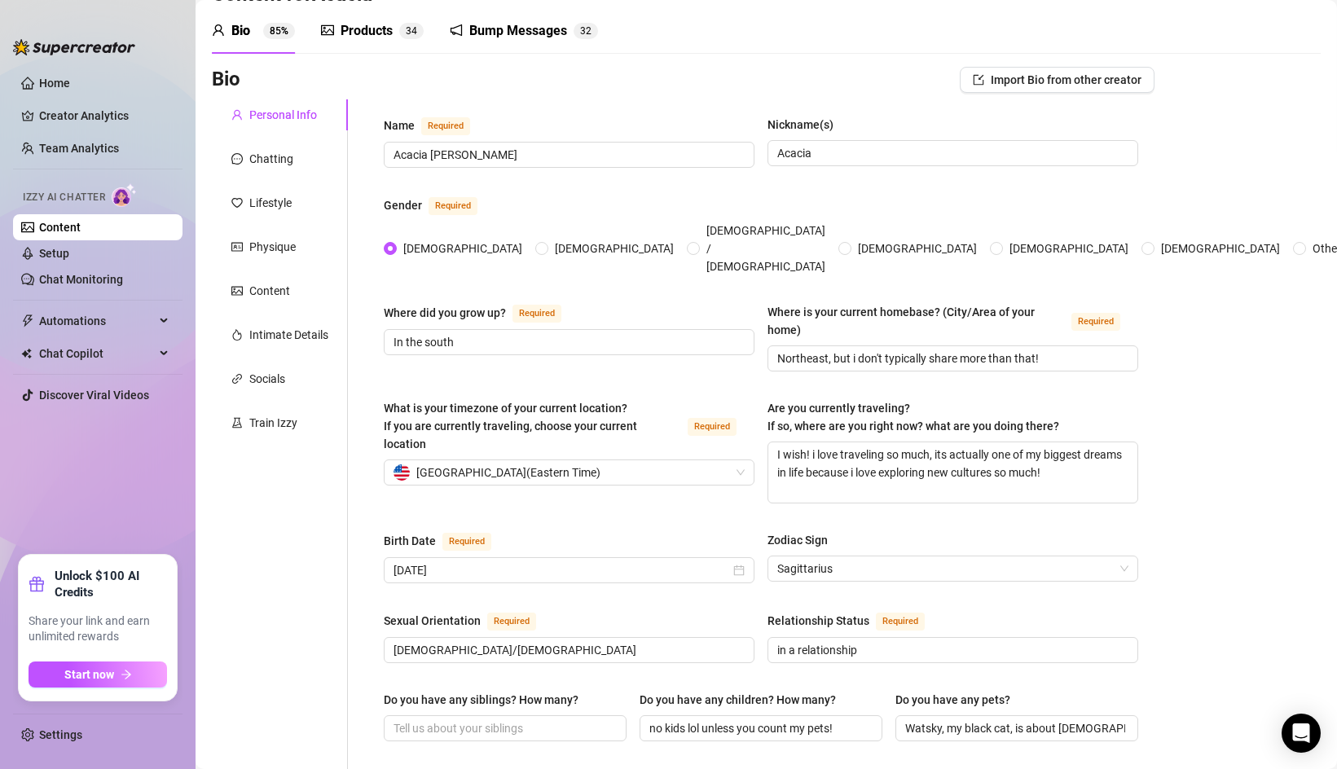
scroll to position [51, 0]
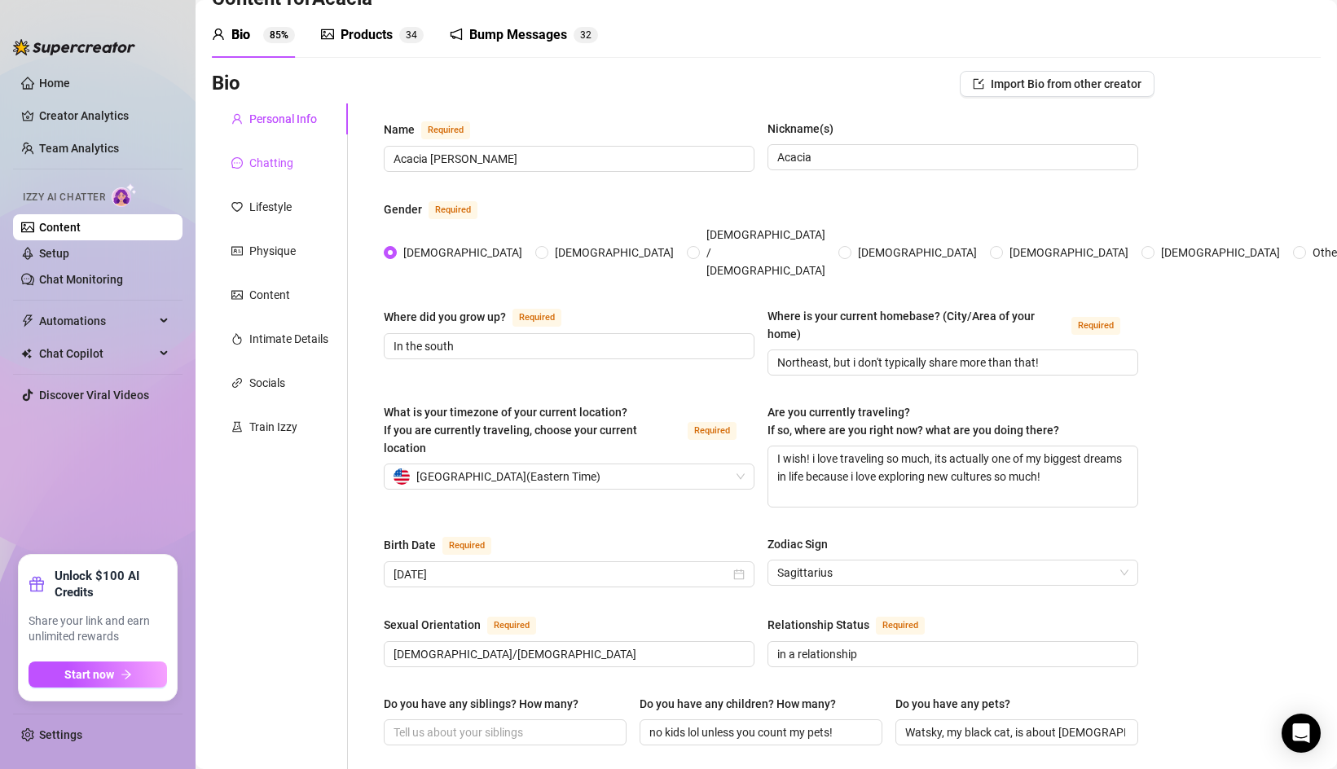
click at [268, 160] on div "Chatting" at bounding box center [271, 163] width 44 height 18
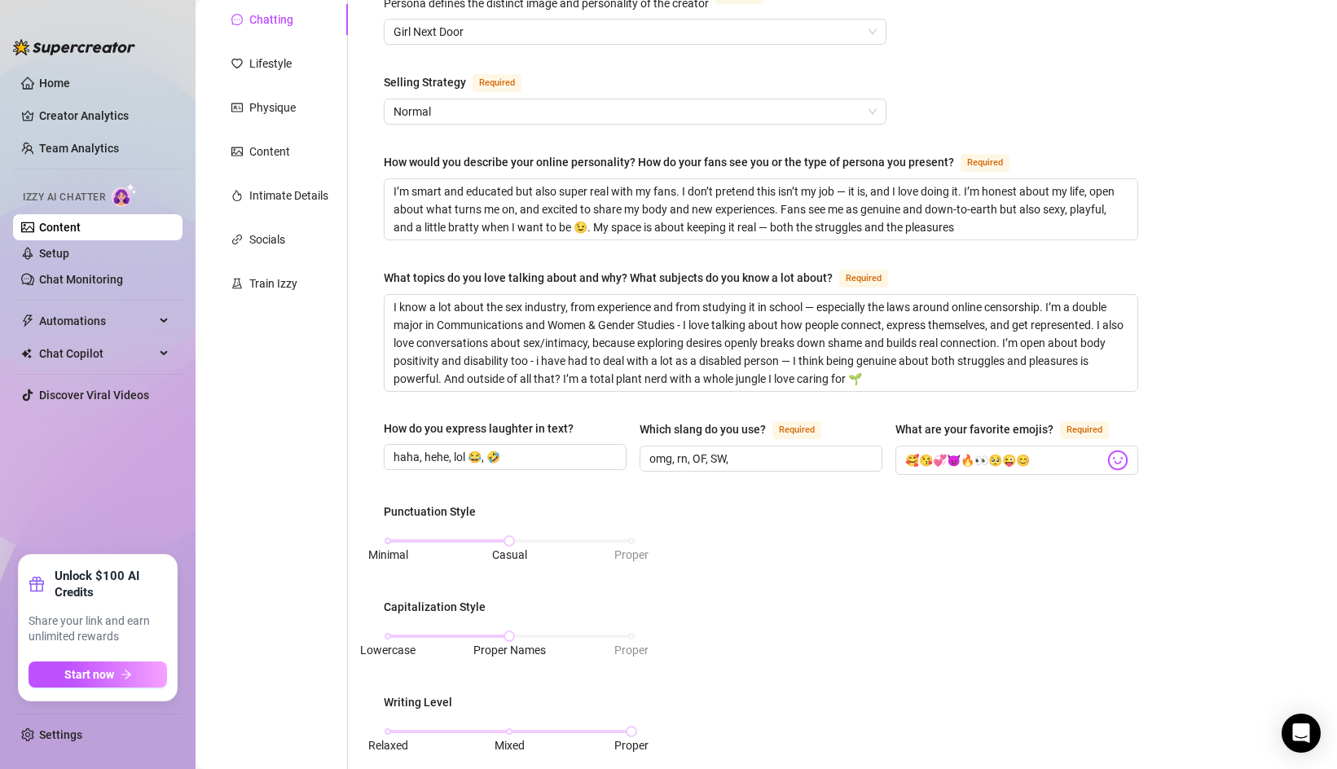
scroll to position [0, 0]
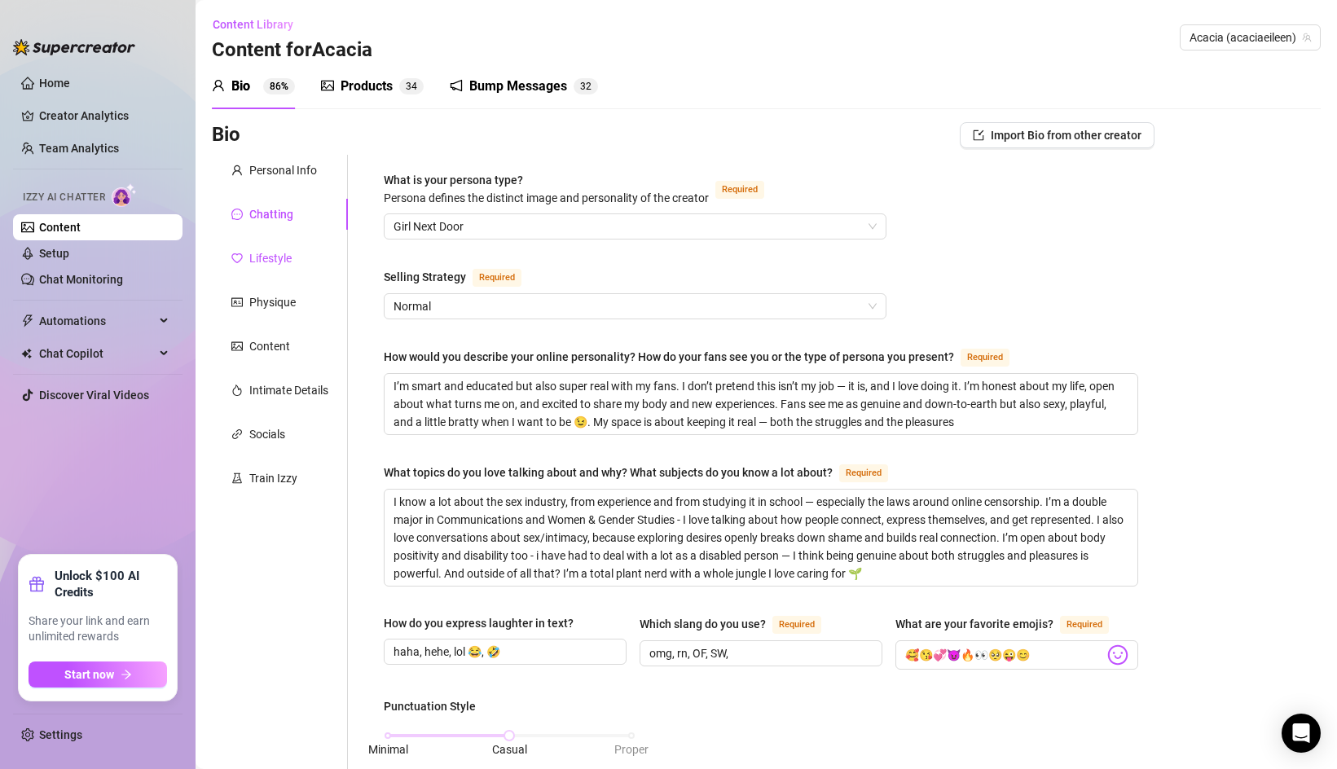
click at [270, 252] on div "Lifestyle" at bounding box center [270, 258] width 42 height 18
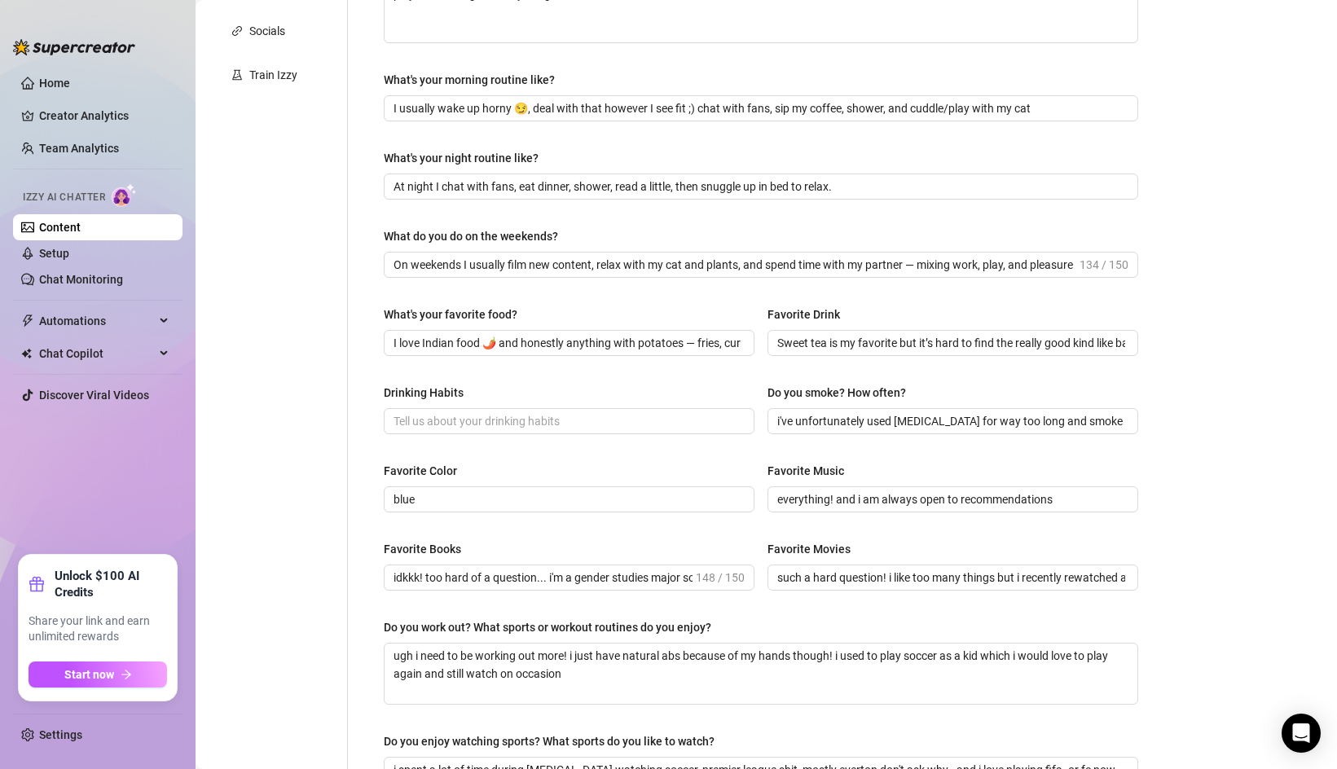
scroll to position [405, 0]
click at [497, 418] on input "Drinking Habits" at bounding box center [567, 420] width 348 height 18
click at [609, 418] on input "i used to drink a lot and then i took 5 months off to be totally sober. now i t…" at bounding box center [567, 420] width 348 height 18
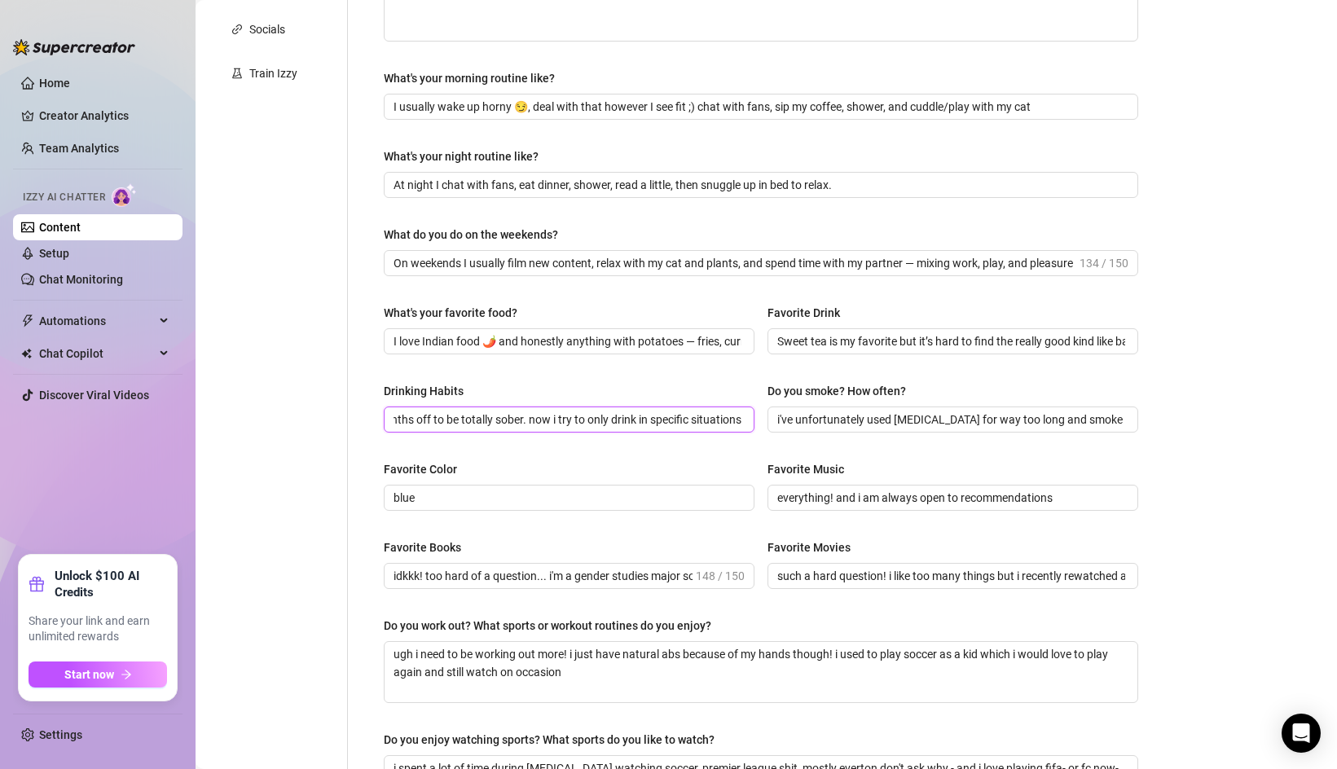
drag, startPoint x: 715, startPoint y: 417, endPoint x: 754, endPoint y: 416, distance: 38.3
click at [754, 416] on div "Drinking Habits i used to drink a lot and then i took 5 months off to be totall…" at bounding box center [761, 414] width 754 height 65
click at [741, 416] on span "i used to drink a lot and then i took 5 months off to be totally sober. now i t…" at bounding box center [569, 420] width 371 height 26
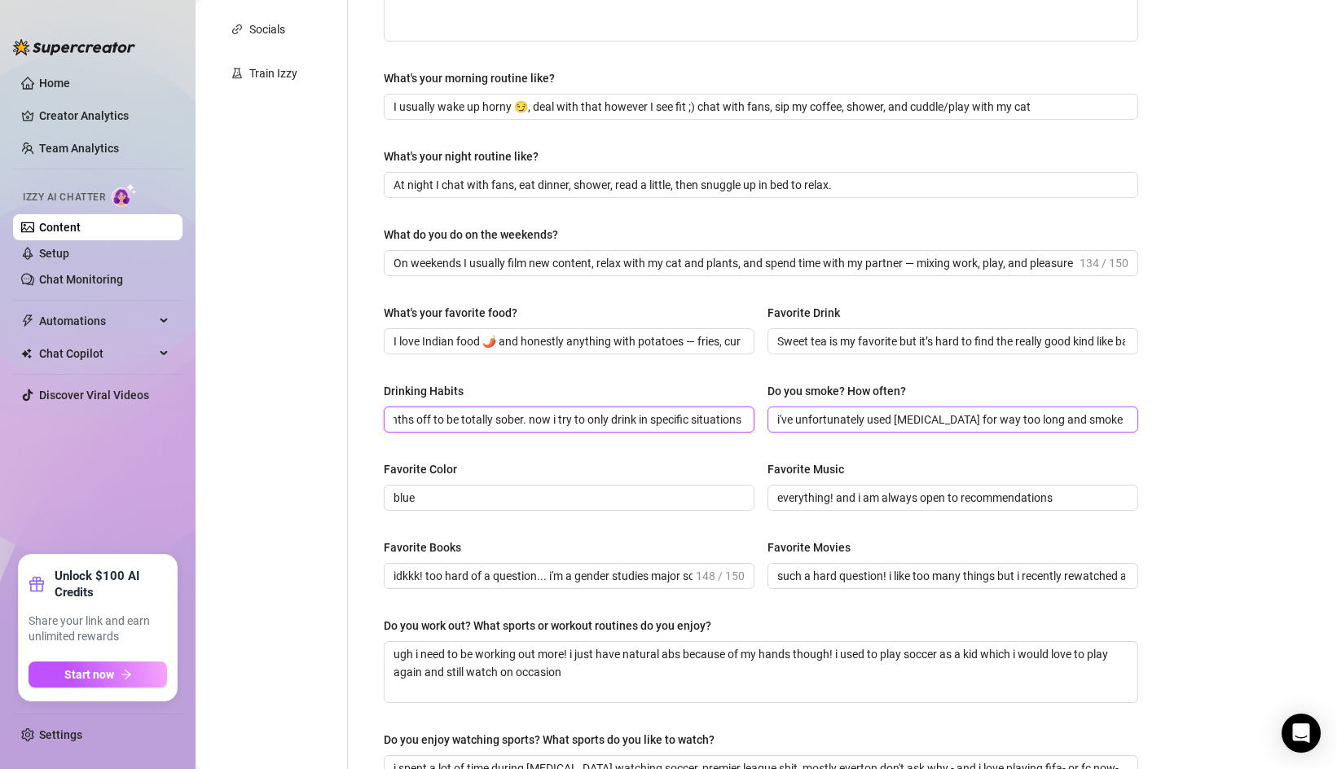
drag, startPoint x: 733, startPoint y: 417, endPoint x: 776, endPoint y: 418, distance: 42.4
click at [776, 418] on div "Drinking Habits i used to drink a lot and then i took 5 months off to be totall…" at bounding box center [761, 414] width 754 height 65
click at [725, 417] on input "i used to drink a lot and then i took 5 months off to be totally sober. now i t…" at bounding box center [567, 420] width 348 height 18
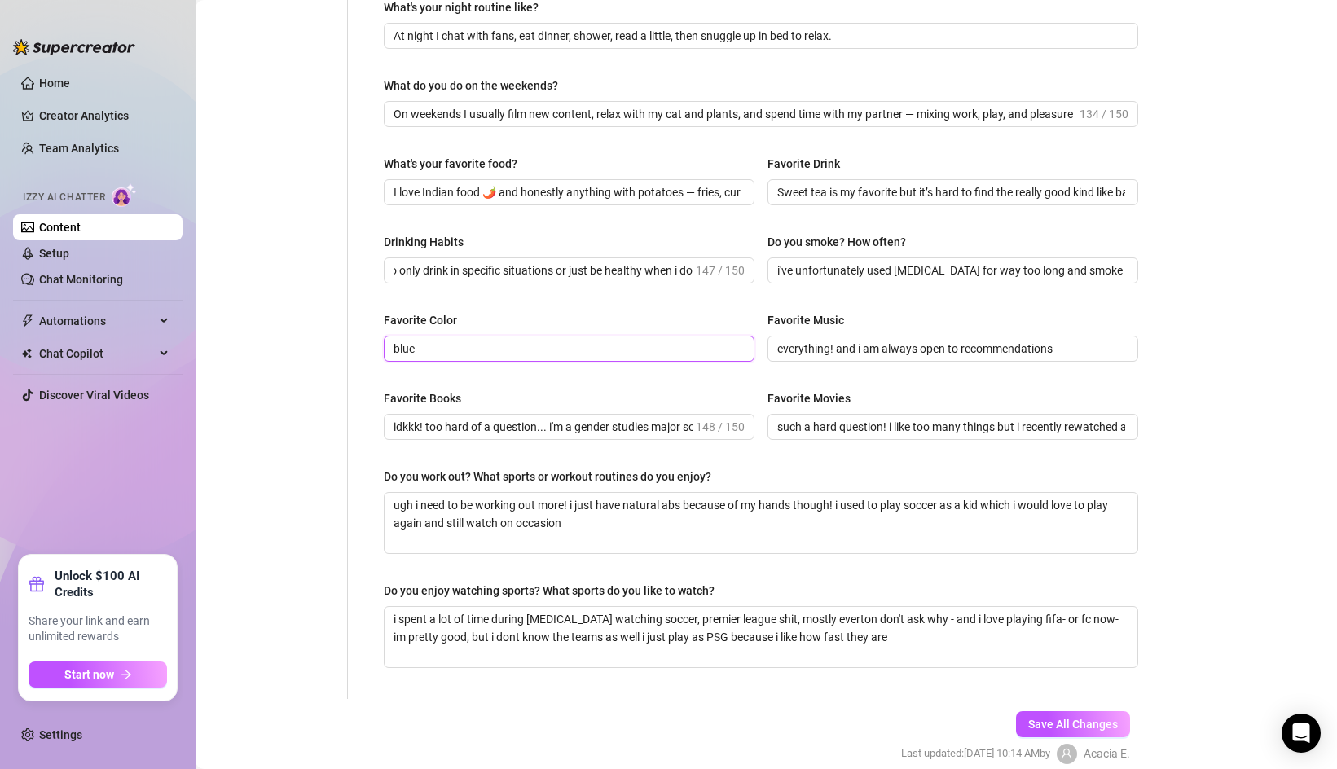
scroll to position [0, 0]
click at [434, 343] on input "blue" at bounding box center [567, 349] width 348 height 18
click at [521, 350] on input "blue! any and all shadess of b" at bounding box center [567, 349] width 348 height 18
click at [566, 347] on input "blue! any and all shades of b" at bounding box center [567, 349] width 348 height 18
click at [1038, 721] on span "Save All Changes" at bounding box center [1073, 724] width 90 height 13
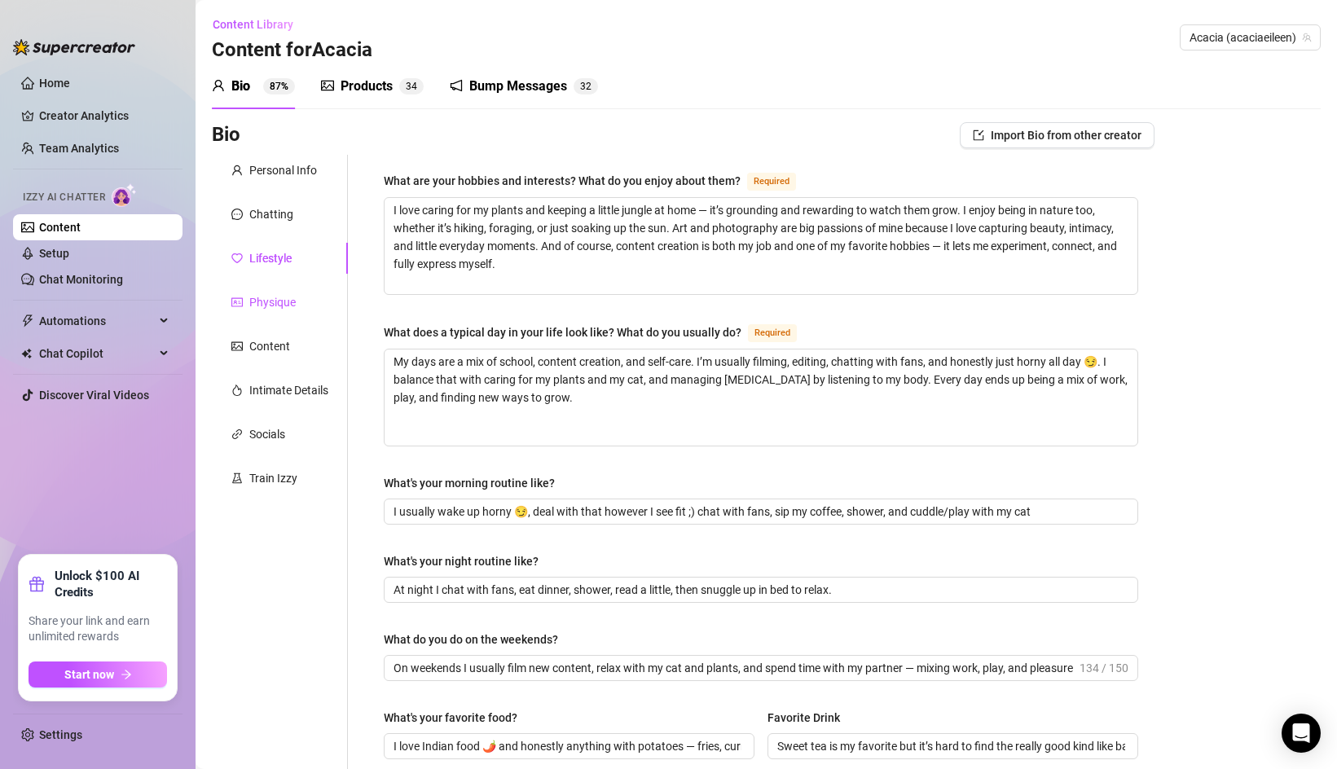
click at [266, 296] on div "Physique" at bounding box center [272, 302] width 46 height 18
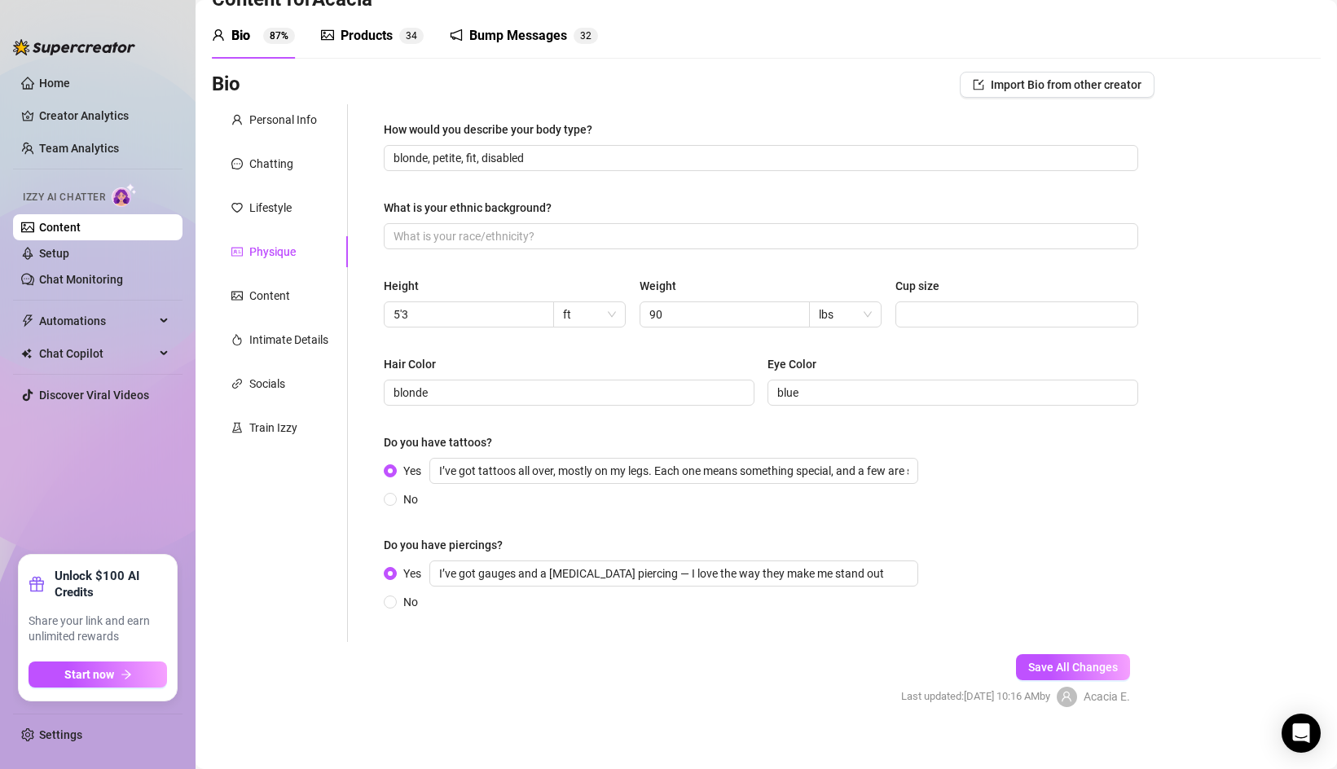
scroll to position [66, 0]
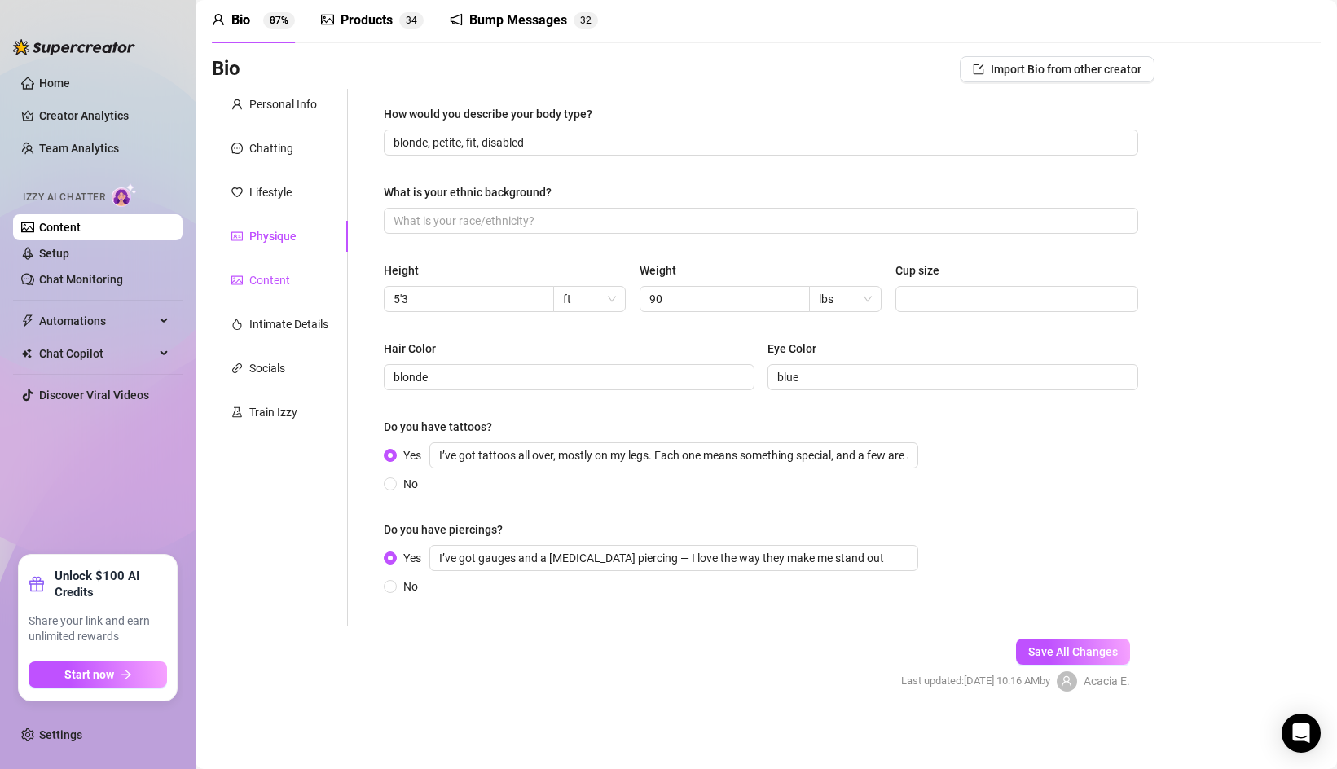
click at [284, 286] on div "Content" at bounding box center [269, 280] width 41 height 18
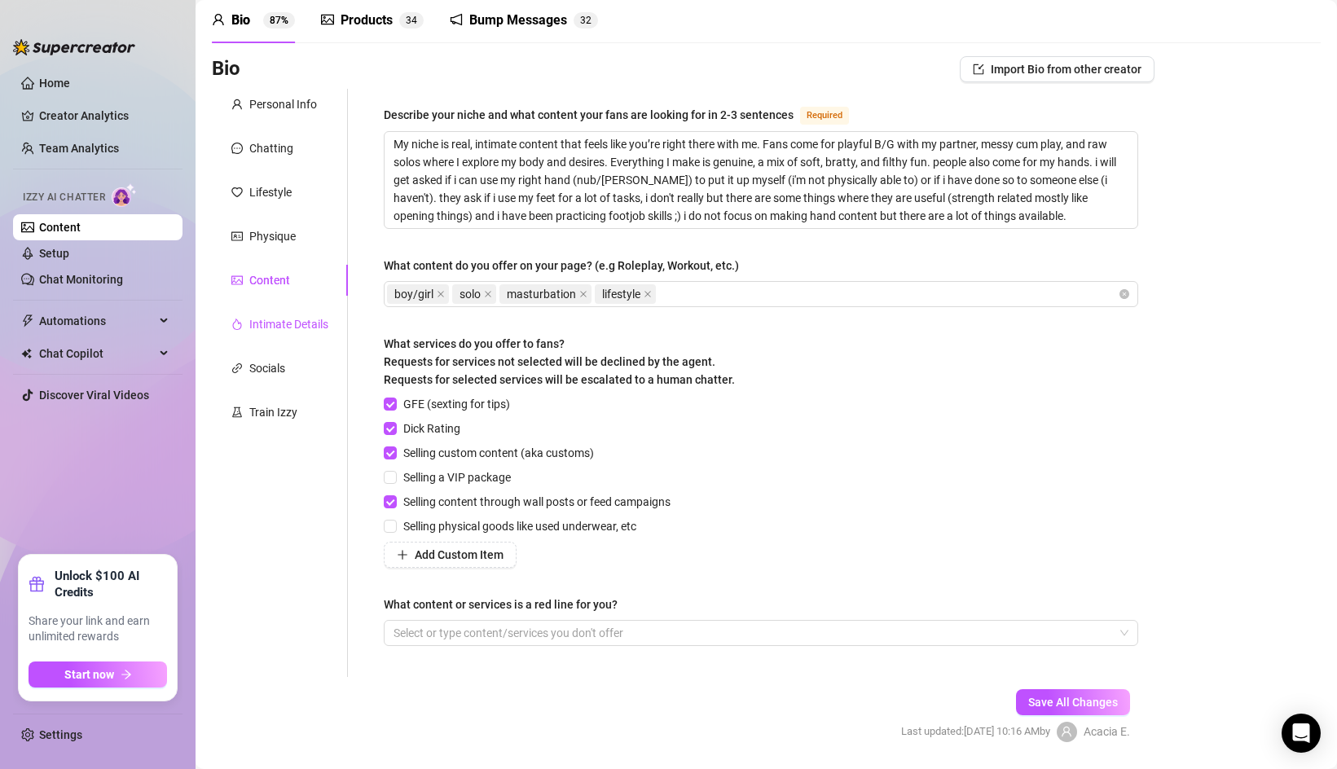
click at [286, 329] on div "Intimate Details" at bounding box center [288, 324] width 79 height 18
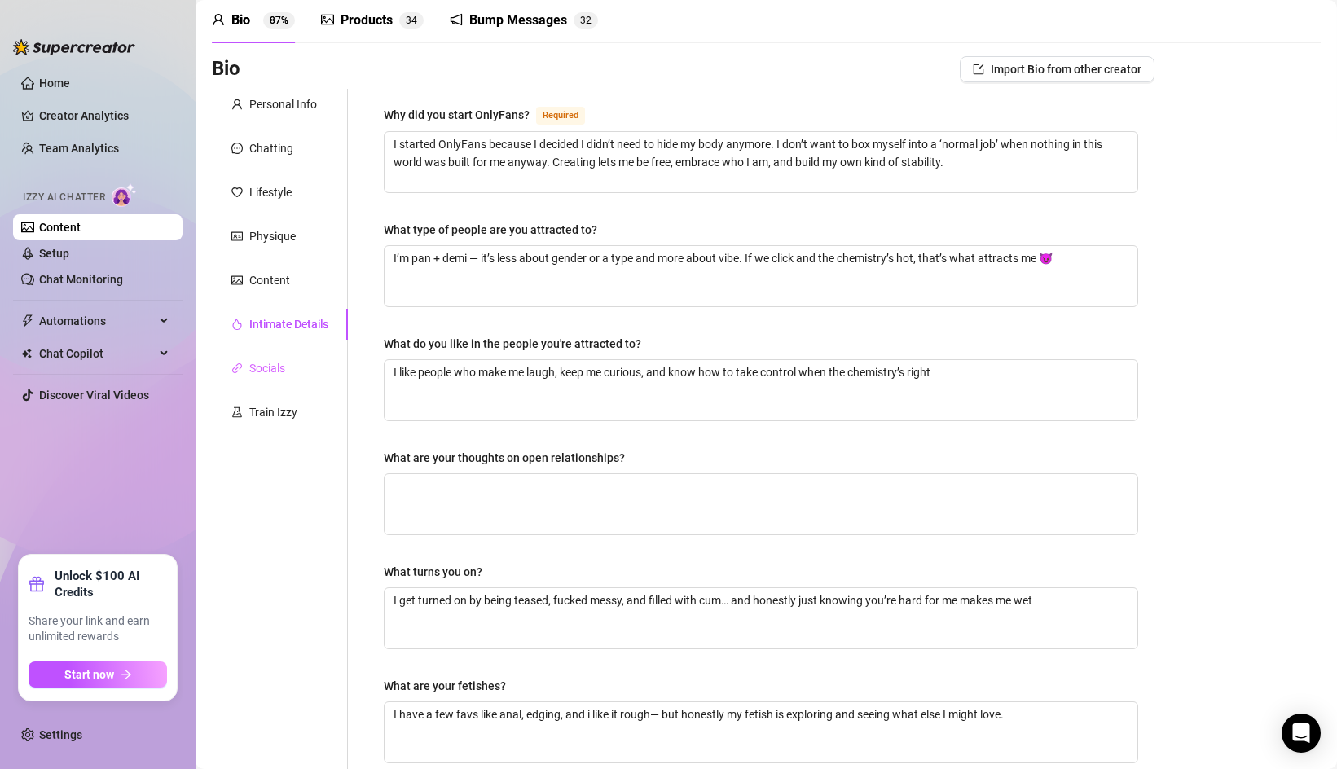
click at [291, 372] on div "Socials" at bounding box center [280, 368] width 136 height 31
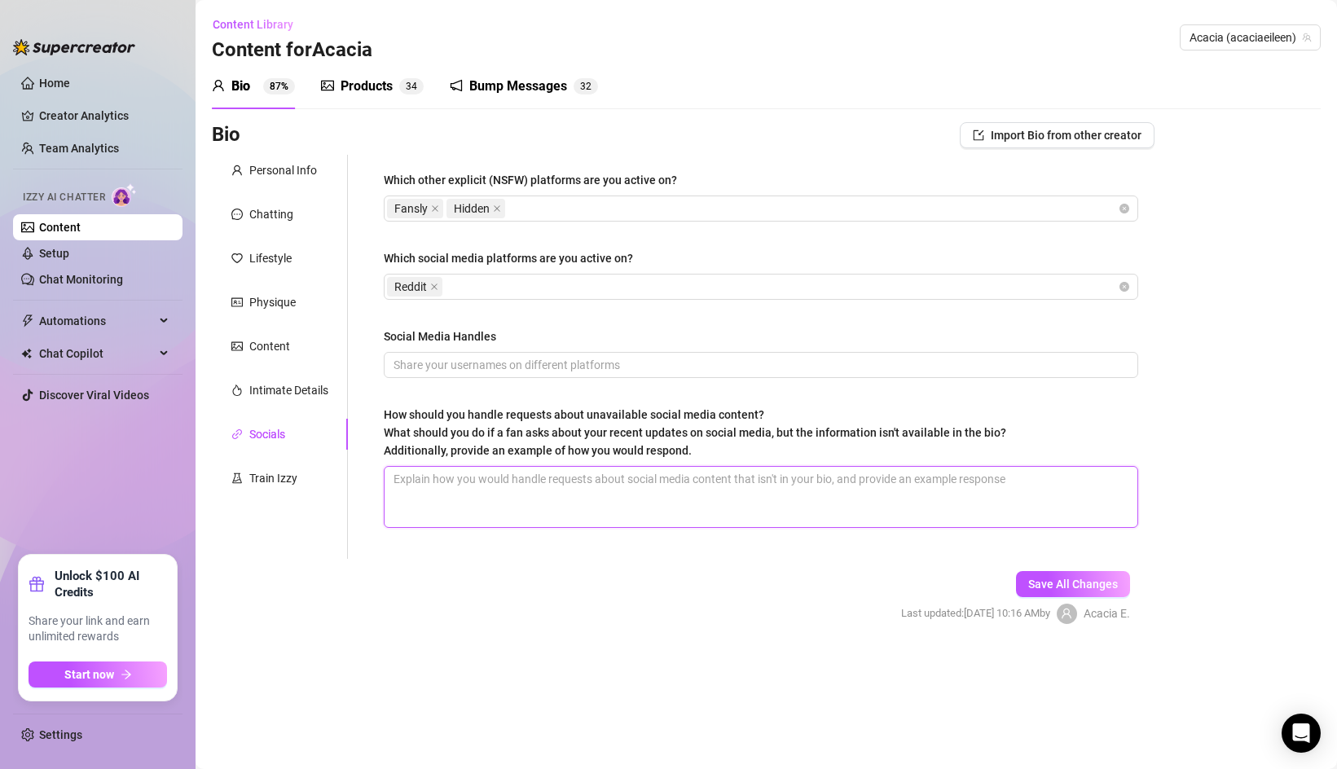
click at [724, 485] on textarea "How should you handle requests about unavailable social media content? What sho…" at bounding box center [761, 497] width 753 height 60
click at [275, 482] on div "Train Izzy" at bounding box center [273, 478] width 48 height 18
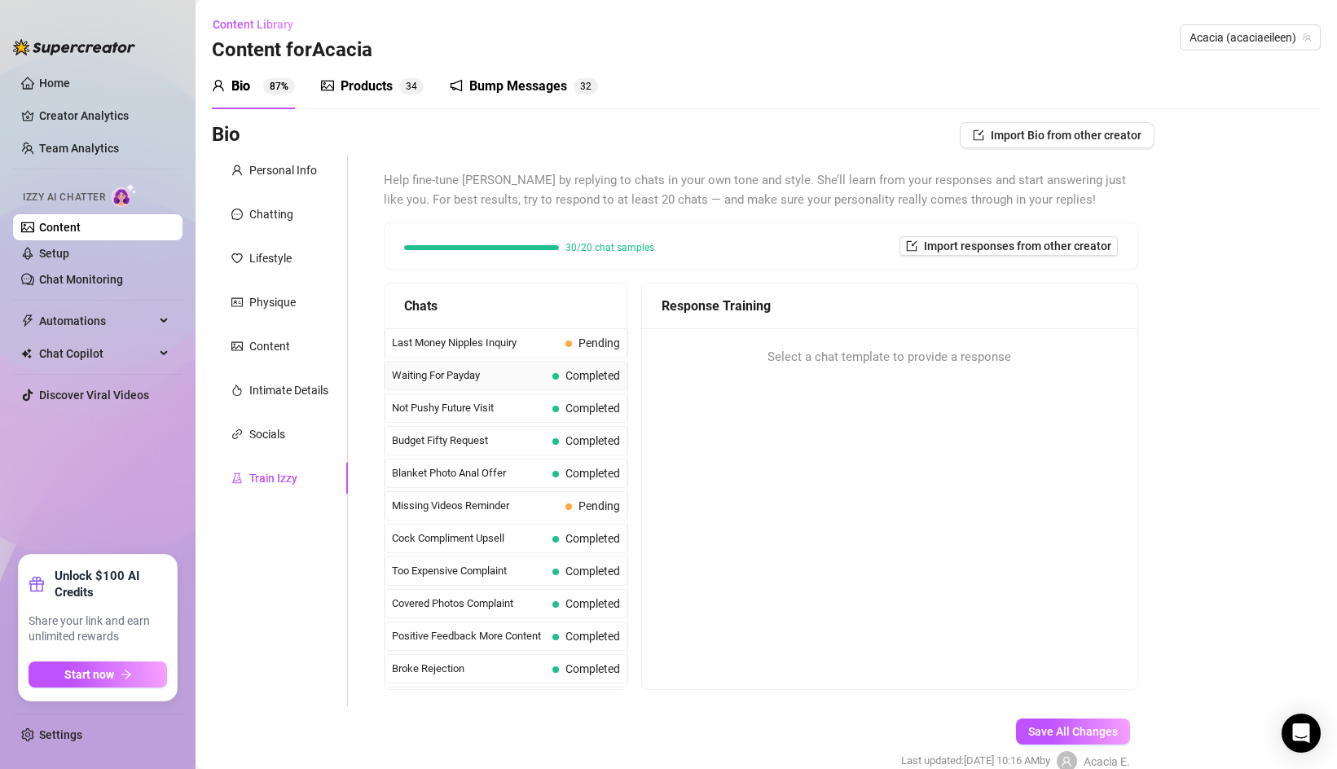
click at [516, 379] on span "Waiting For Payday" at bounding box center [469, 375] width 154 height 16
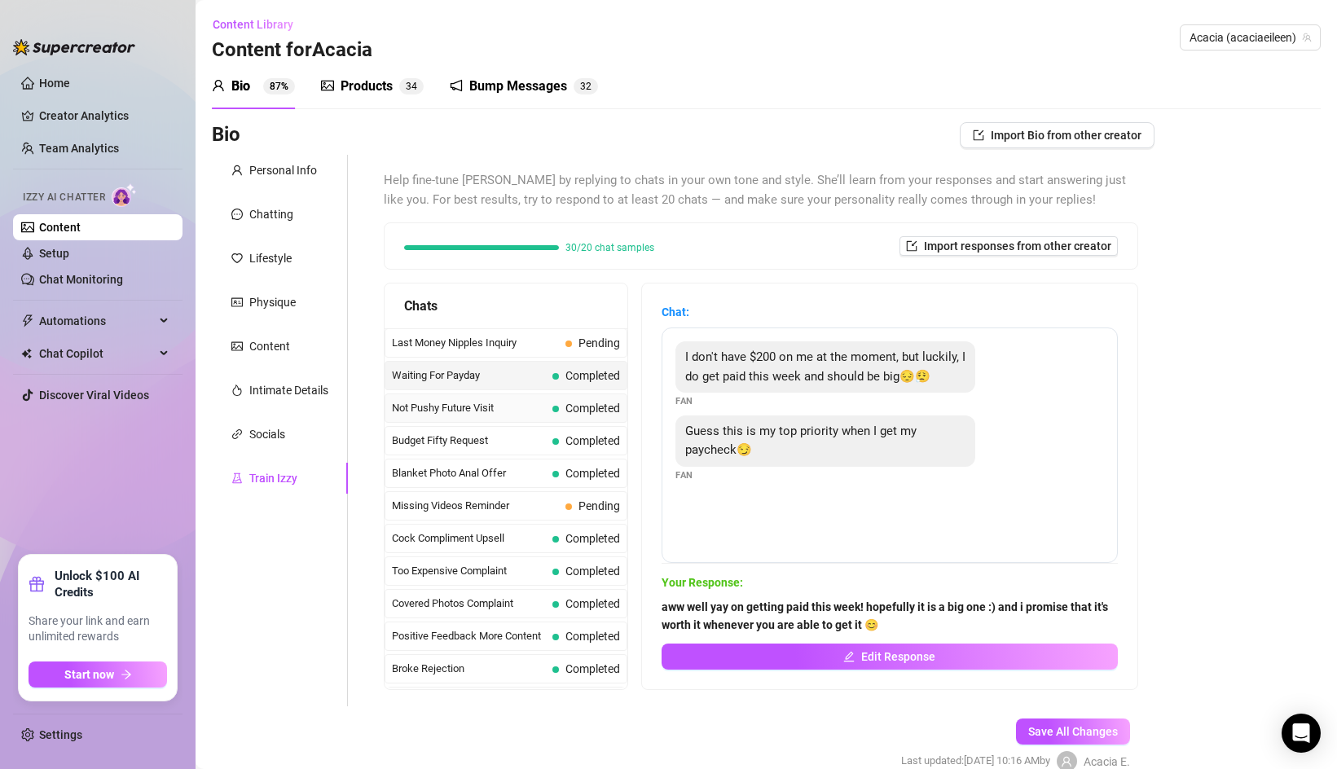
click at [514, 397] on div "Not Pushy Future Visit Completed" at bounding box center [506, 407] width 243 height 29
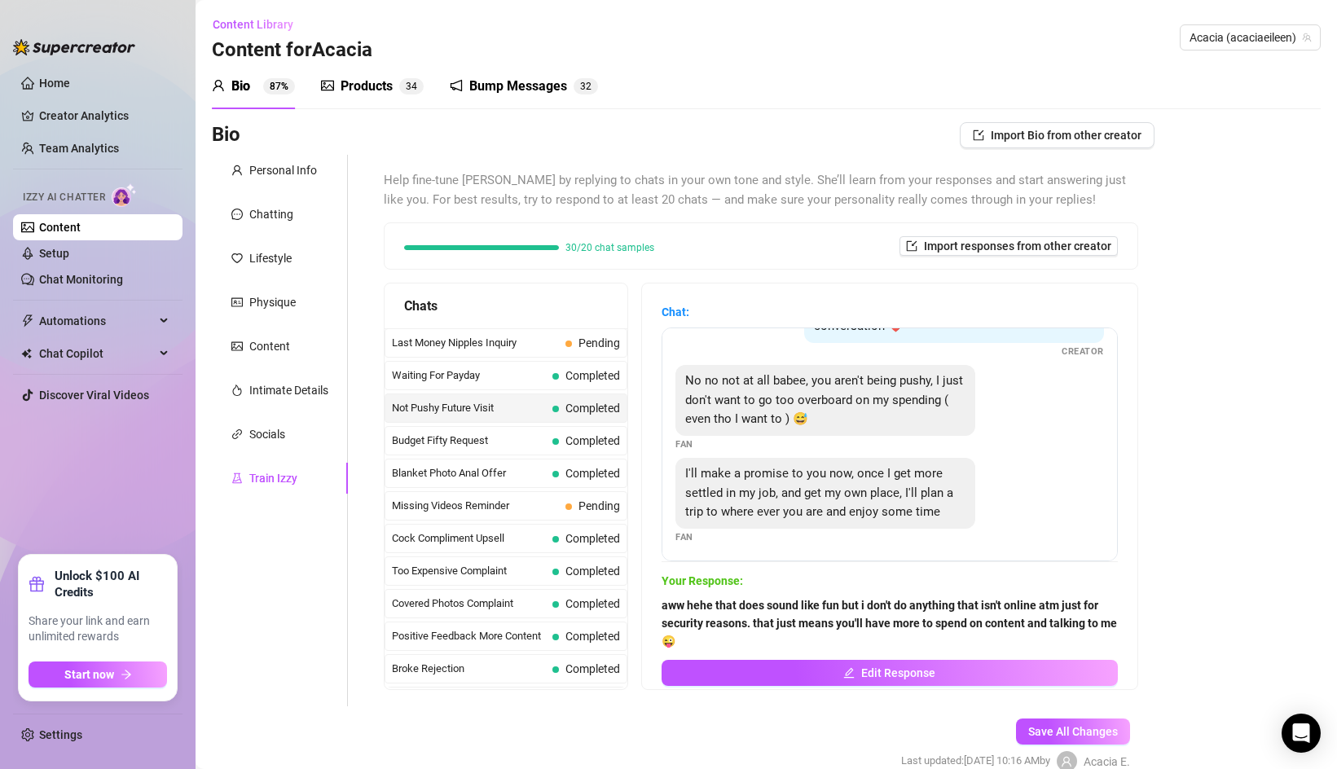
scroll to position [73, 0]
click at [506, 442] on span "Budget Fifty Request" at bounding box center [469, 441] width 154 height 16
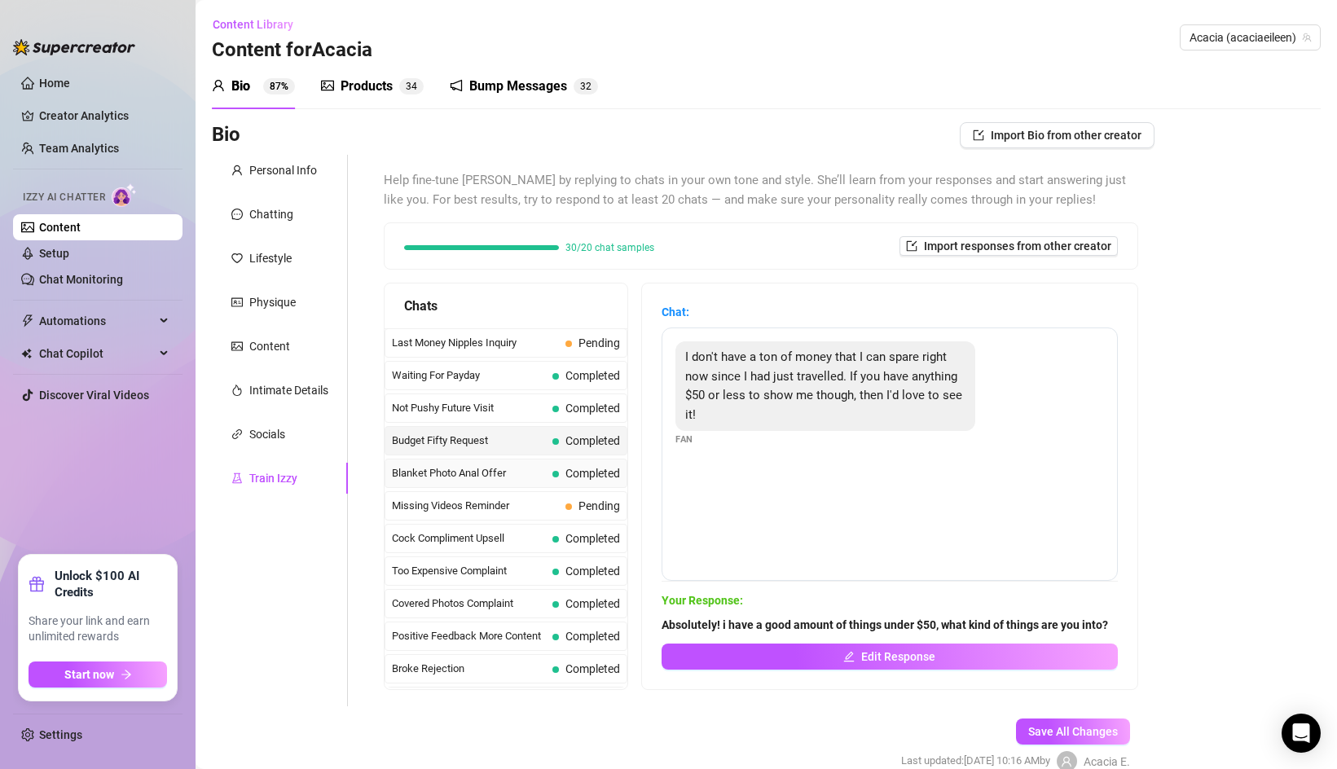
click at [519, 473] on span "Blanket Photo Anal Offer" at bounding box center [469, 473] width 154 height 16
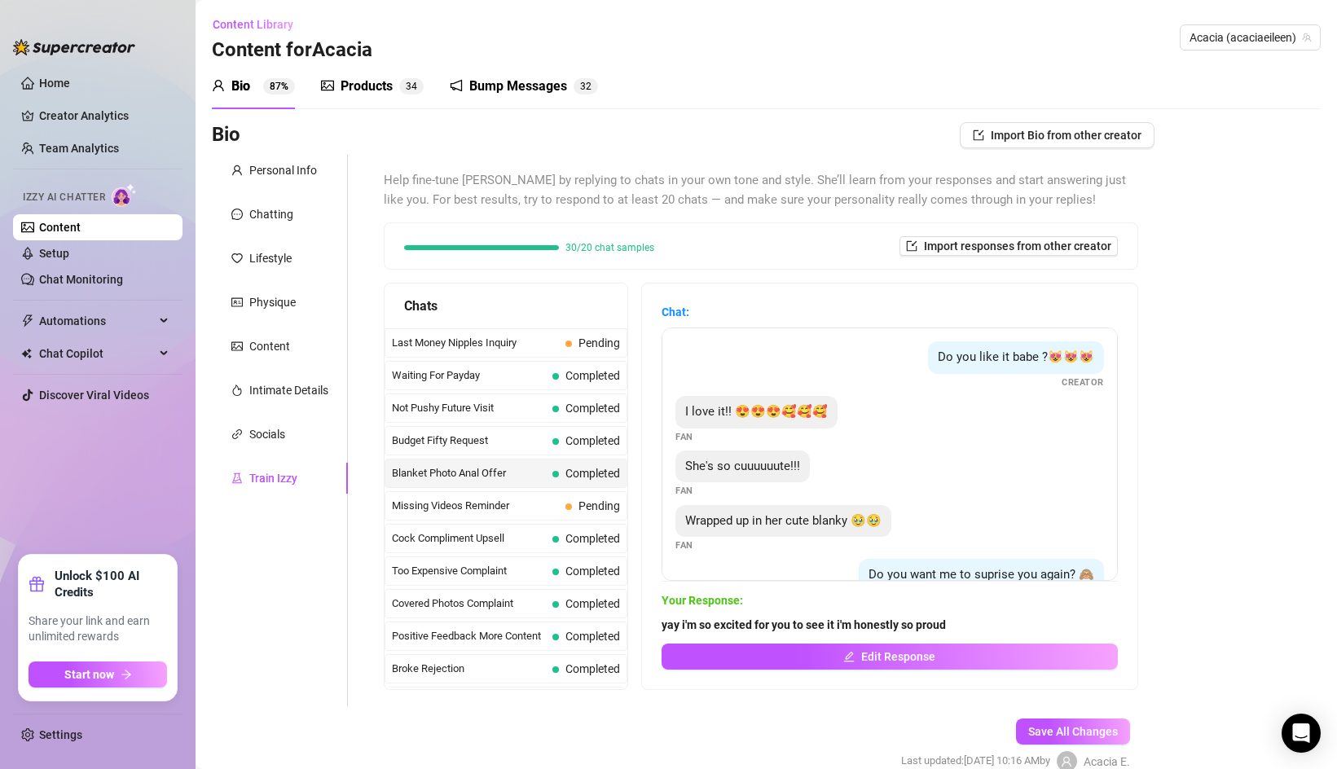
scroll to position [210, 0]
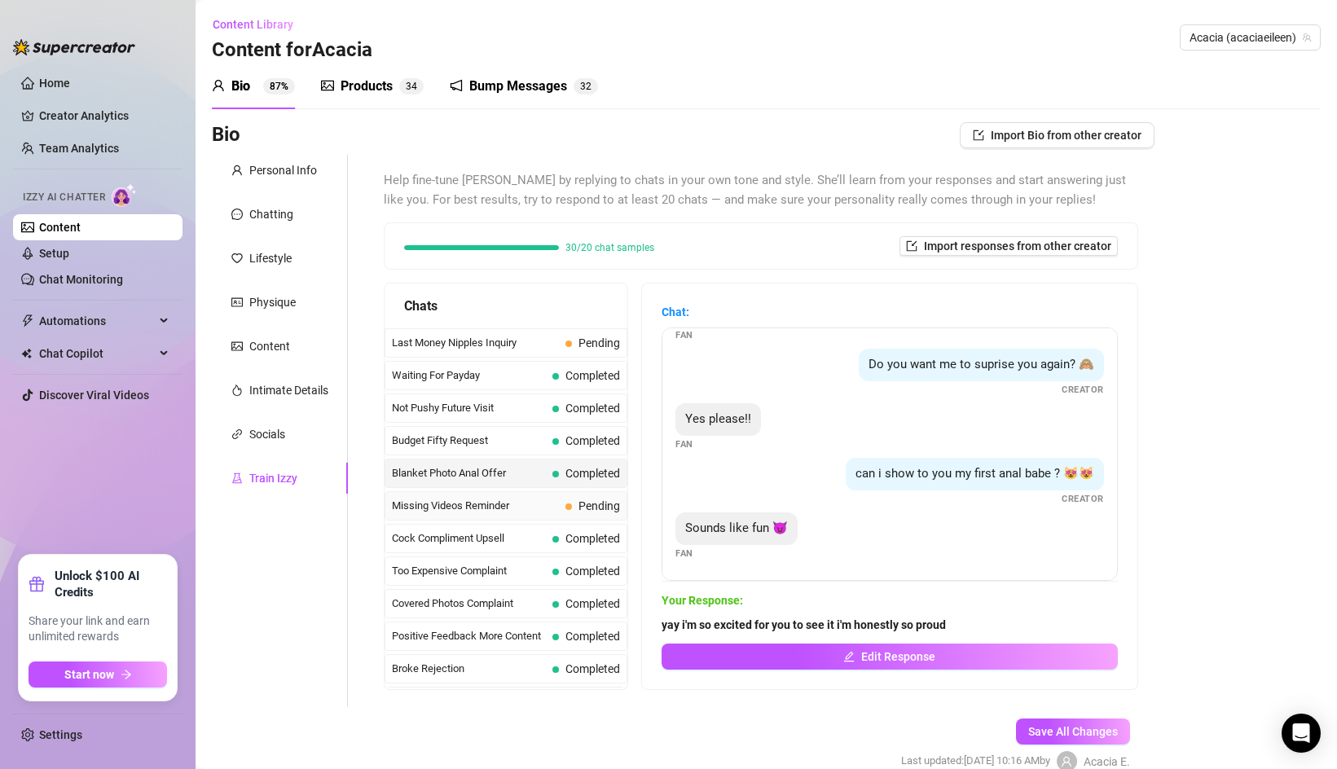
click at [520, 504] on span "Missing Videos Reminder" at bounding box center [475, 506] width 167 height 16
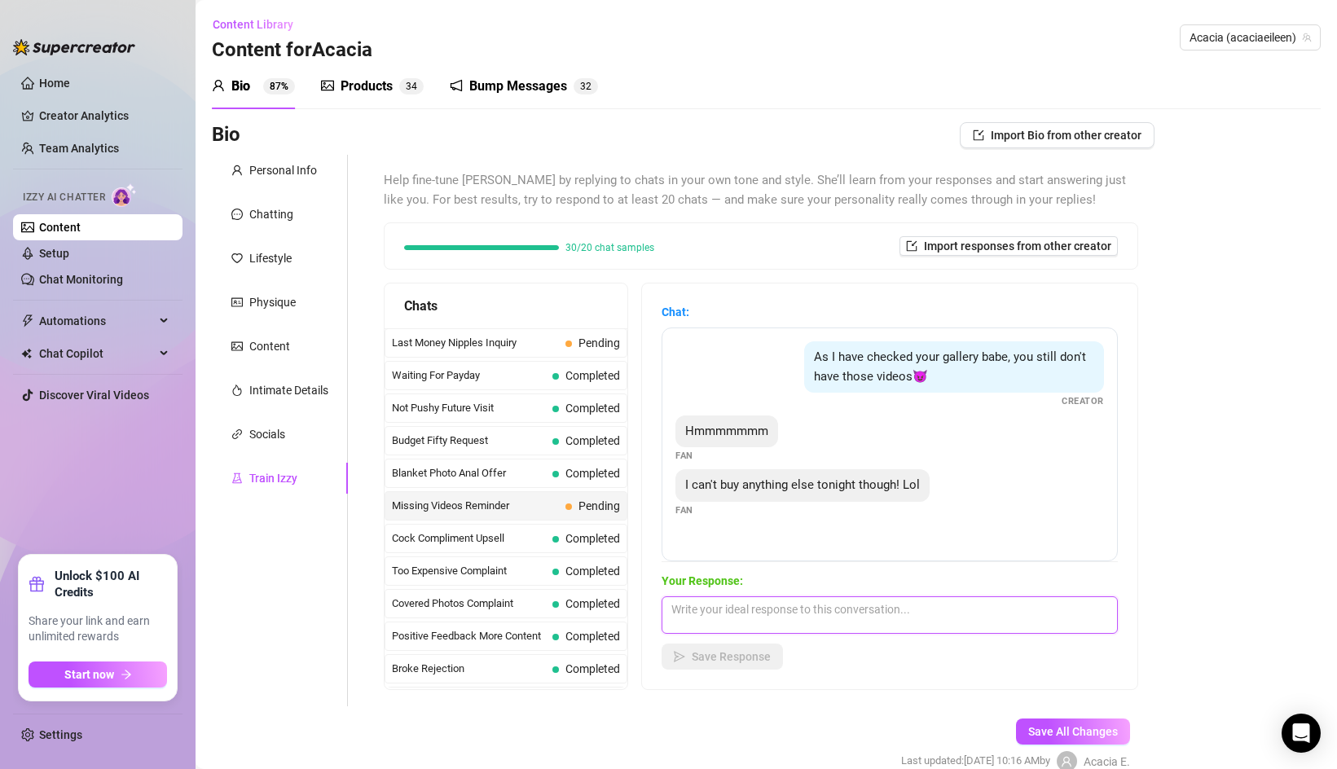
click at [773, 609] on textarea at bounding box center [890, 614] width 456 height 37
click at [550, 539] on div "Cock Compliment Upsell Completed" at bounding box center [506, 538] width 243 height 29
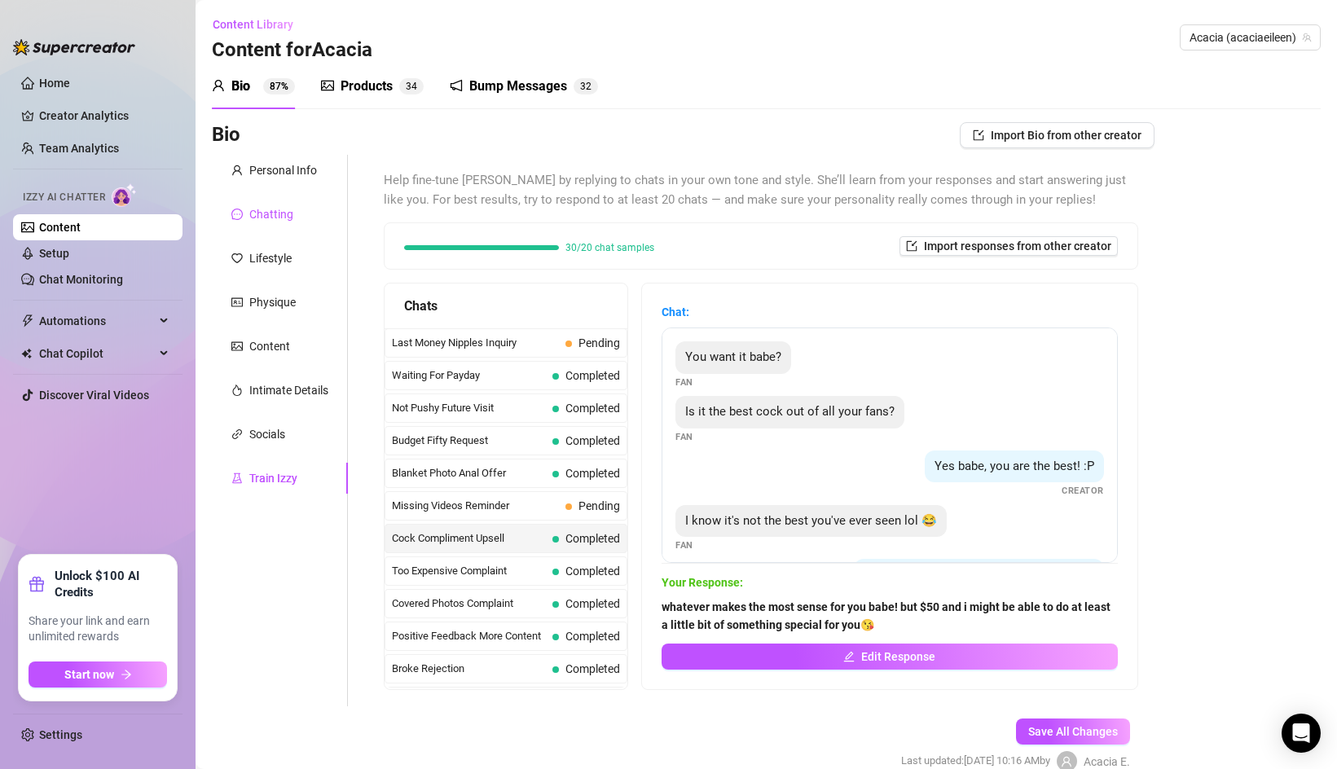
click at [290, 214] on div "Chatting" at bounding box center [271, 214] width 44 height 18
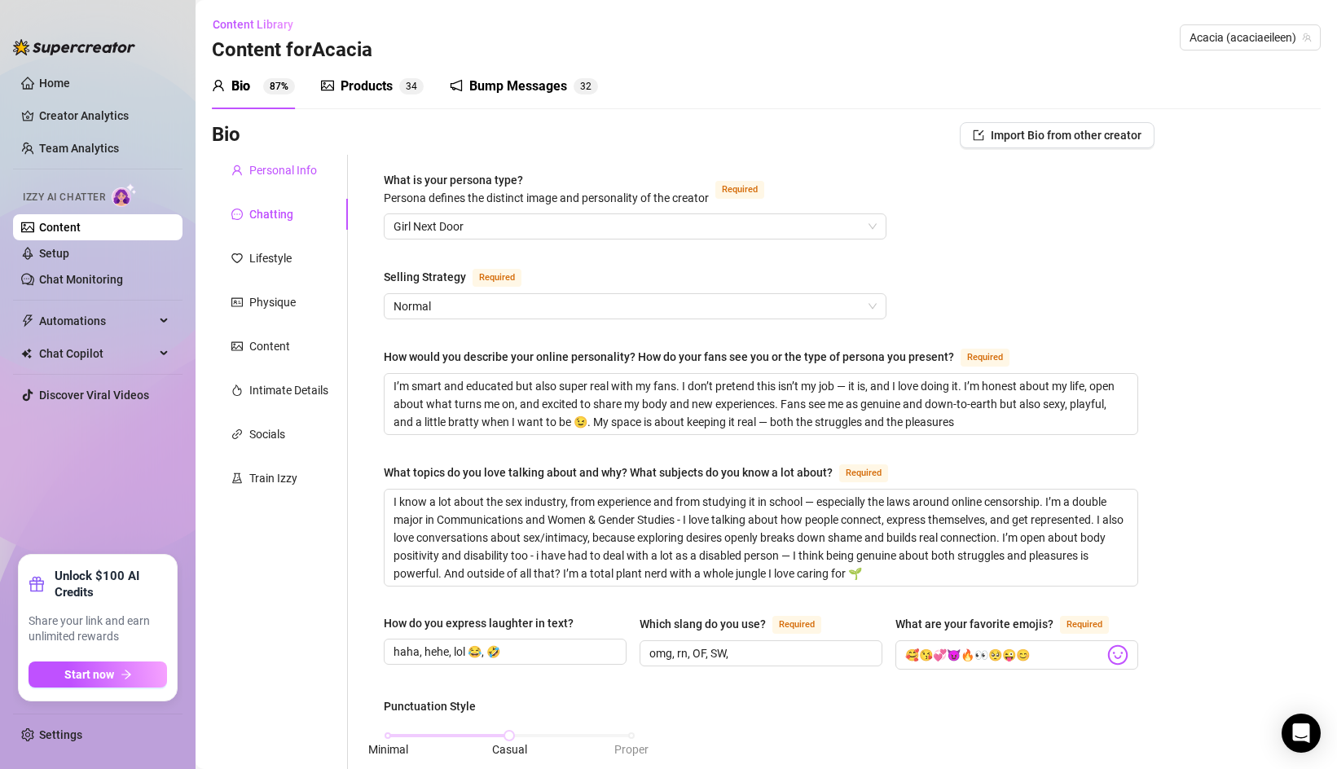
click at [296, 172] on div "Personal Info" at bounding box center [283, 170] width 68 height 18
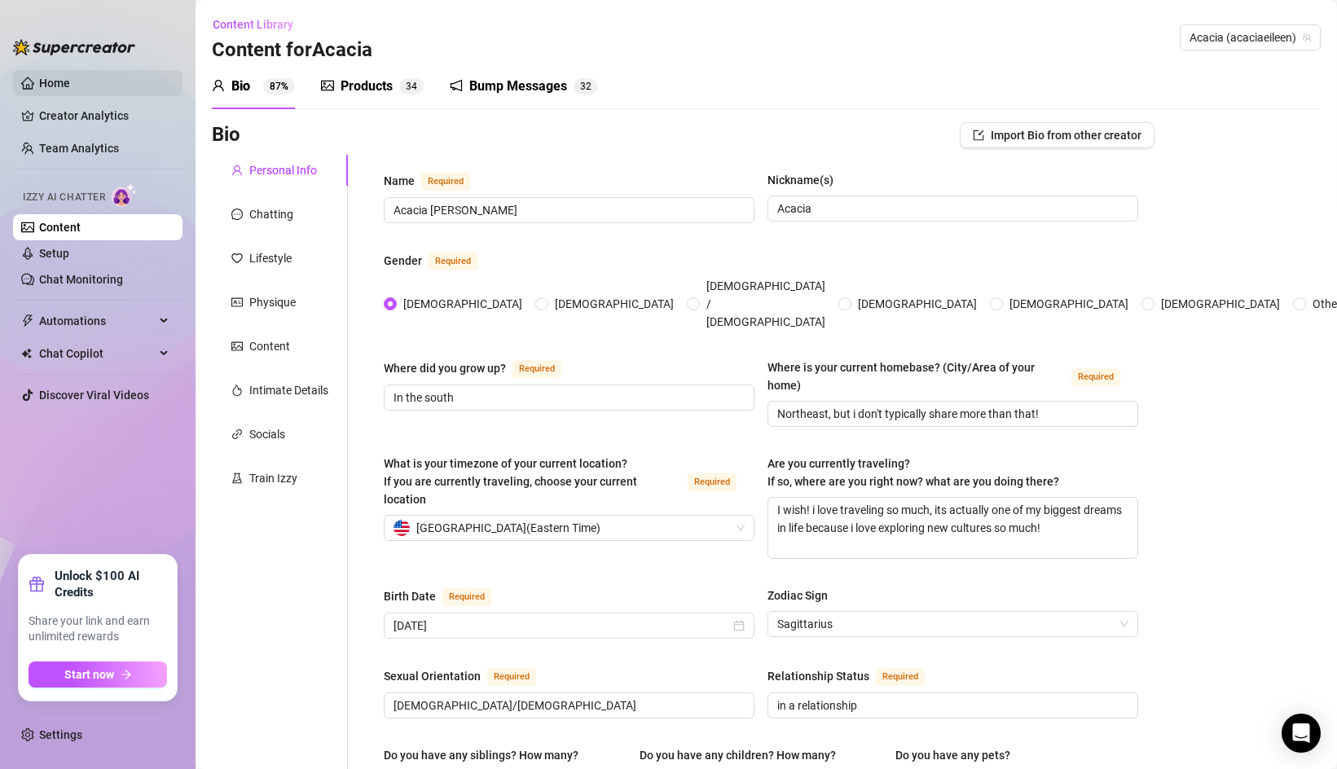
click at [70, 77] on link "Home" at bounding box center [54, 83] width 31 height 13
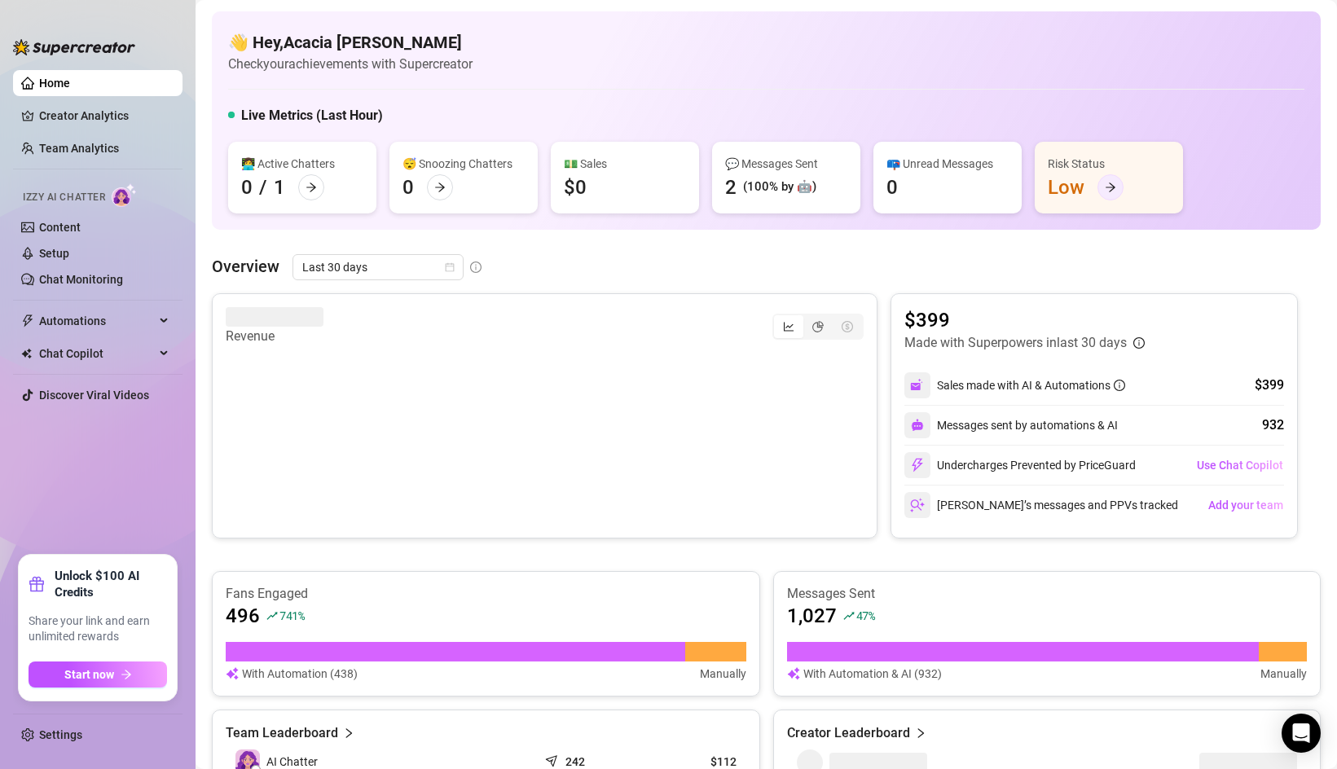
click at [1104, 185] on div at bounding box center [1110, 187] width 26 height 26
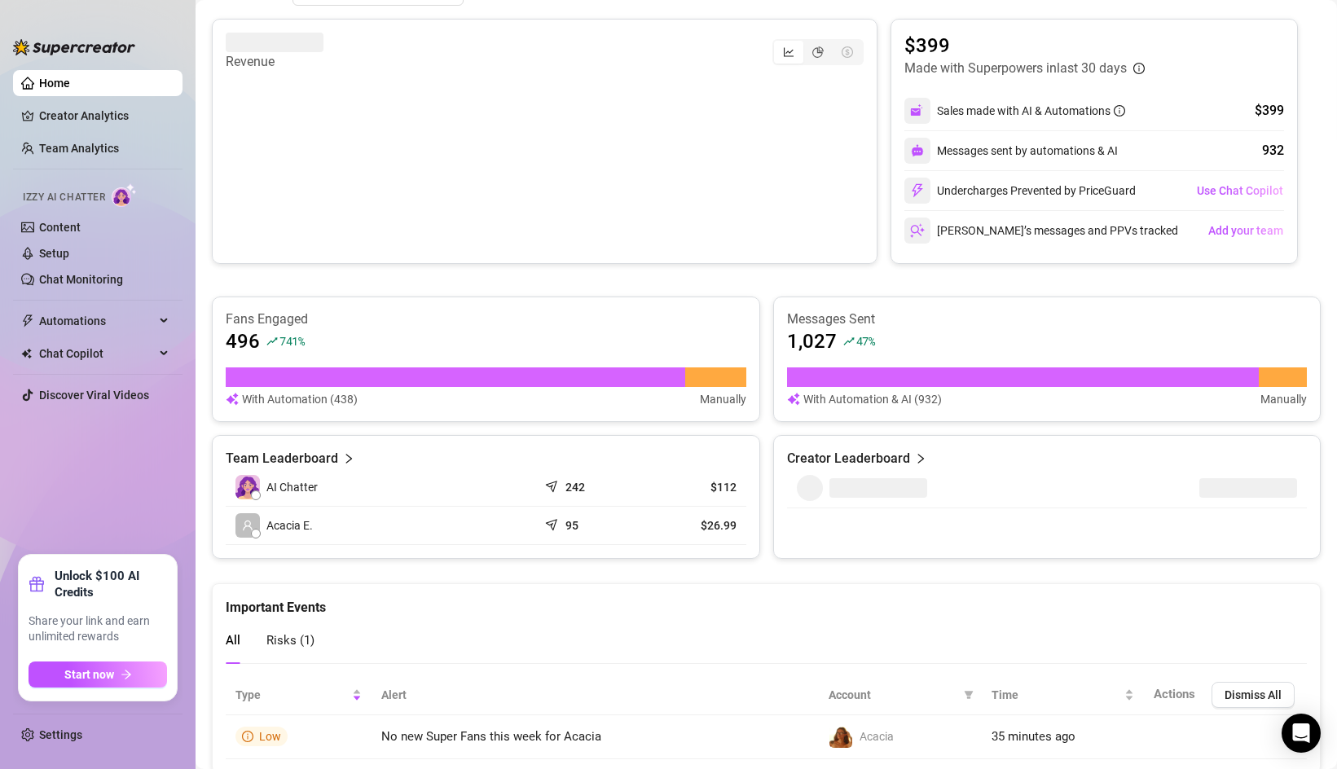
scroll to position [327, 0]
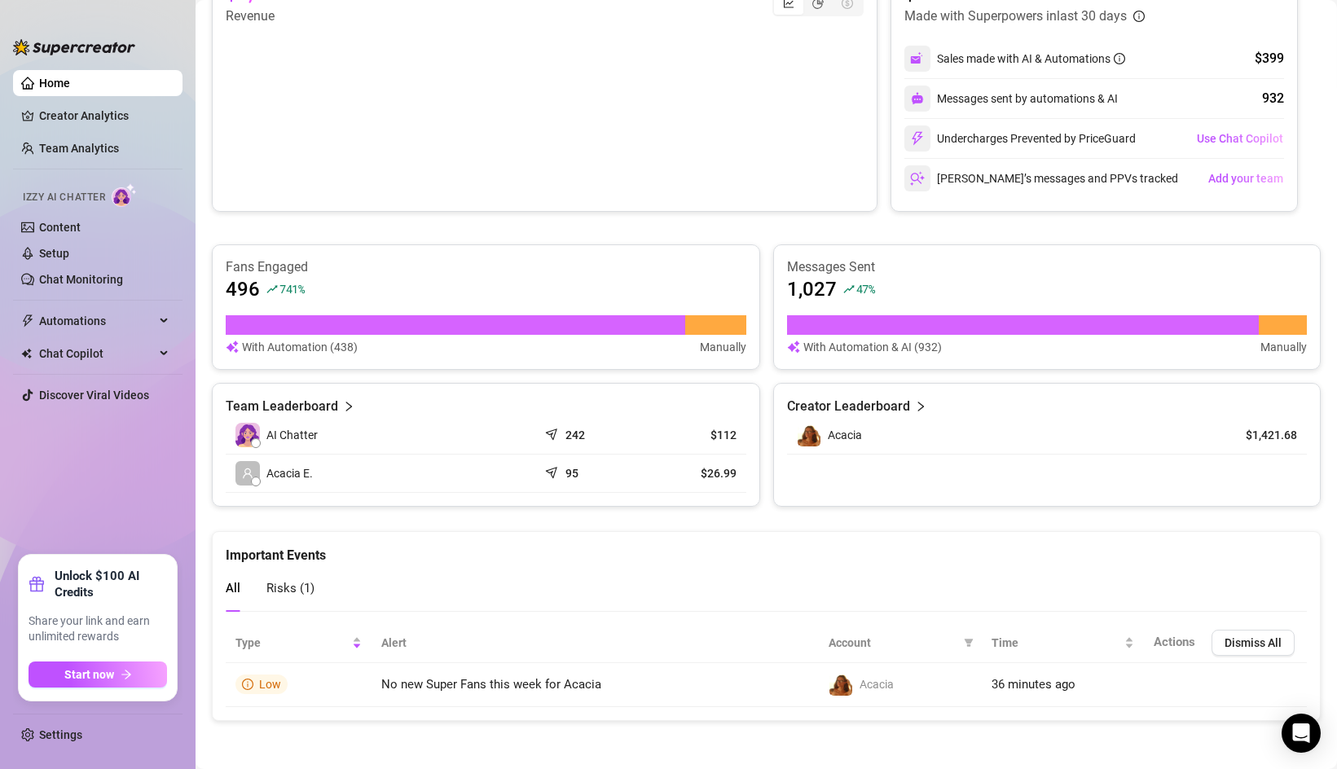
click at [284, 583] on span "Risks ( 1 )" at bounding box center [290, 588] width 48 height 15
click at [247, 588] on div "All Risks ( 1 )" at bounding box center [270, 588] width 89 height 46
click at [239, 588] on span "All" at bounding box center [233, 588] width 15 height 15
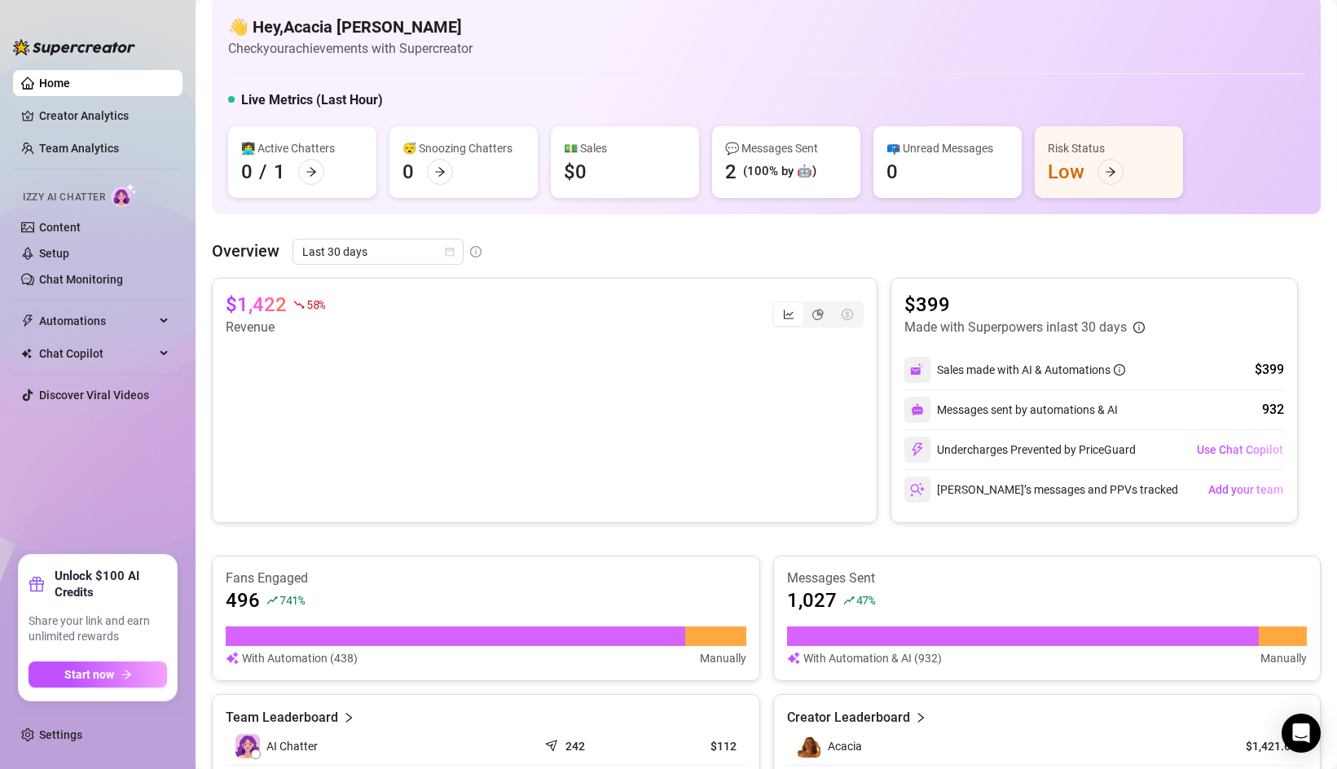
scroll to position [0, 0]
